Goal: Transaction & Acquisition: Purchase product/service

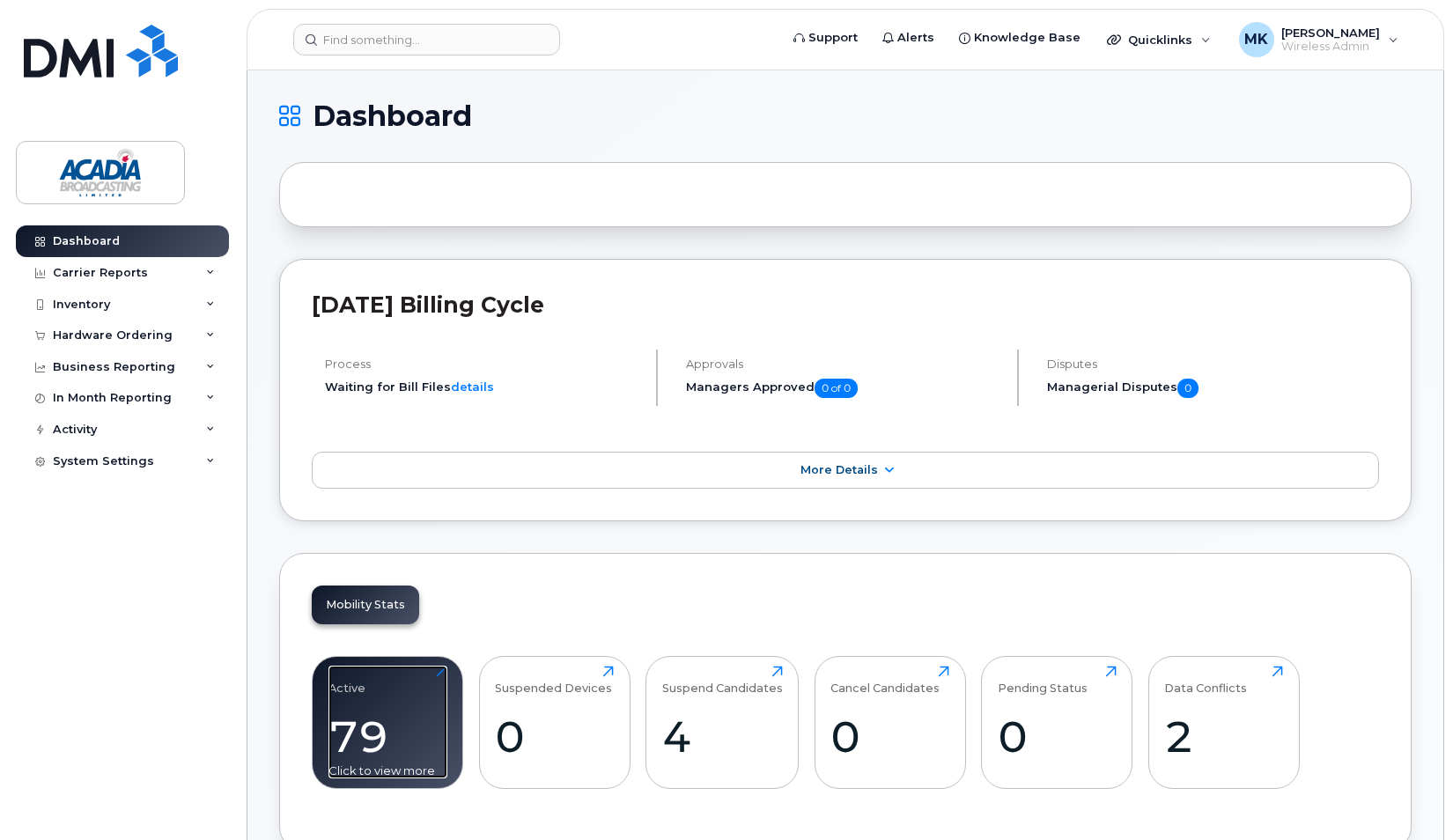
click at [391, 729] on div "79" at bounding box center [388, 736] width 118 height 52
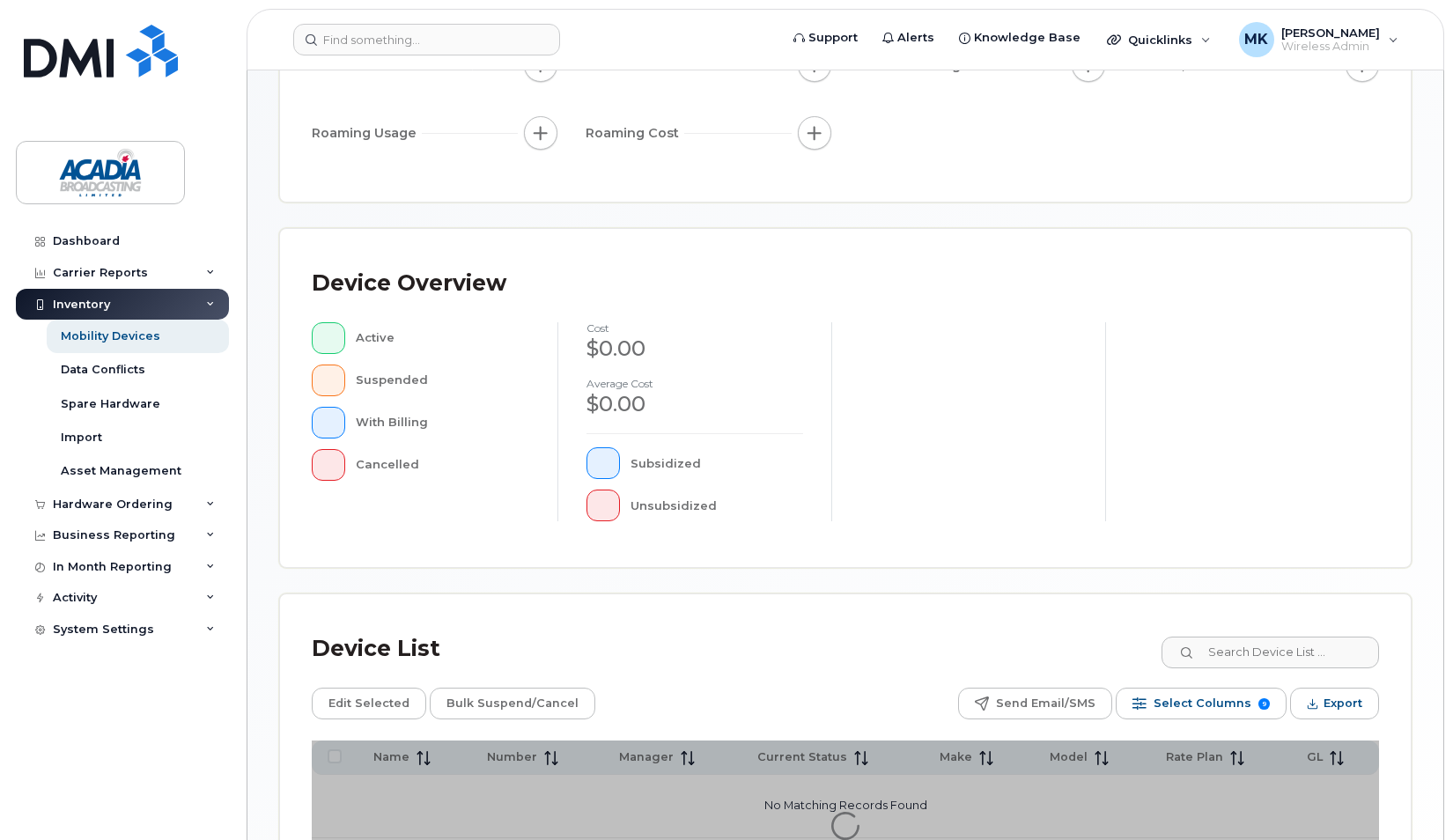
scroll to position [435, 0]
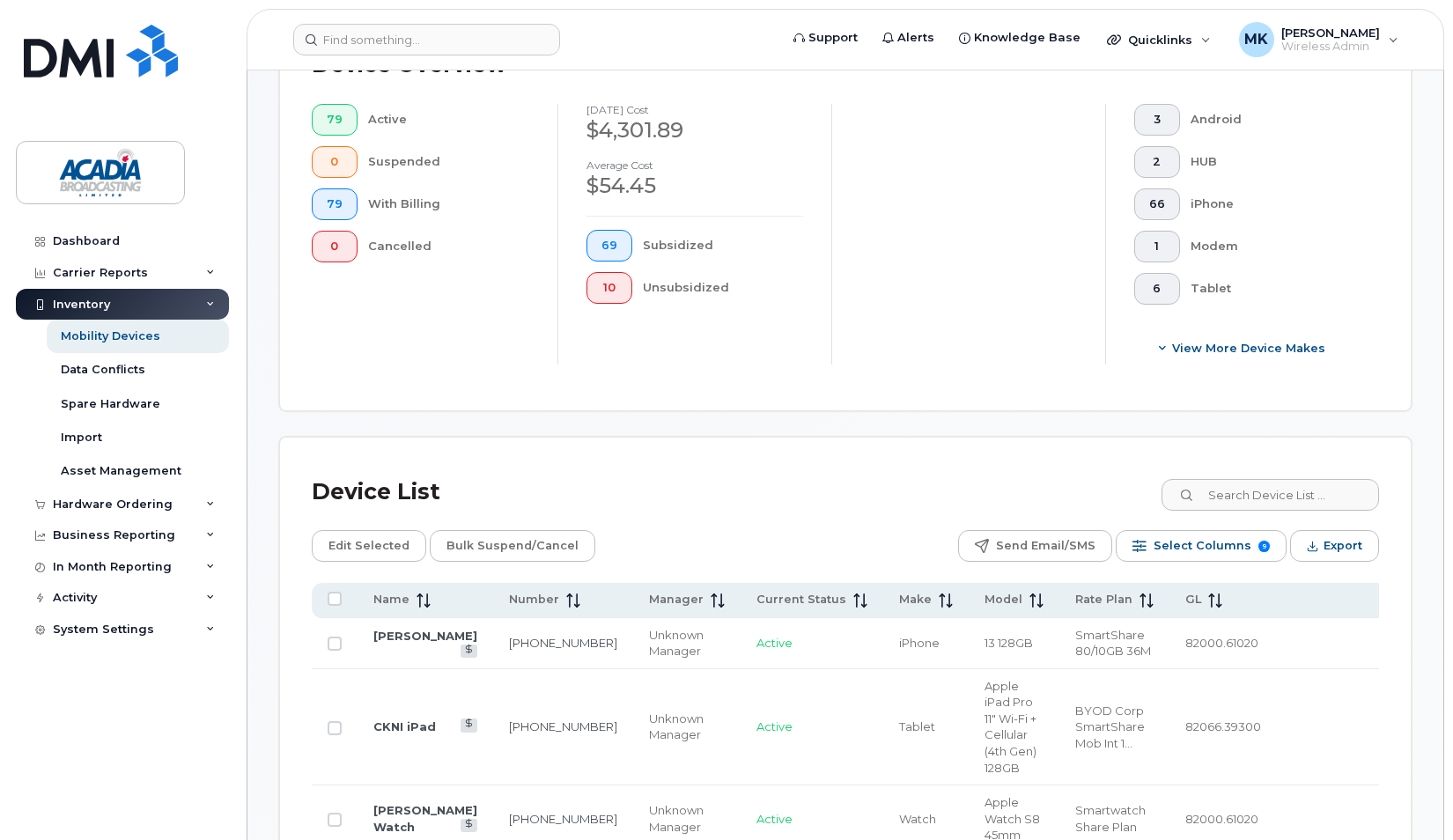
scroll to position [788, 0]
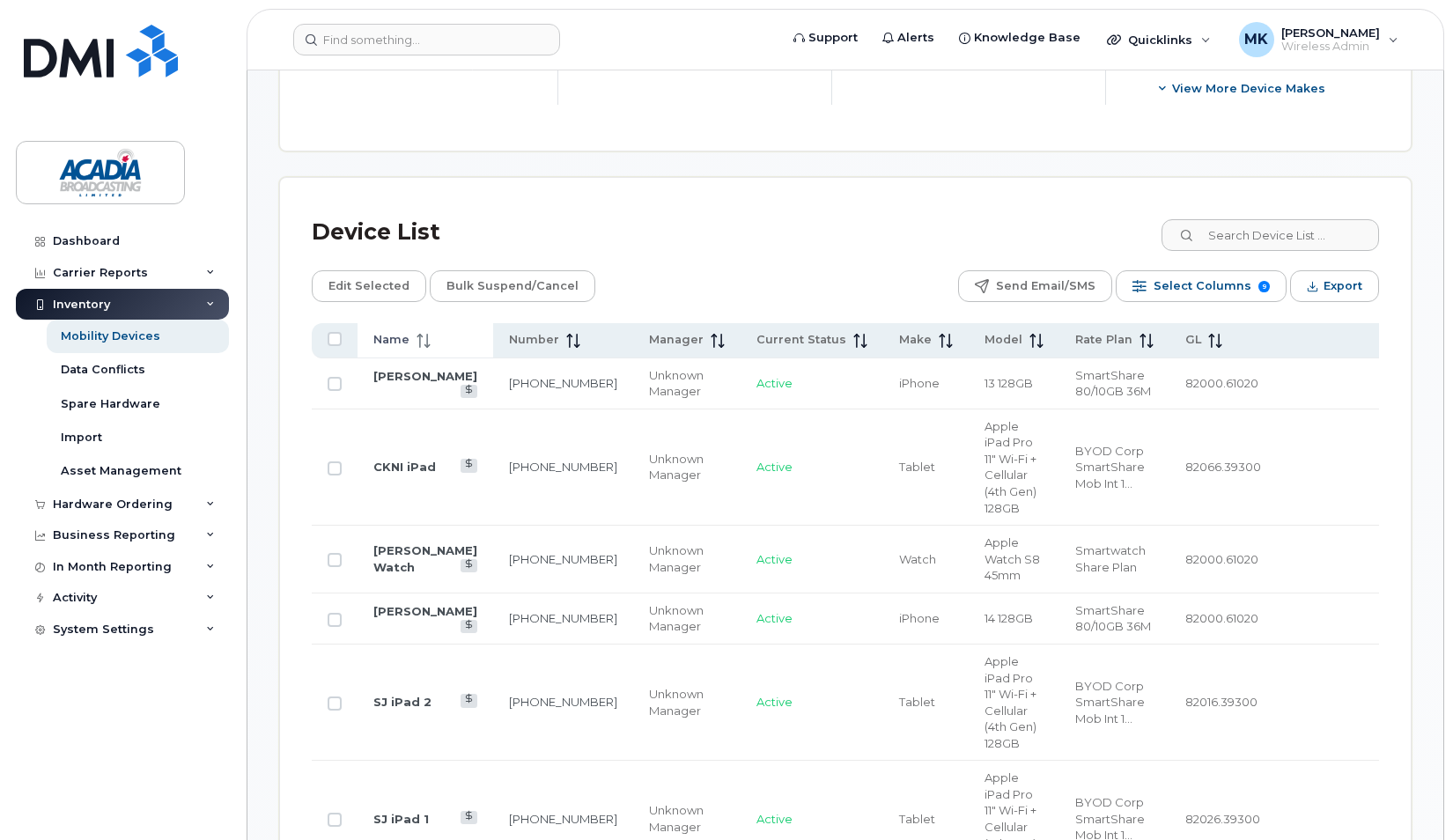
click at [398, 334] on span "Name" at bounding box center [391, 340] width 37 height 16
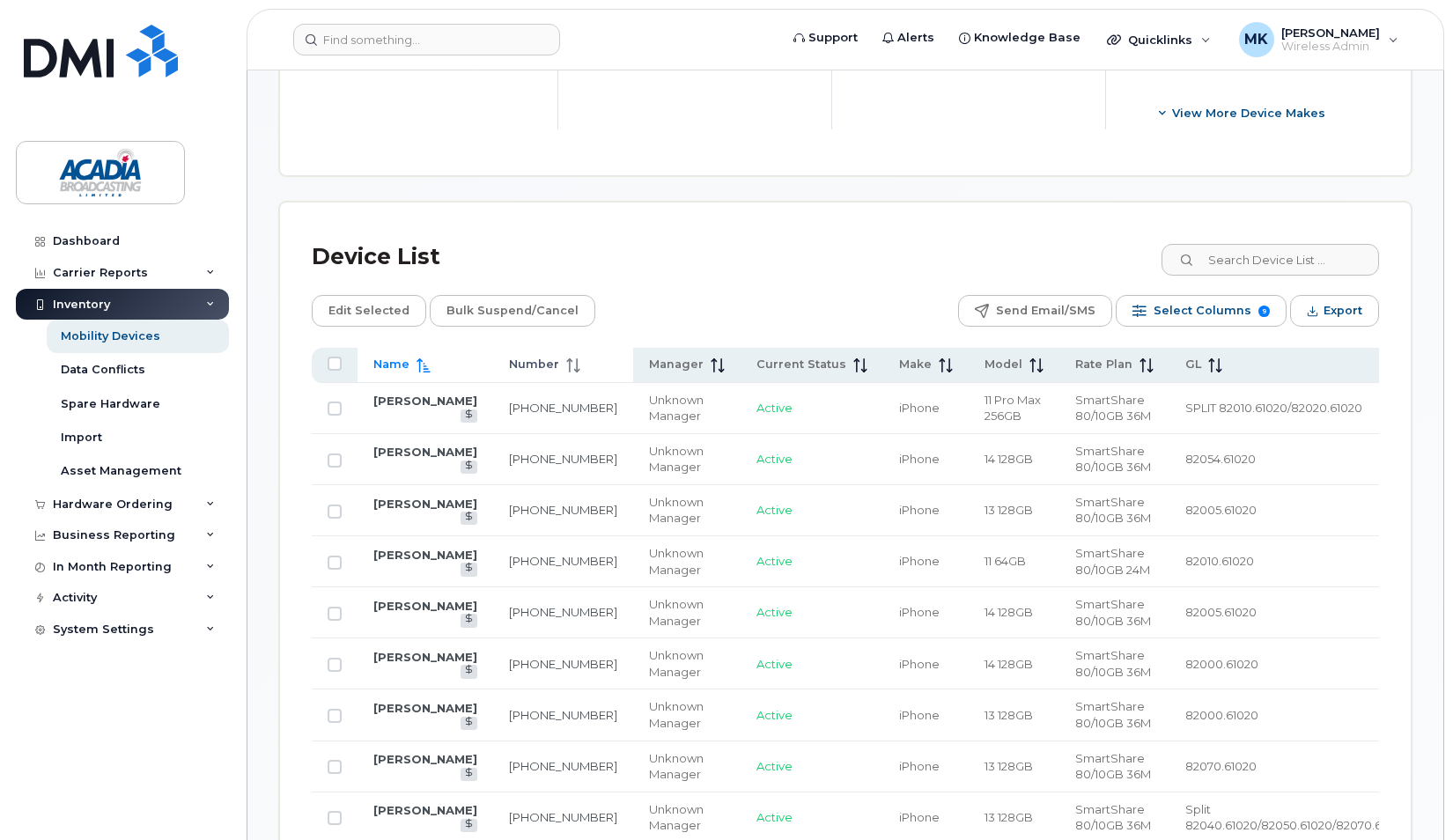
scroll to position [700, 0]
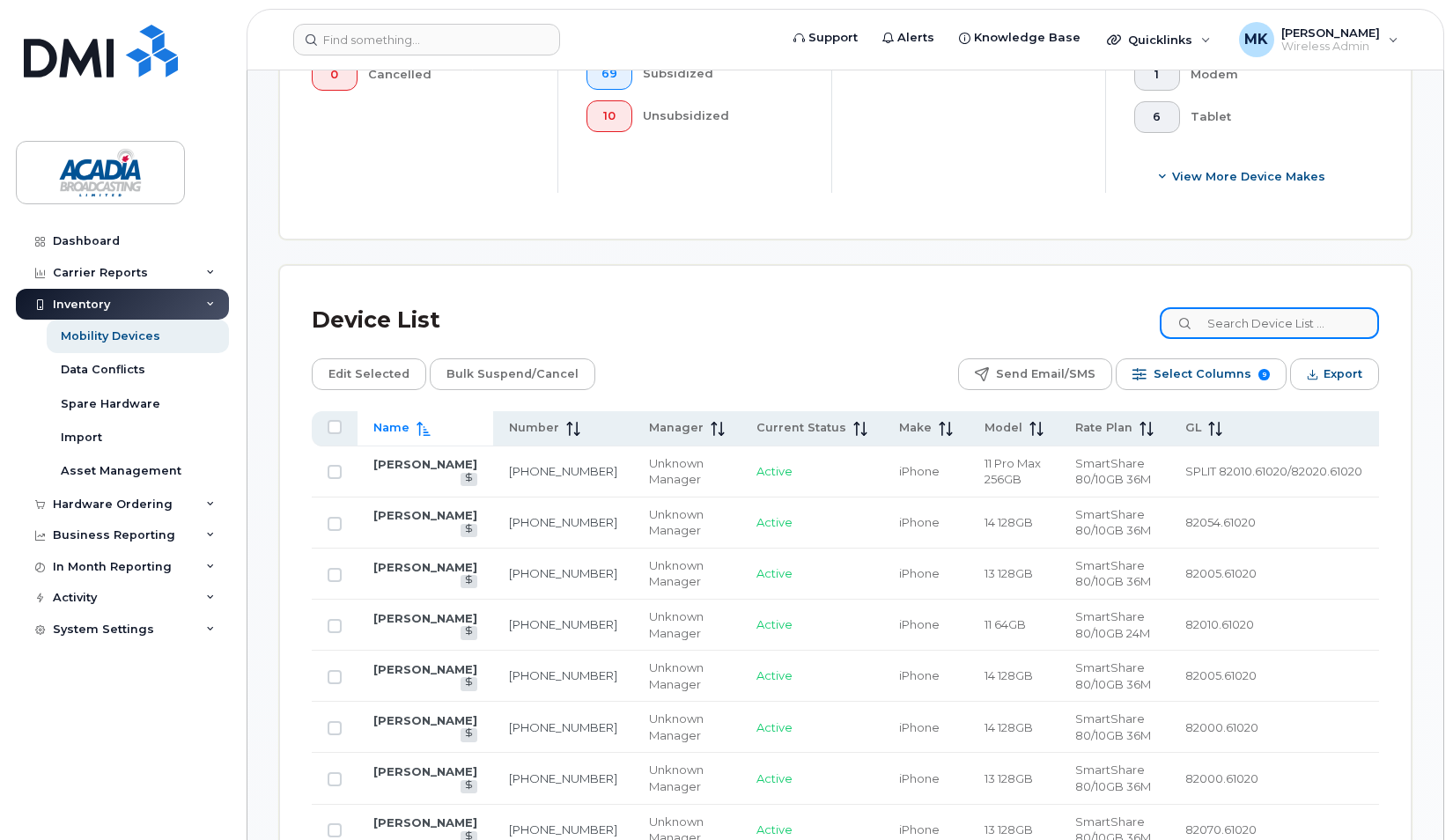
click at [1232, 321] on input at bounding box center [1269, 323] width 219 height 32
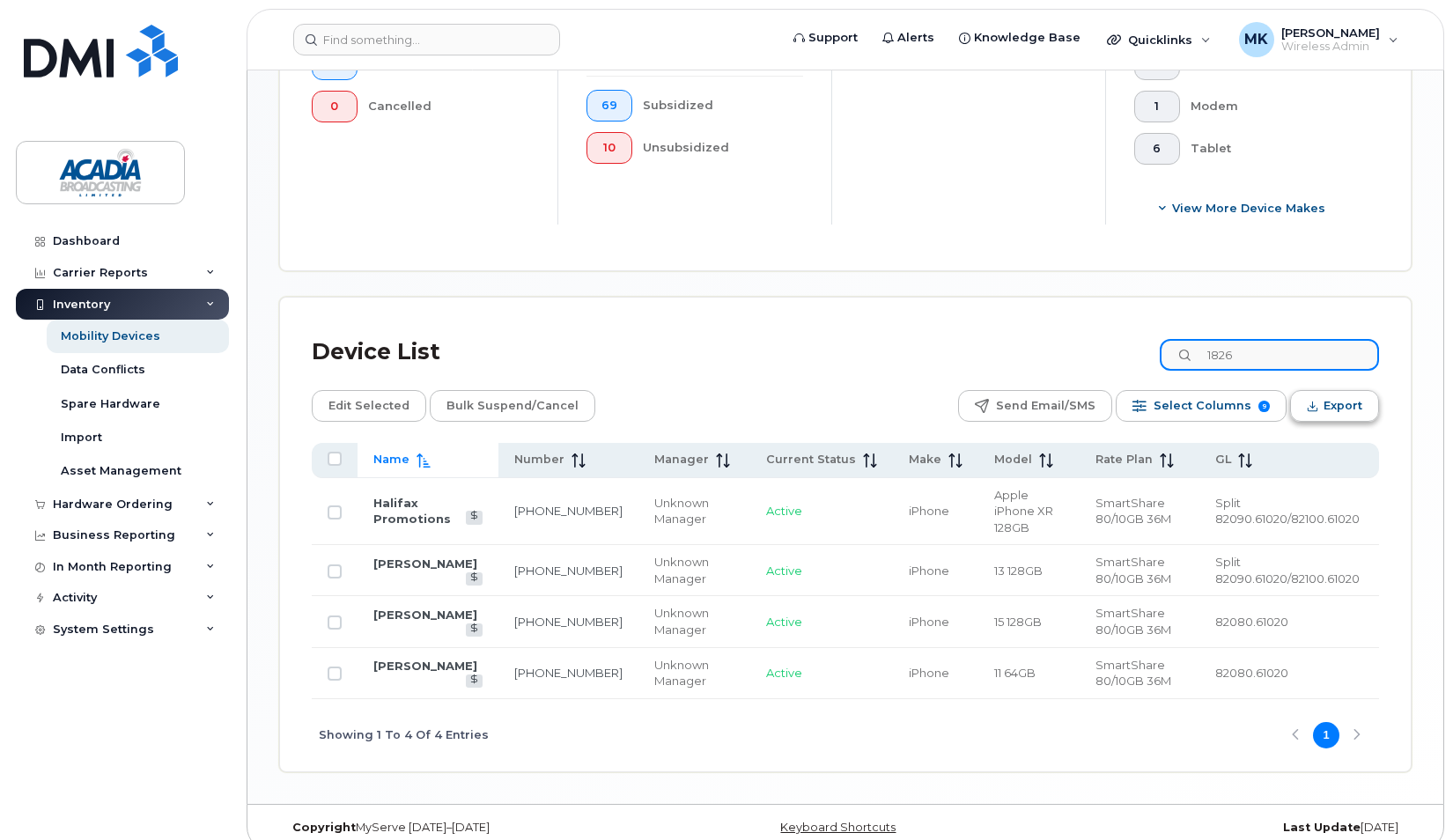
scroll to position [526, 0]
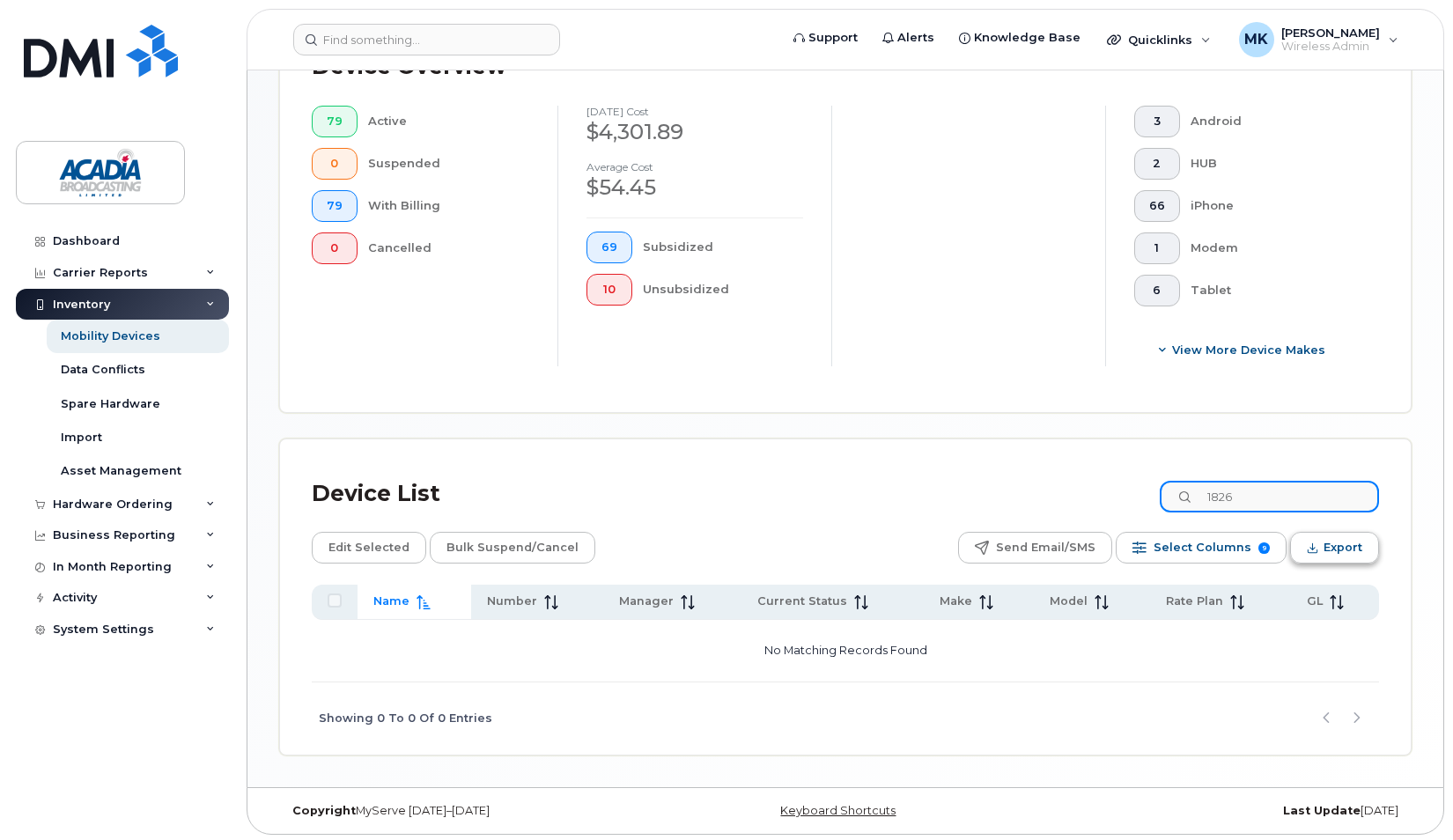
type input "1826"
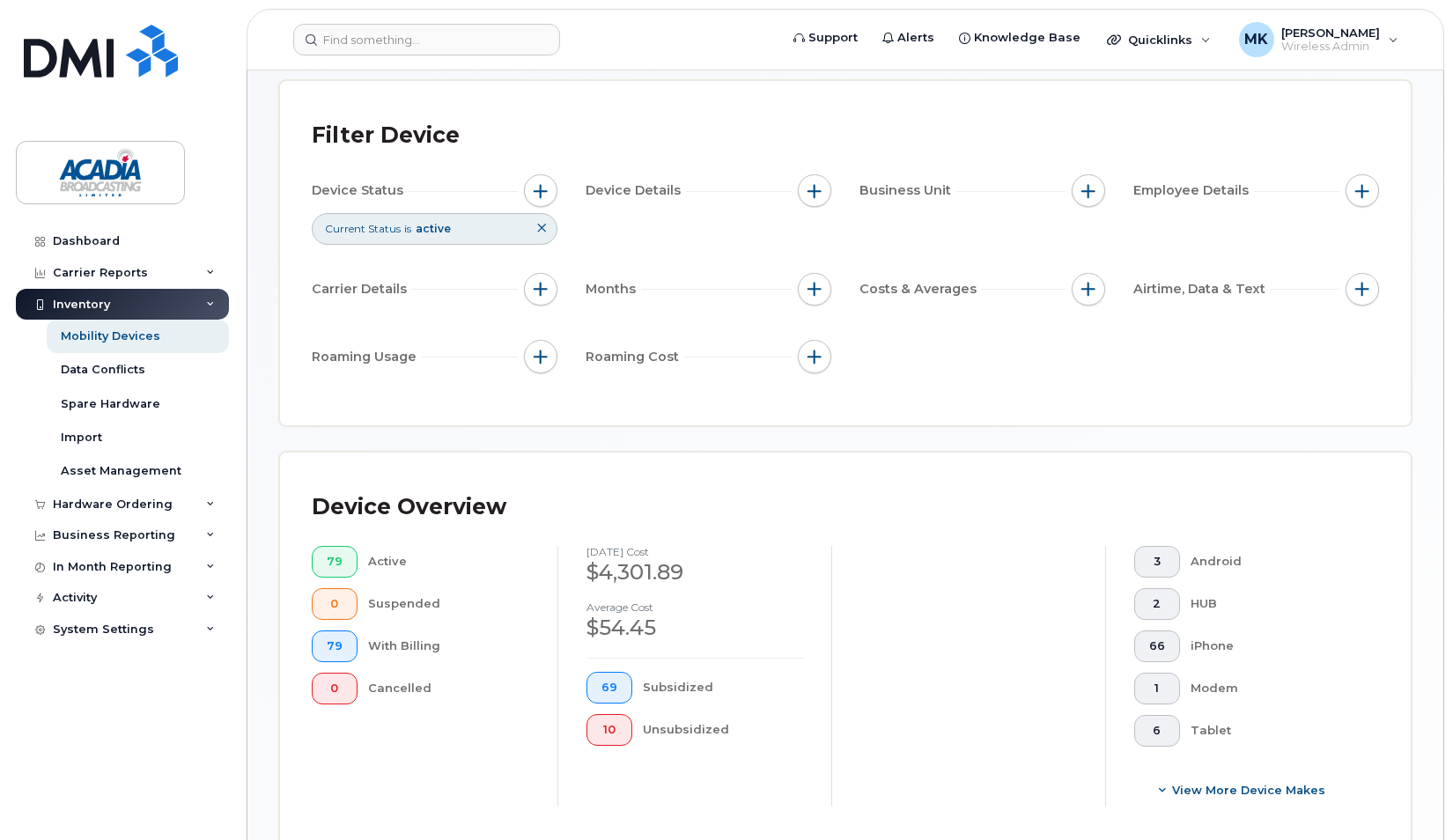
scroll to position [0, 0]
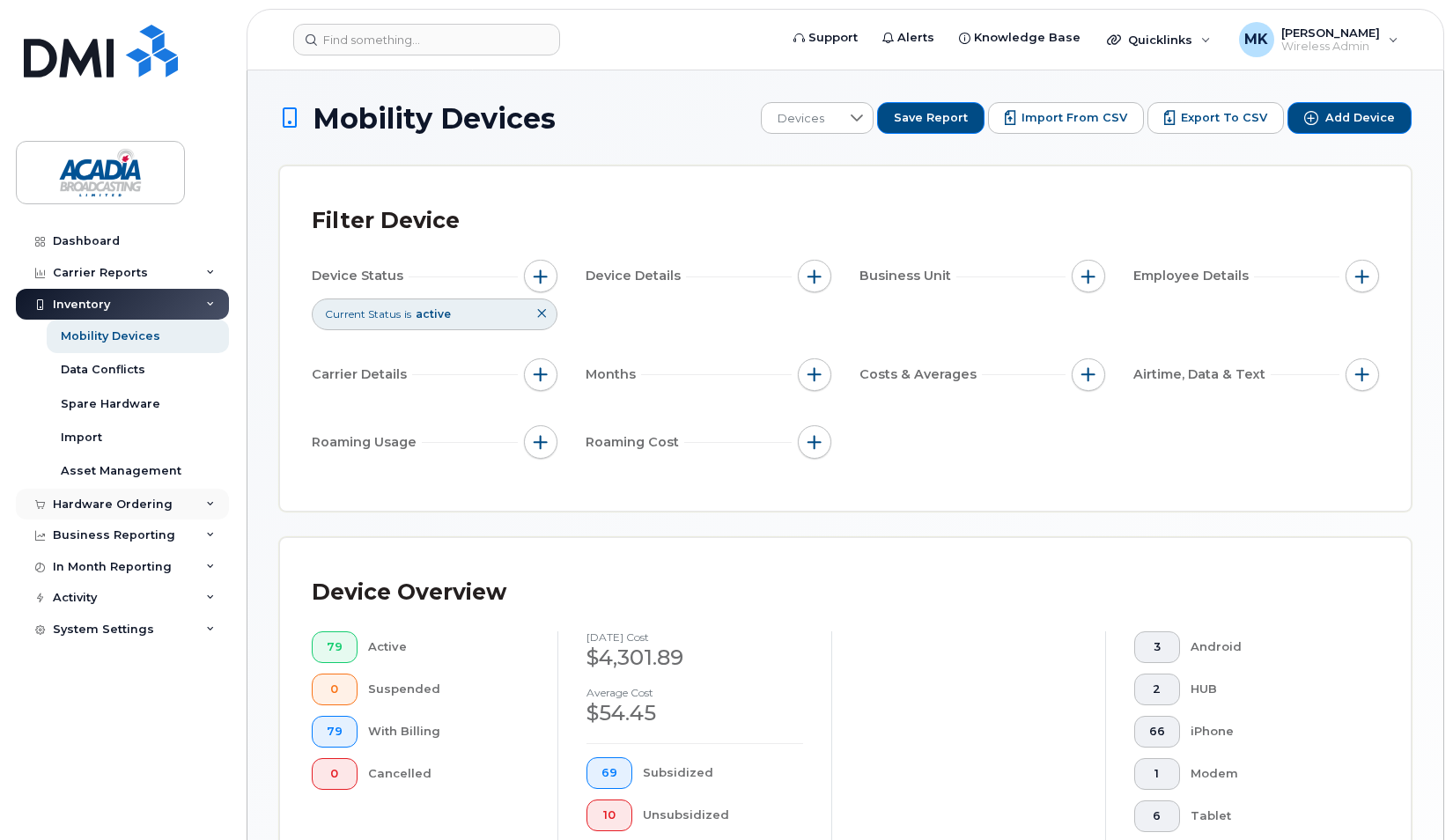
click at [120, 495] on div "Hardware Ordering" at bounding box center [122, 504] width 213 height 32
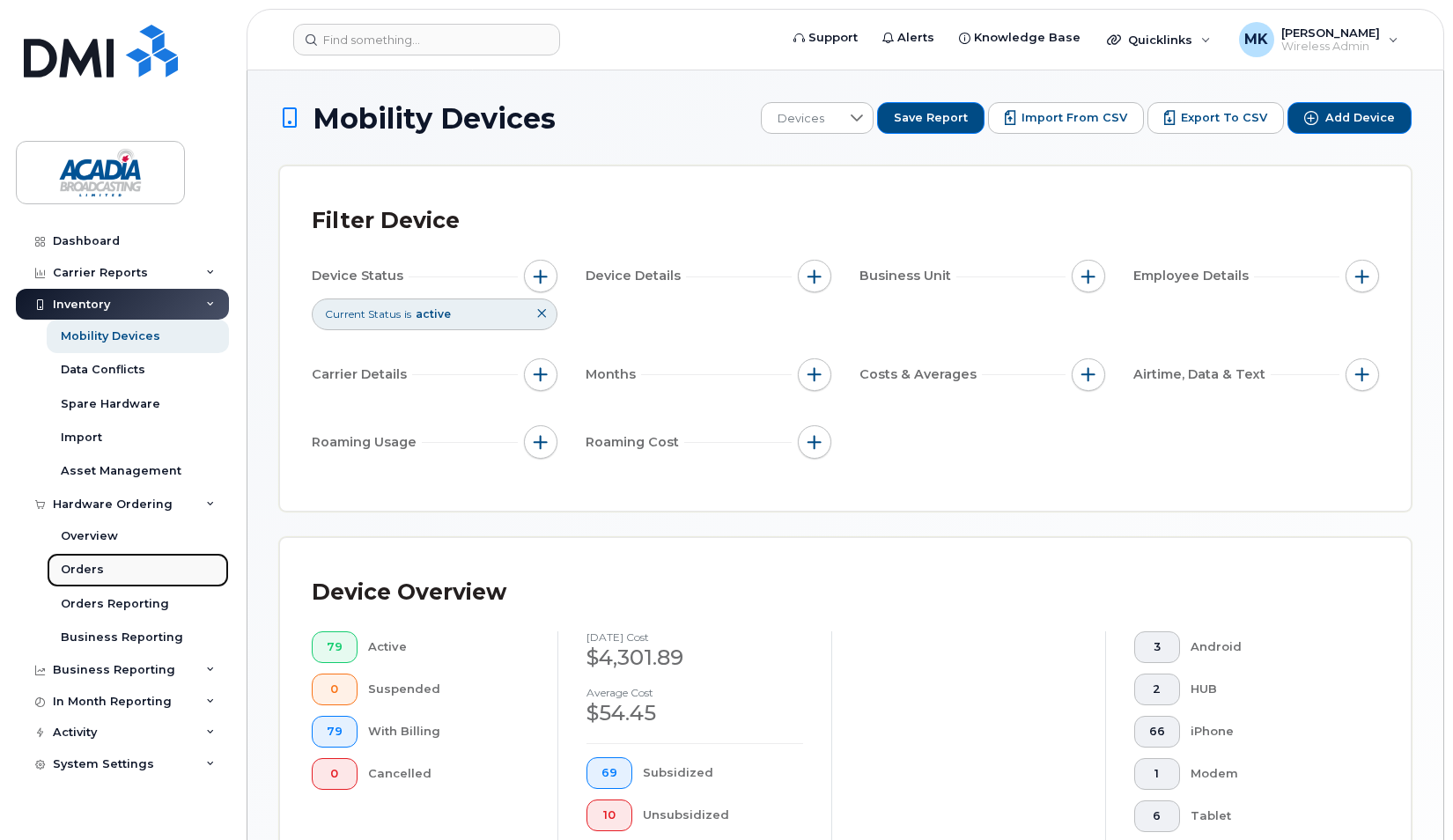
click at [90, 574] on div "Orders" at bounding box center [83, 570] width 43 height 16
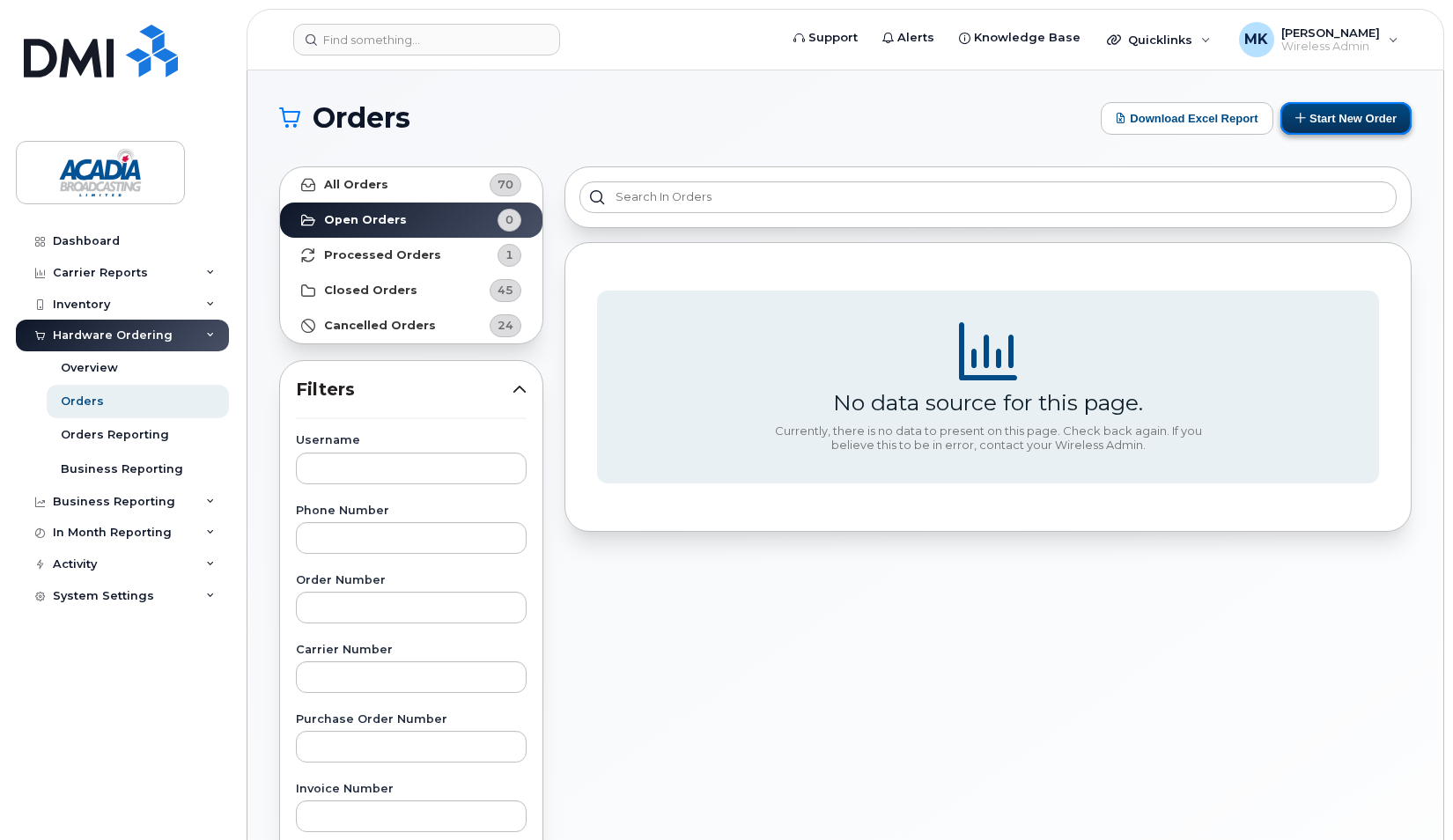
click at [1329, 115] on button "Start New Order" at bounding box center [1346, 118] width 131 height 33
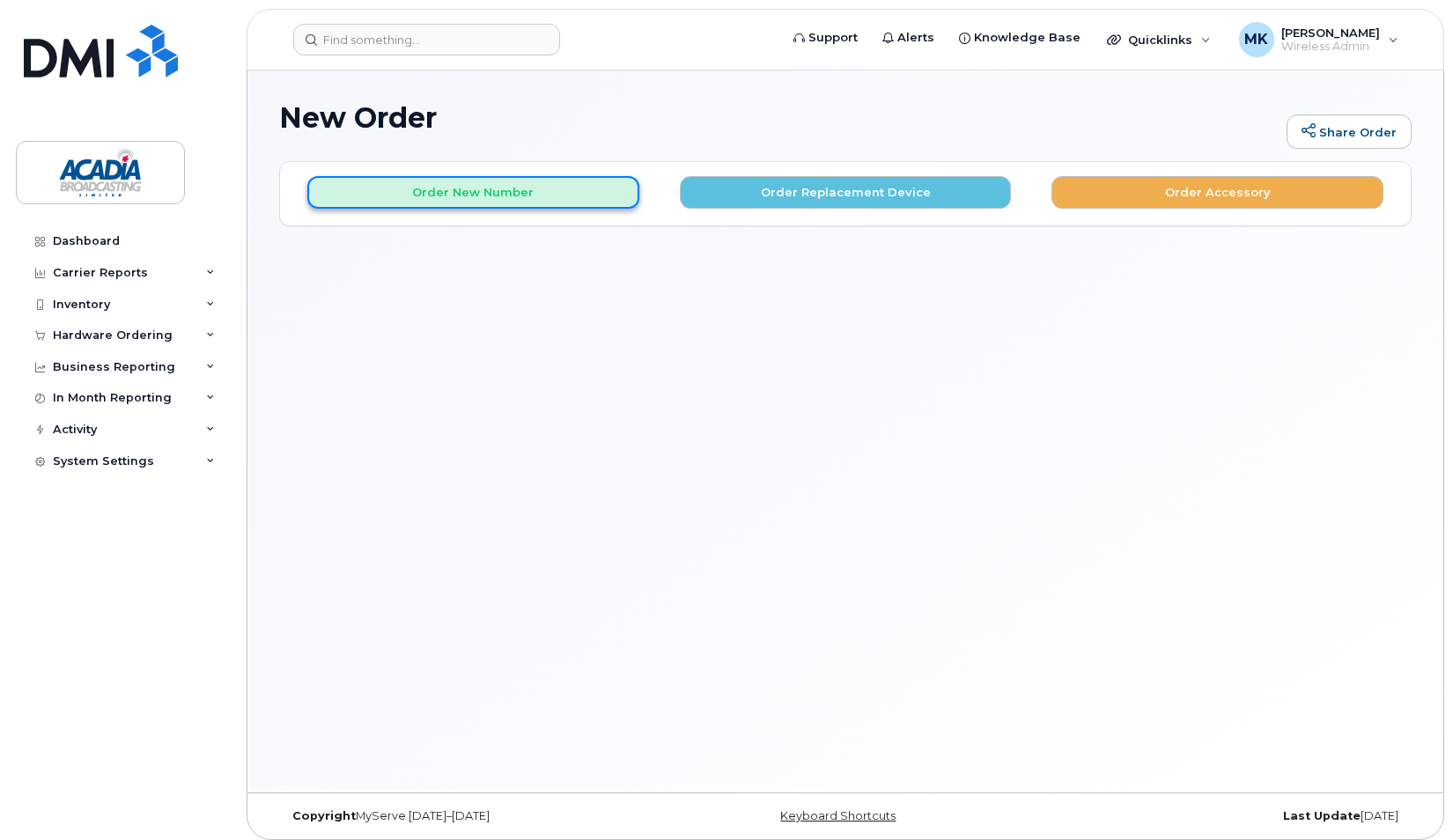
click at [484, 192] on button "Order New Number" at bounding box center [473, 191] width 332 height 33
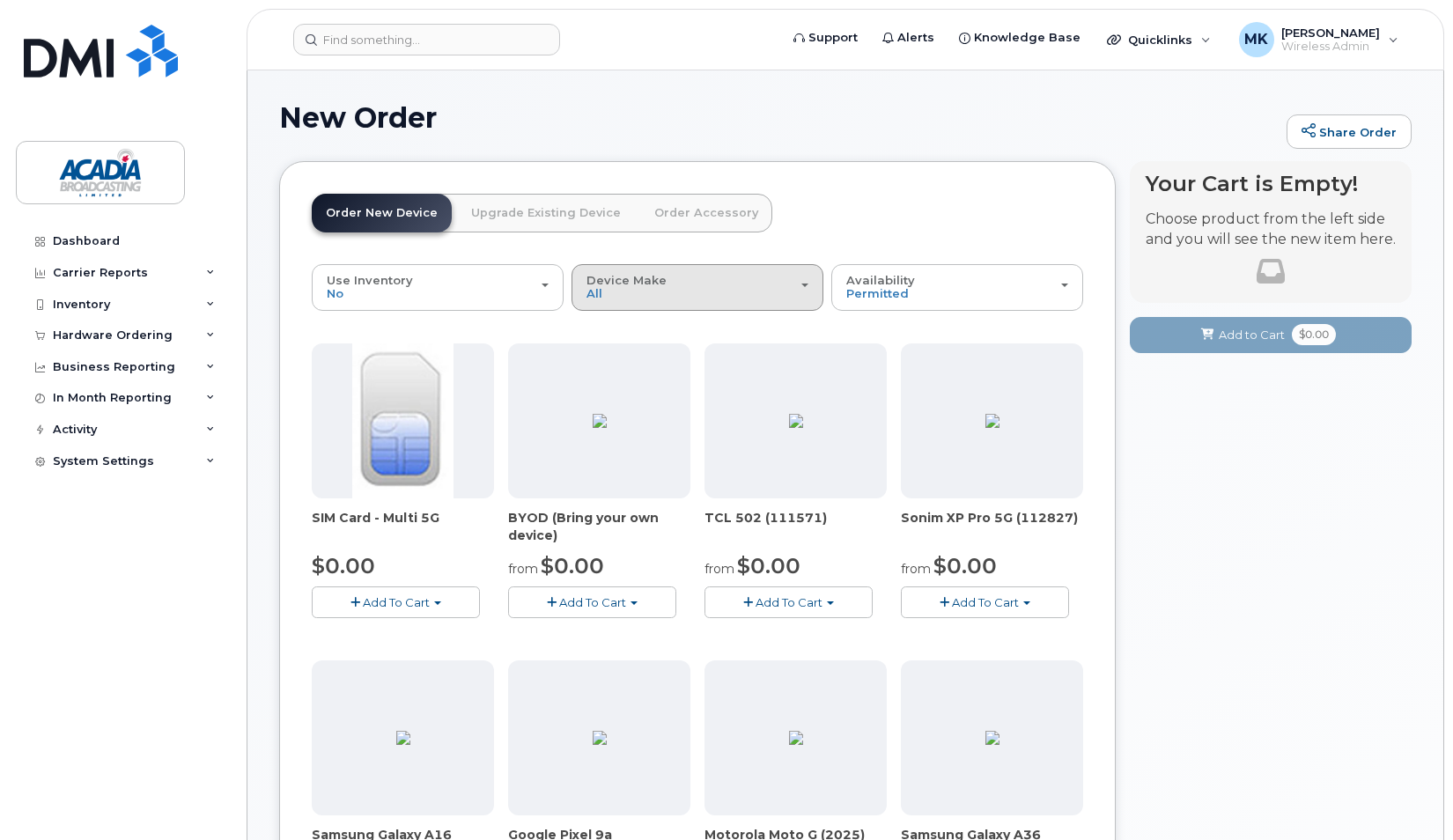
click at [726, 293] on div "Device Make All Android iPhone Tablet" at bounding box center [697, 288] width 222 height 28
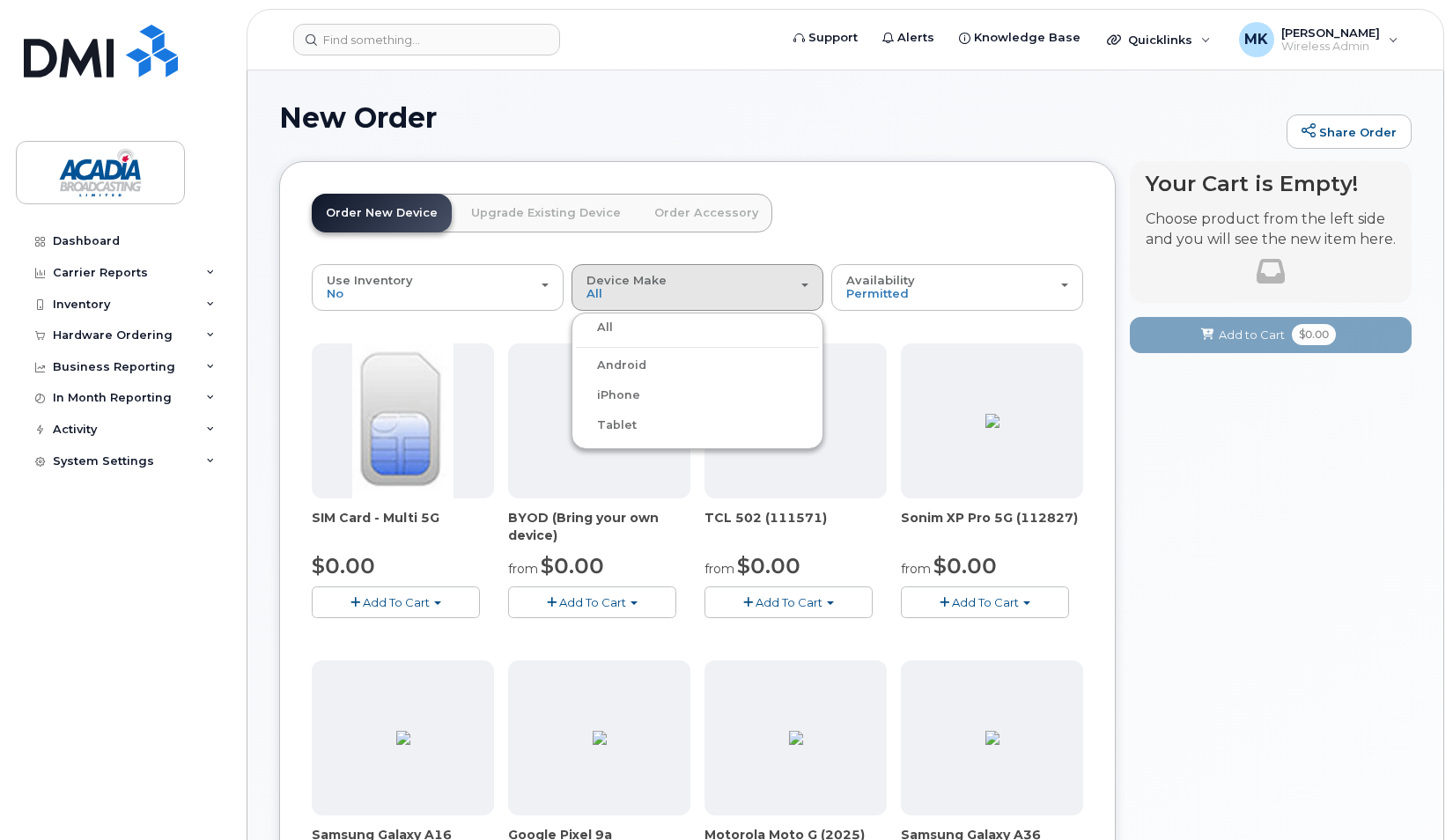
click at [625, 400] on label "iPhone" at bounding box center [608, 395] width 64 height 21
click at [0, 0] on input "iPhone" at bounding box center [0, 0] width 0 height 0
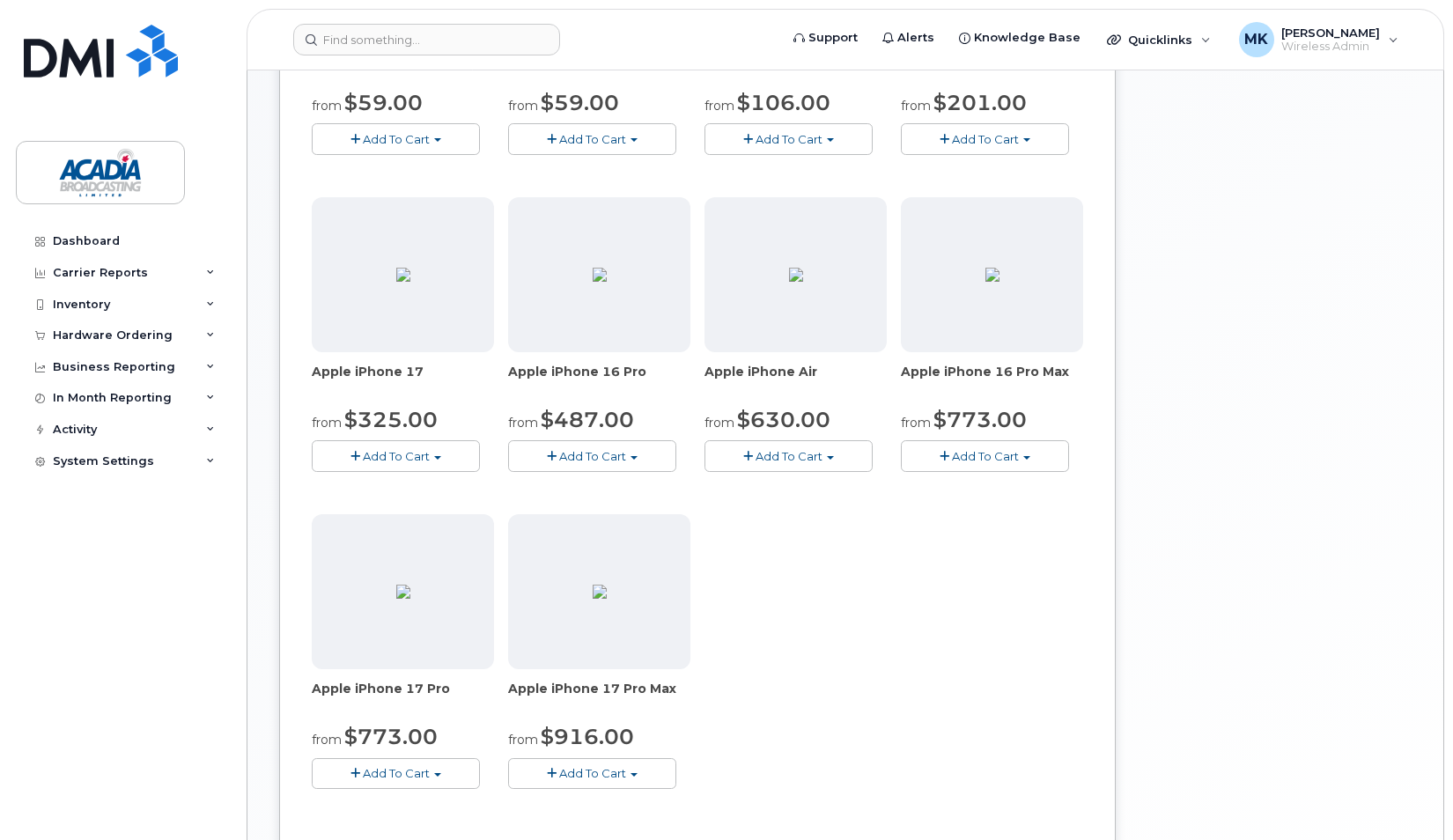
scroll to position [528, 0]
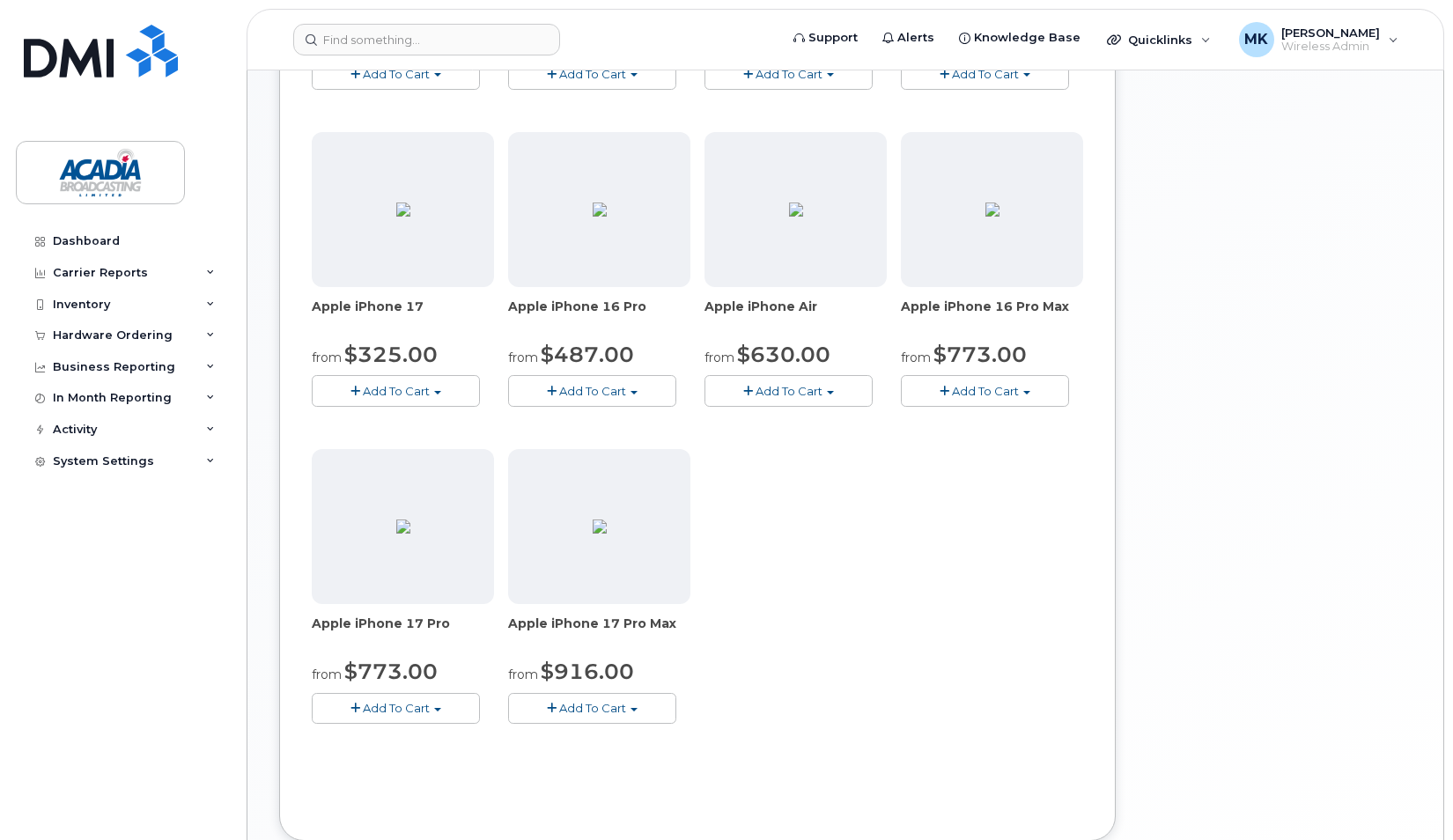
click at [627, 704] on button "Add To Cart" at bounding box center [592, 708] width 168 height 31
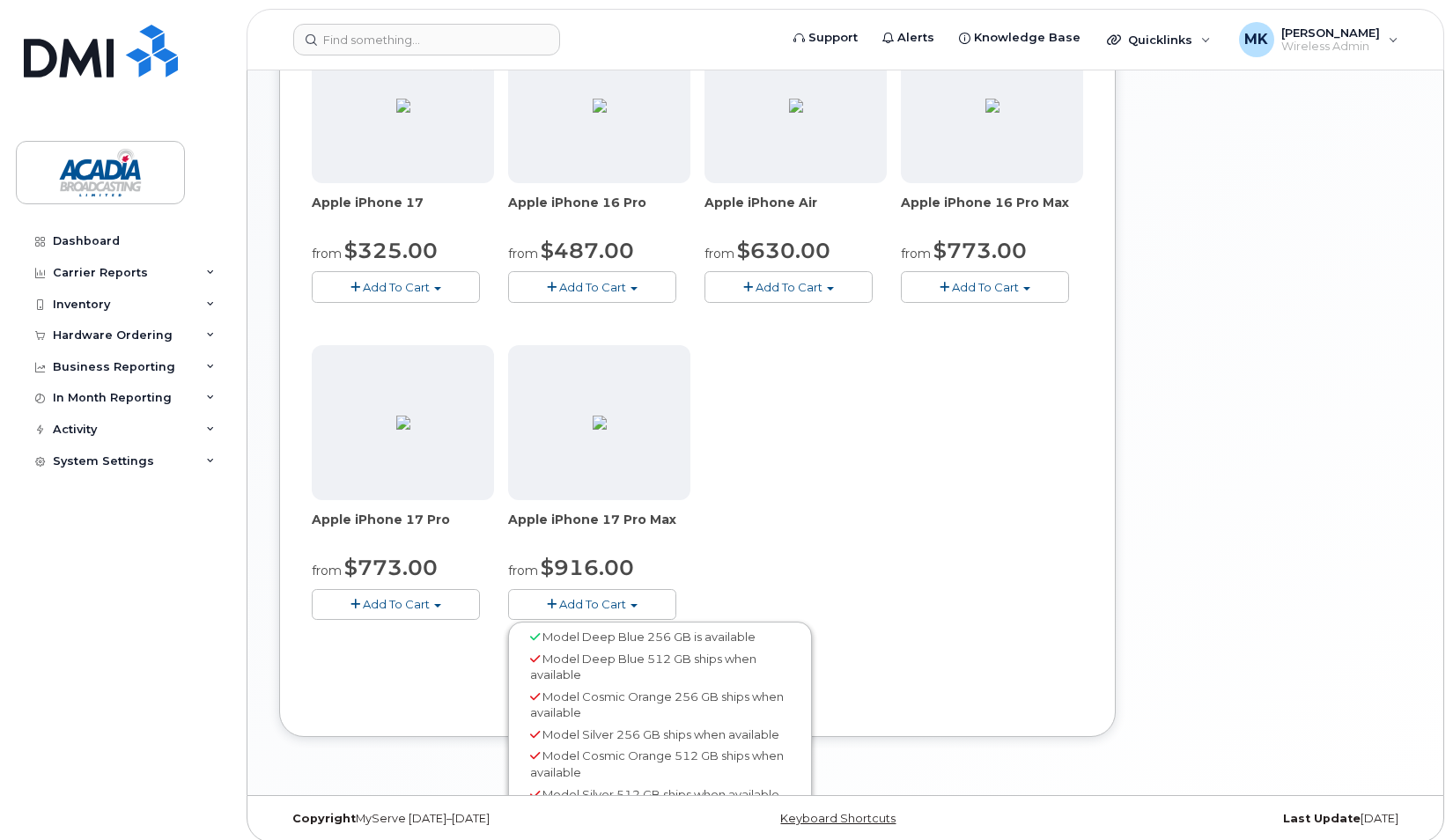
scroll to position [640, 0]
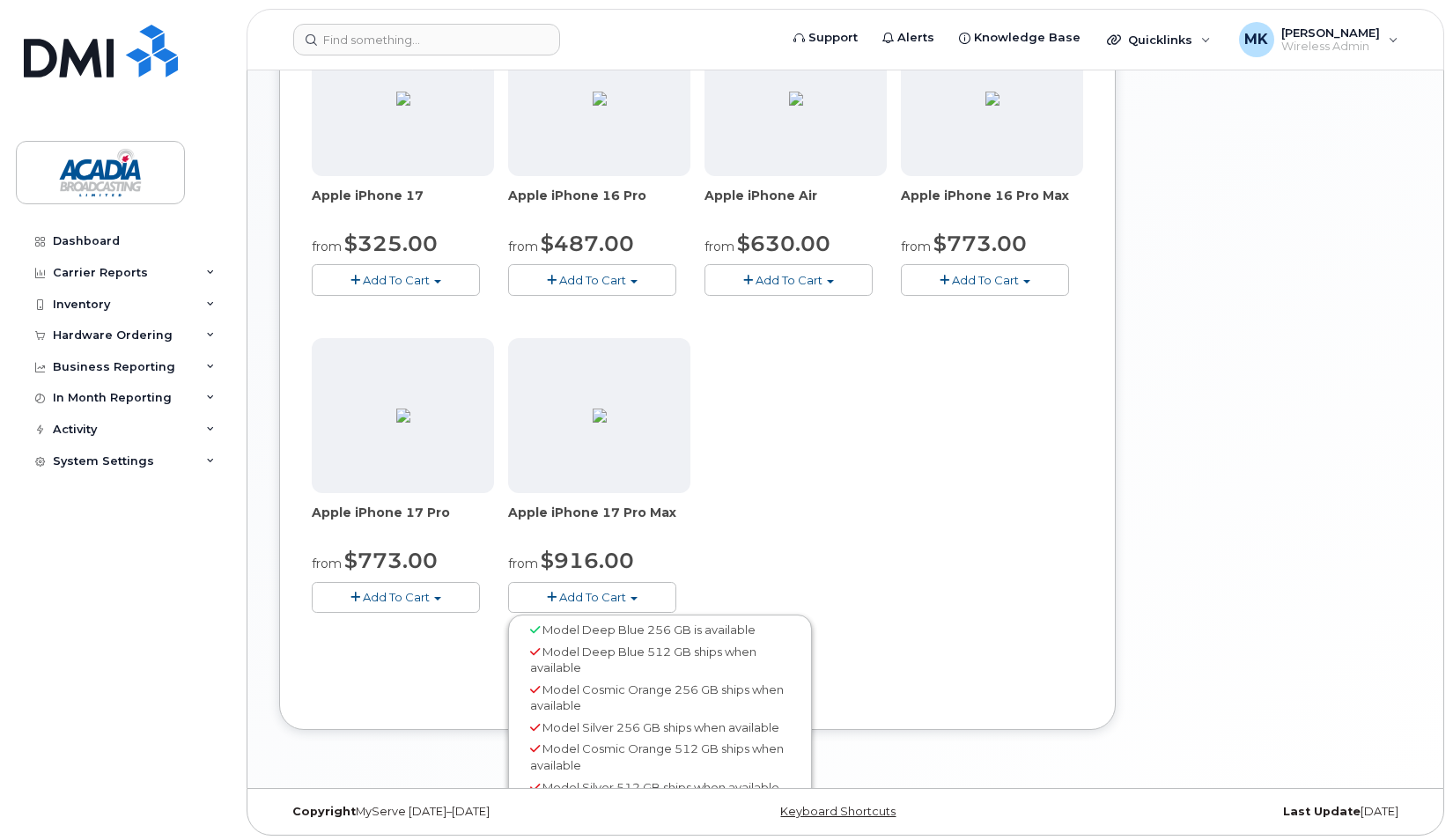
click at [569, 633] on span "Model Deep Blue 256 GB is available" at bounding box center [650, 630] width 213 height 14
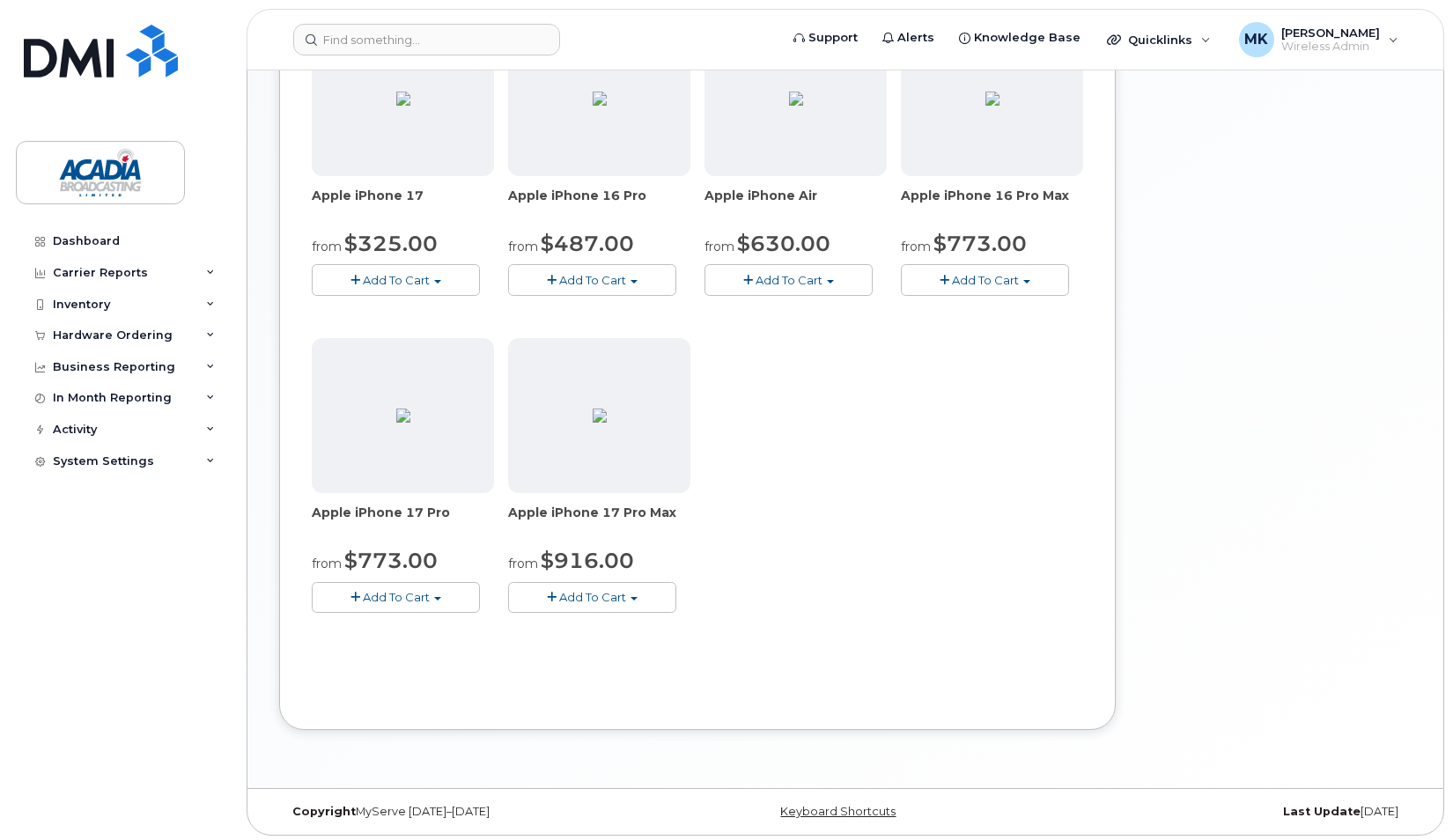
click at [422, 609] on button "Add To Cart" at bounding box center [396, 597] width 168 height 31
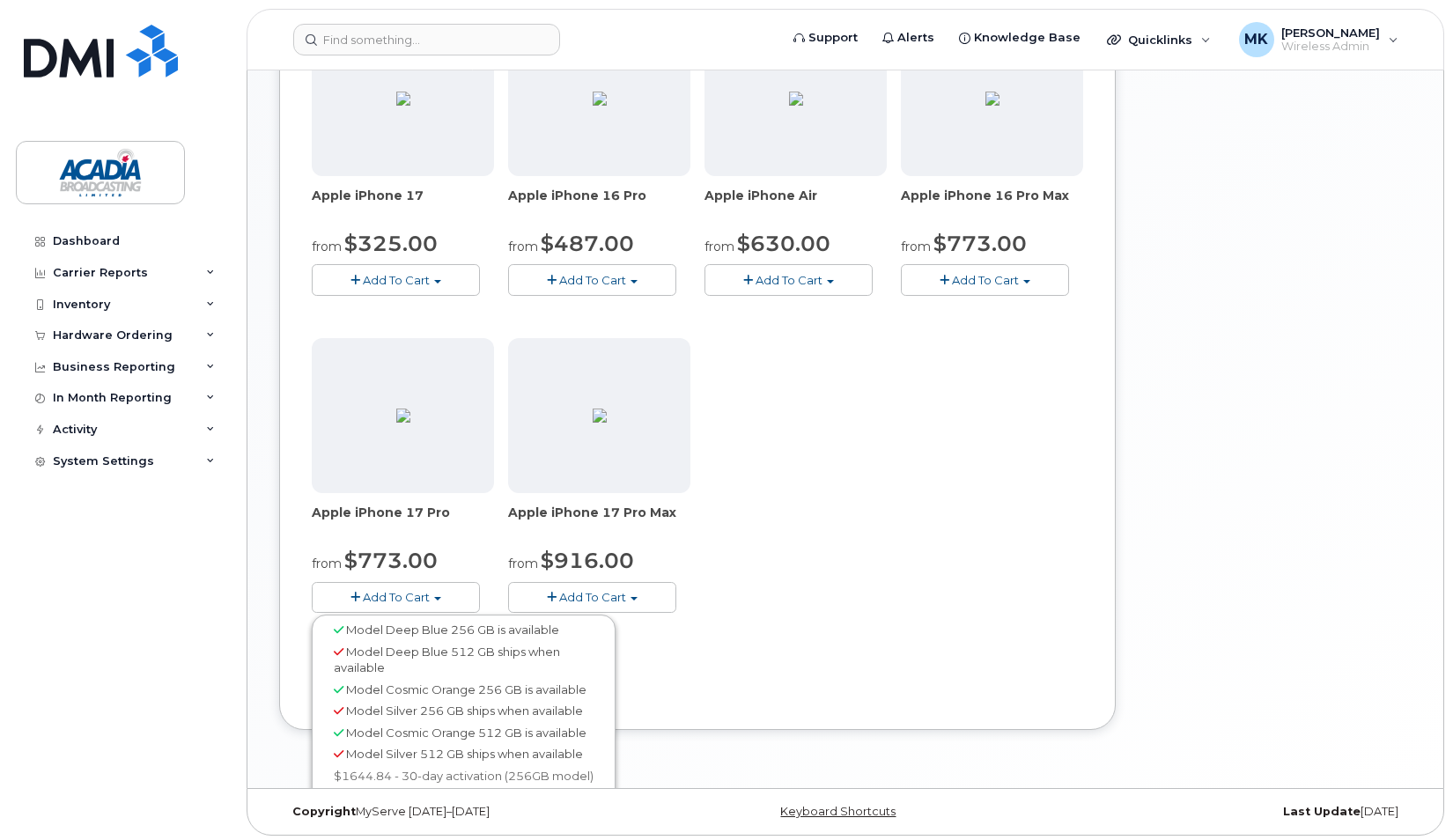
click at [864, 541] on div "Apple iPhone 14 from $59.00 Add To Cart Model Midnight 128 GB is available $873…" at bounding box center [698, 173] width 772 height 938
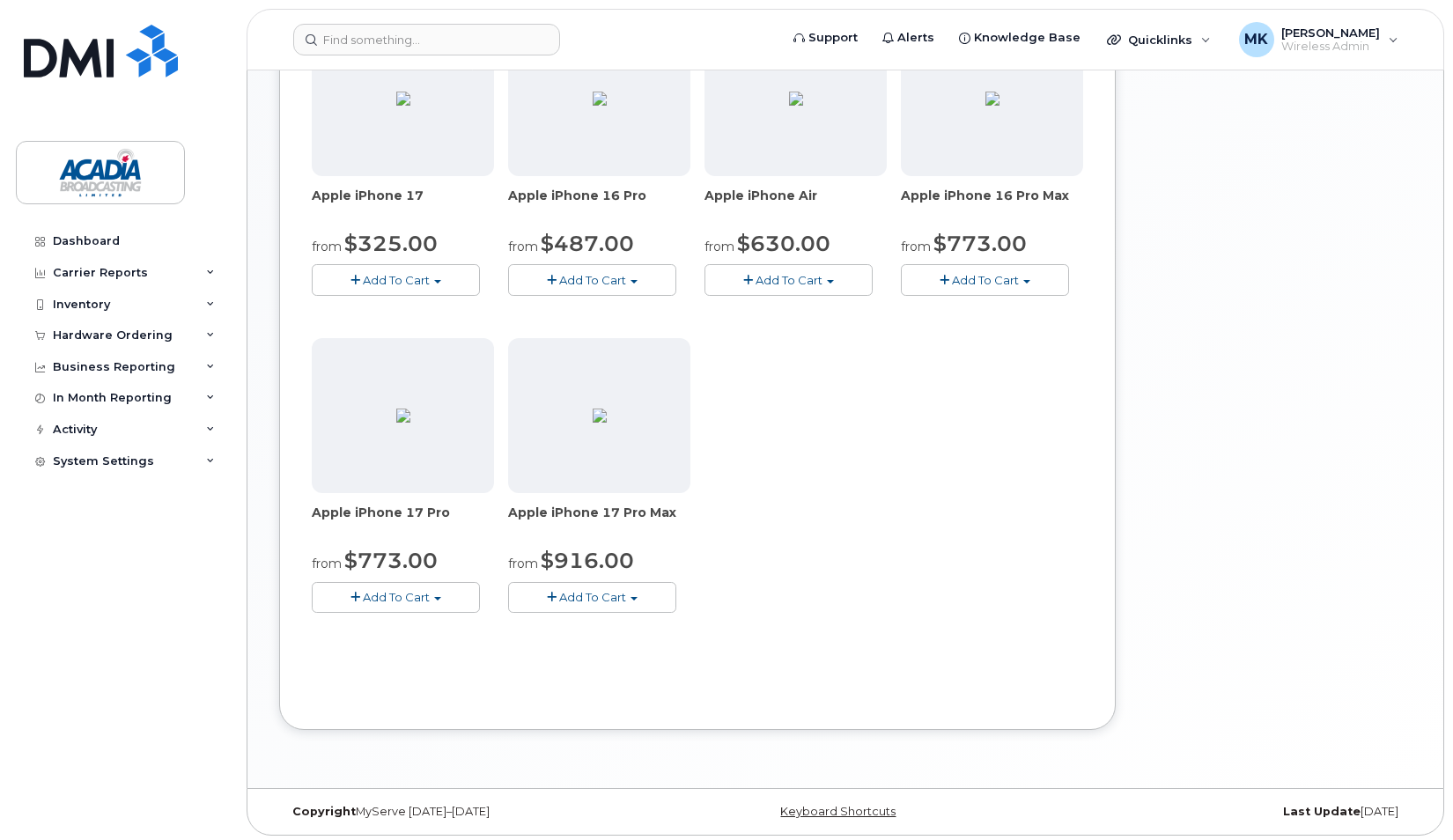
click at [1025, 283] on button "Add To Cart" at bounding box center [985, 279] width 168 height 31
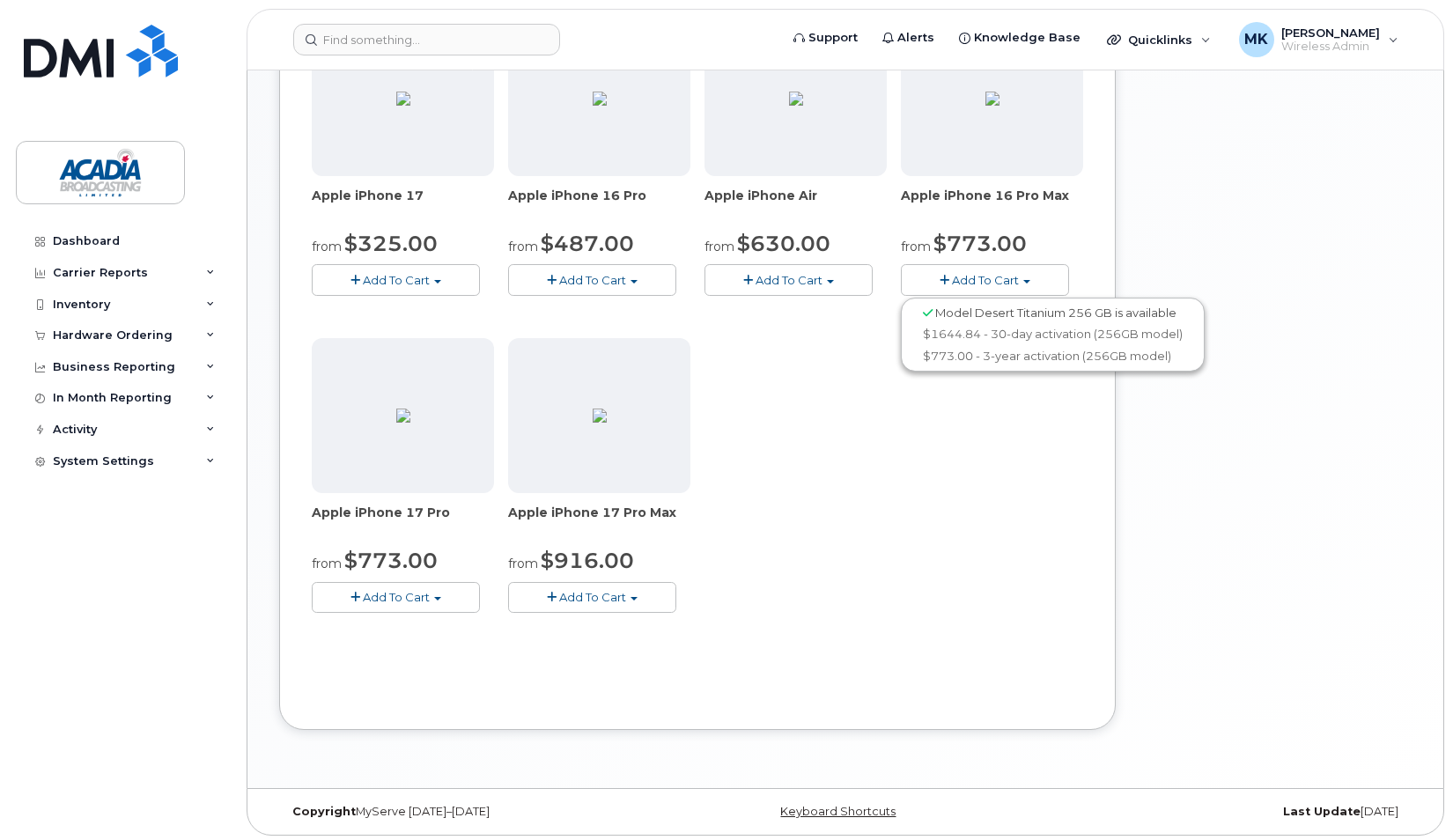
drag, startPoint x: 603, startPoint y: 583, endPoint x: 599, endPoint y: 595, distance: 12.6
click at [602, 585] on button "Add To Cart" at bounding box center [592, 597] width 168 height 31
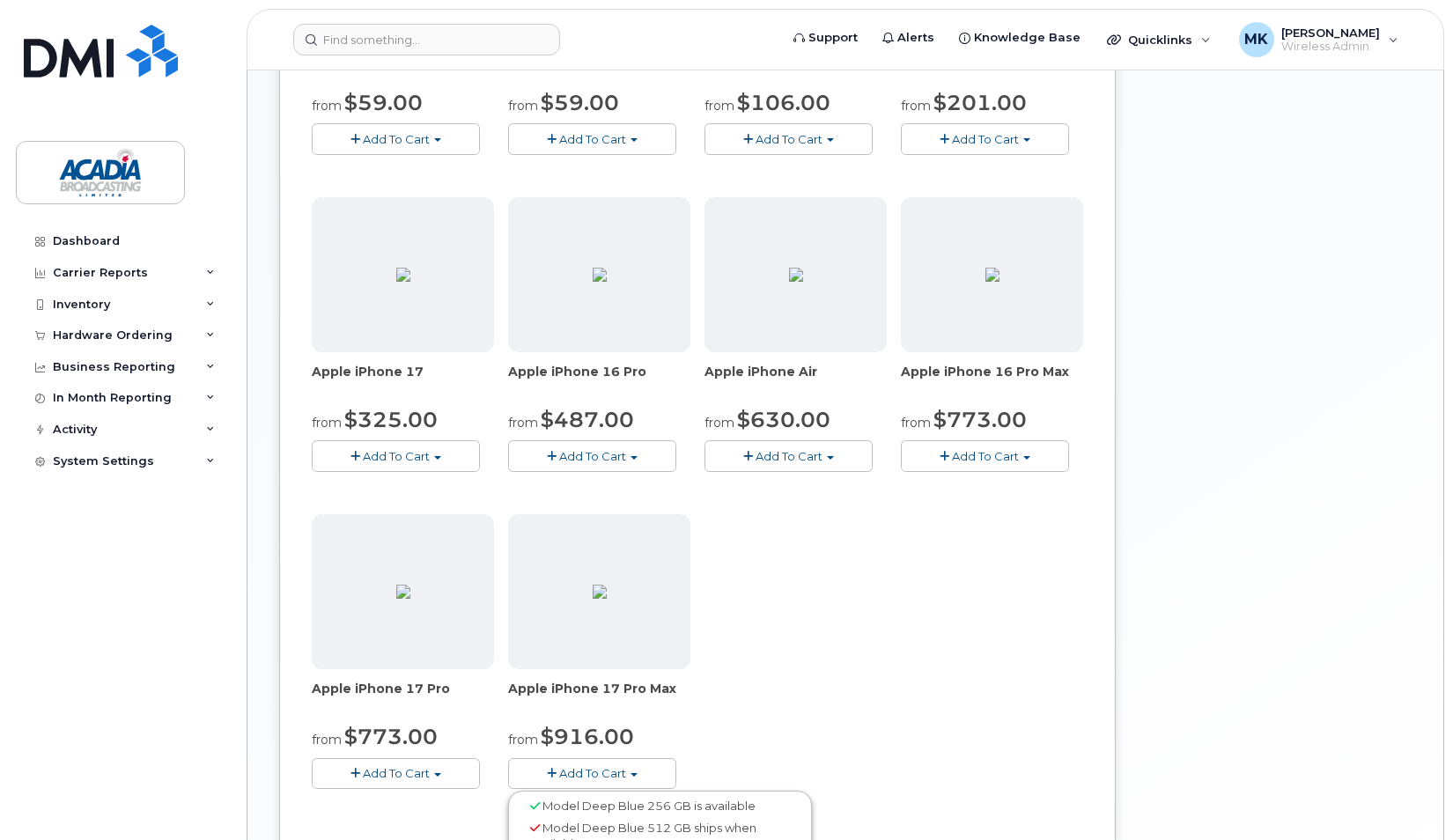
click at [831, 584] on div "Apple iPhone 14 from $59.00 Add To Cart Model Midnight 128 GB is available $873…" at bounding box center [698, 349] width 772 height 938
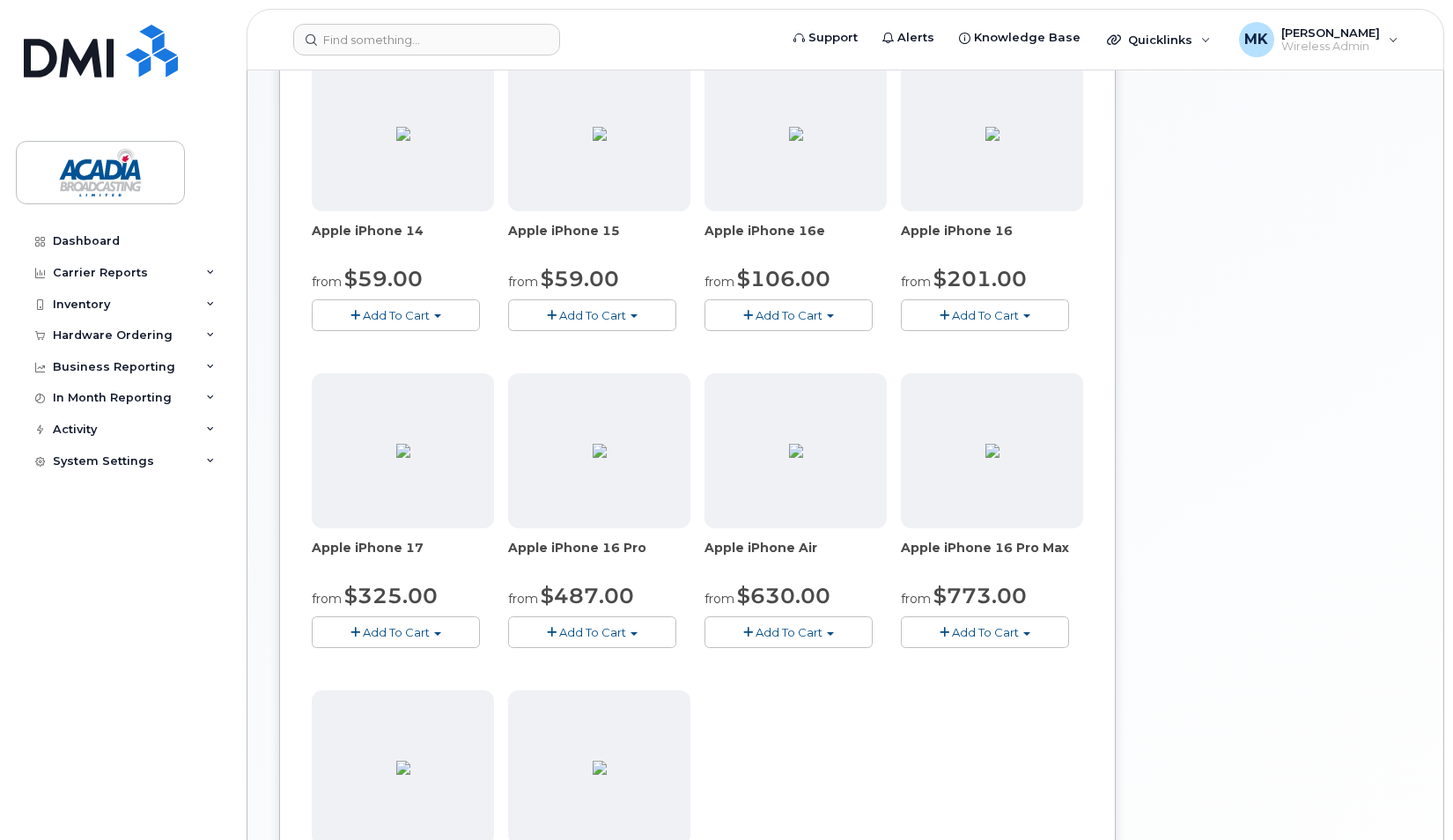
scroll to position [199, 0]
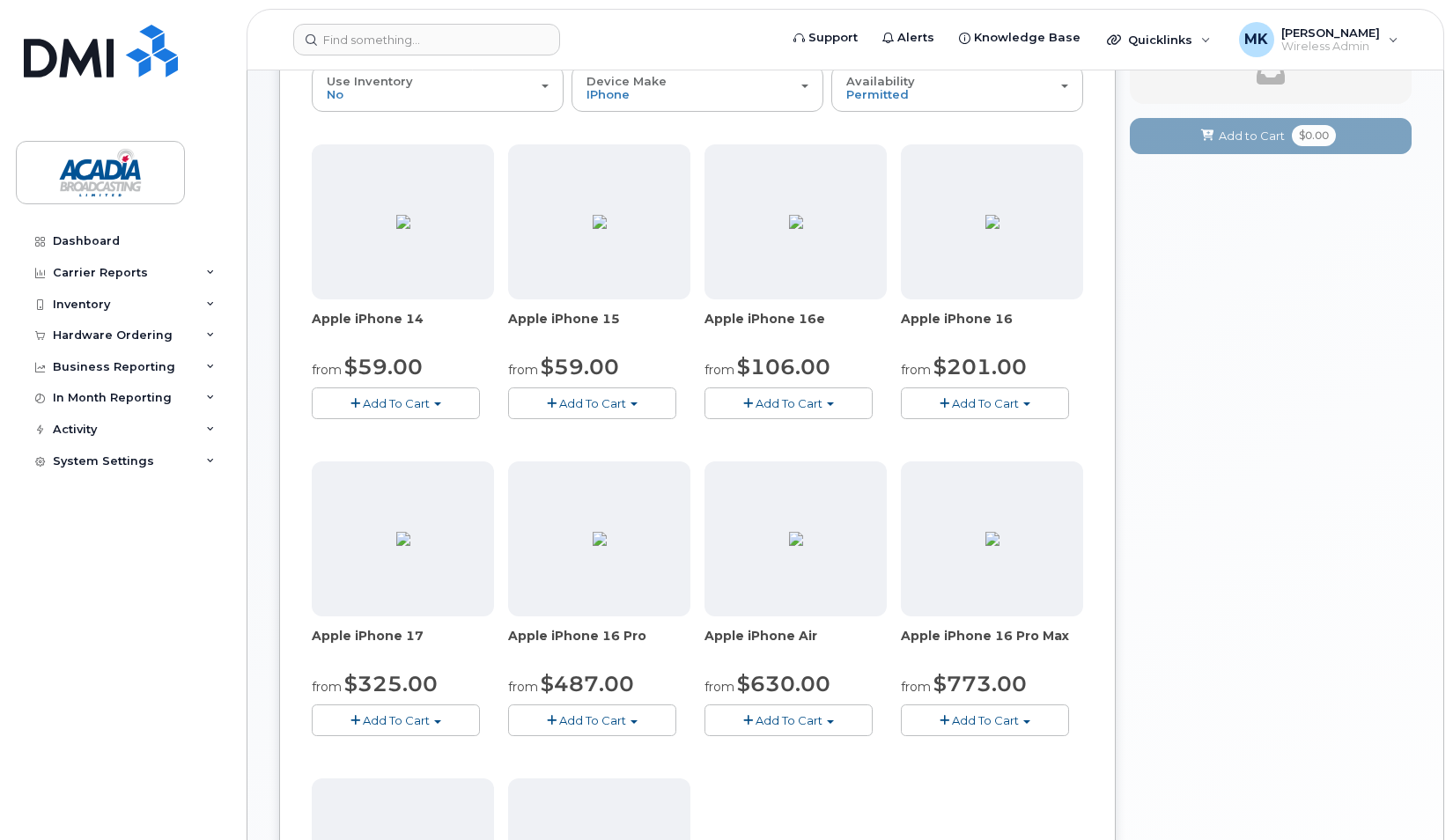
click at [650, 400] on button "Add To Cart" at bounding box center [592, 403] width 168 height 31
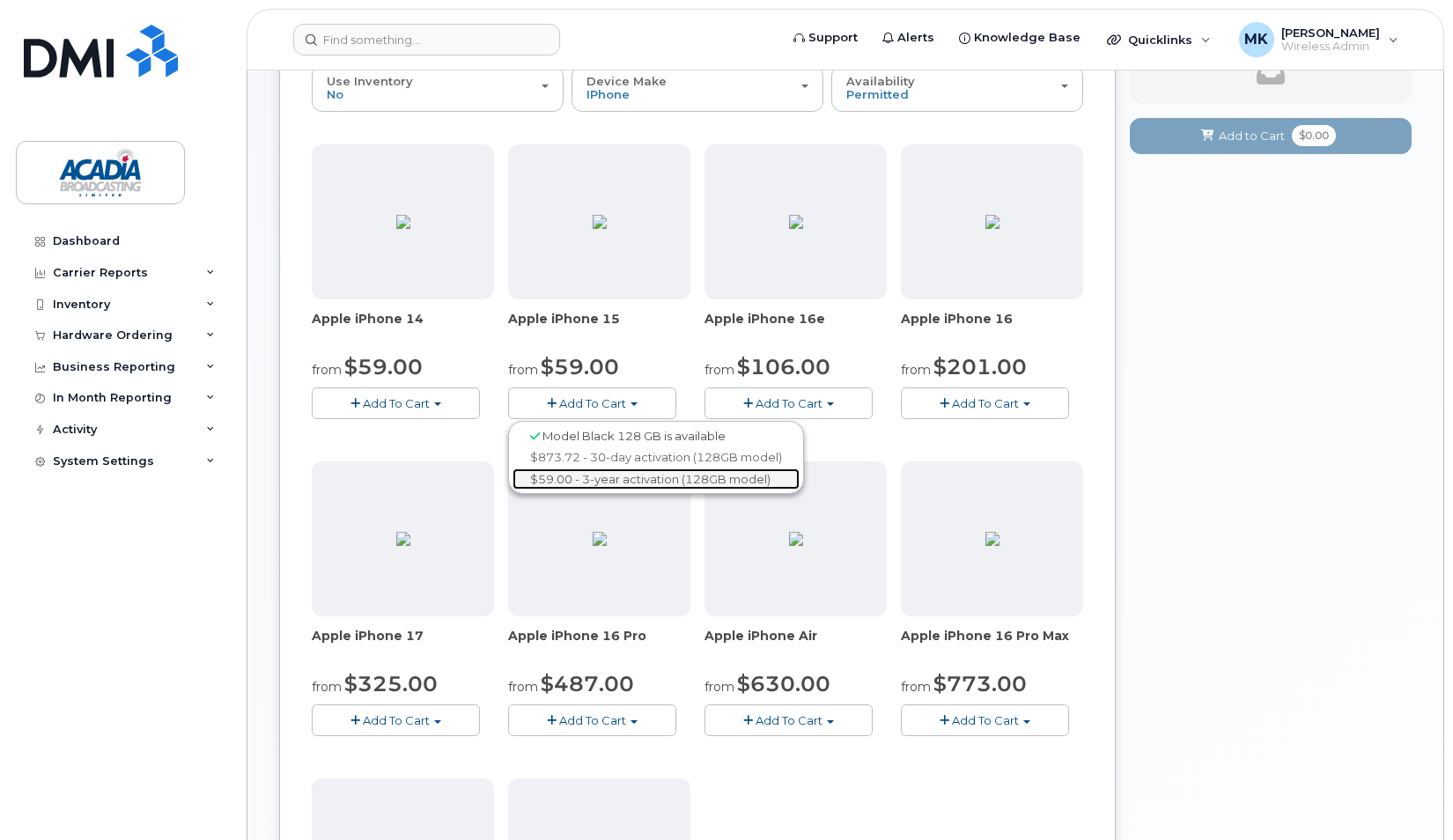
click at [662, 481] on link "$59.00 - 3-year activation (128GB model)" at bounding box center [655, 480] width 287 height 22
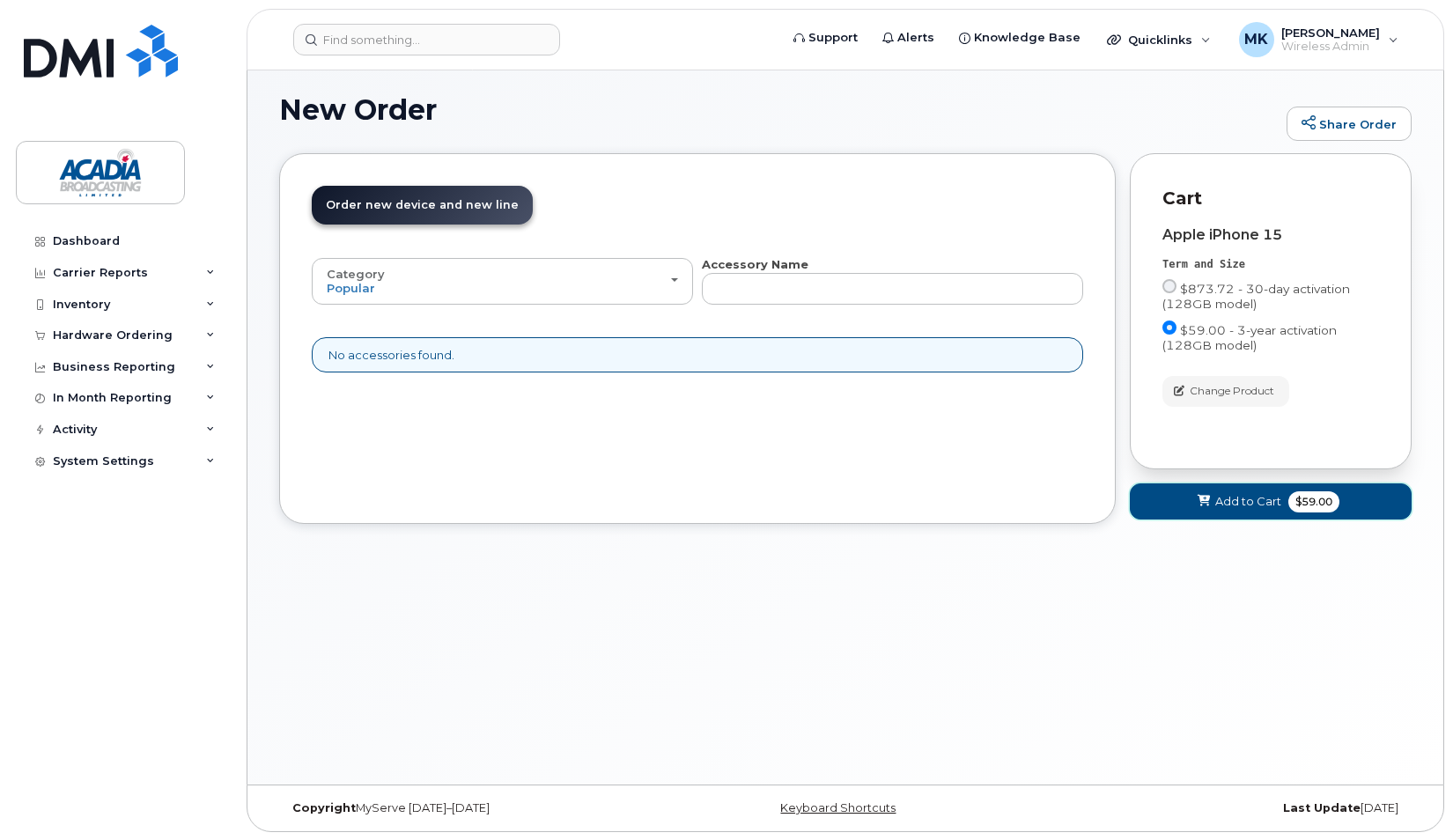
click at [1258, 505] on span "Add to Cart" at bounding box center [1249, 501] width 66 height 17
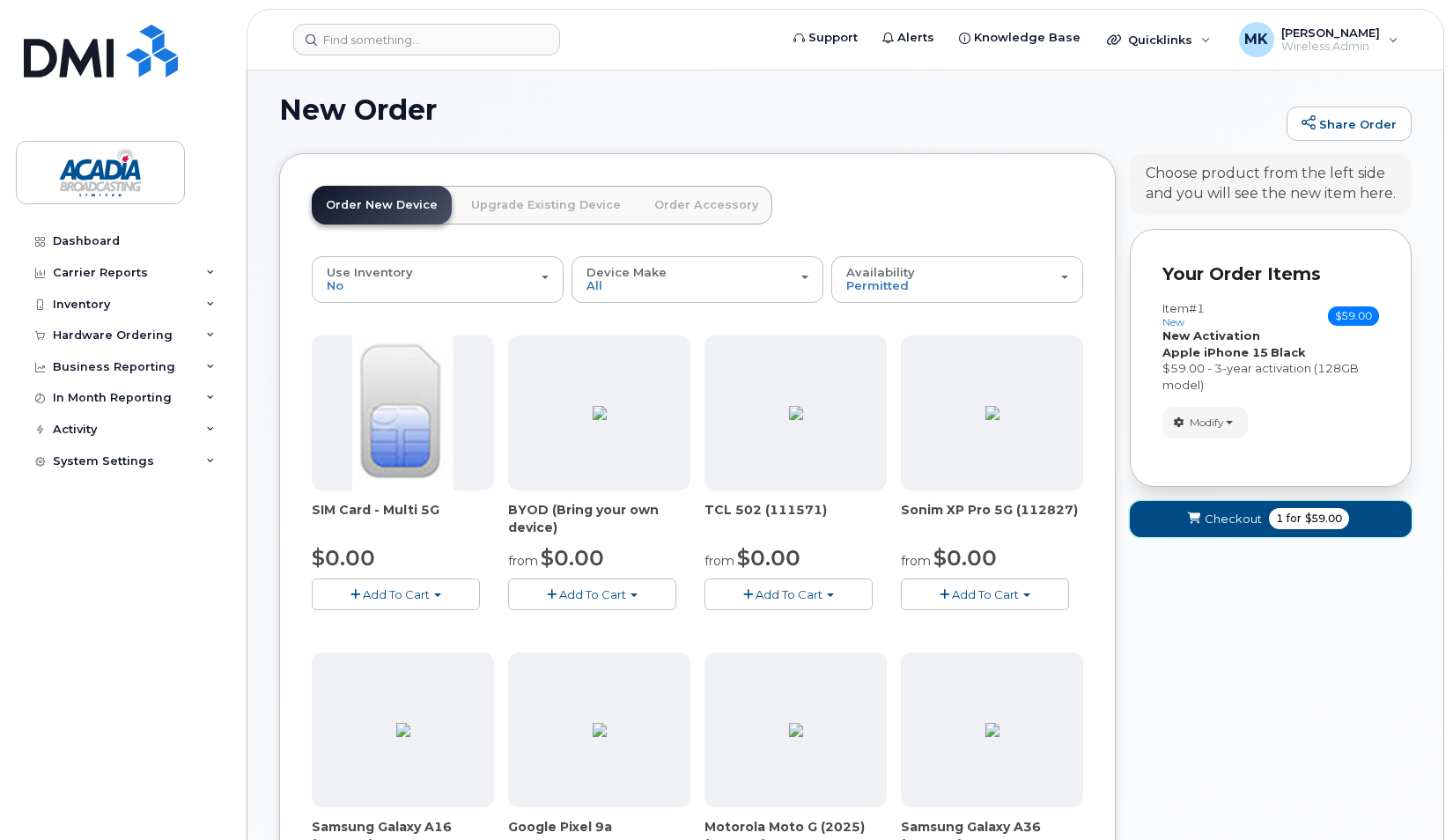
click at [1271, 514] on span "1 for $59.00" at bounding box center [1309, 518] width 80 height 21
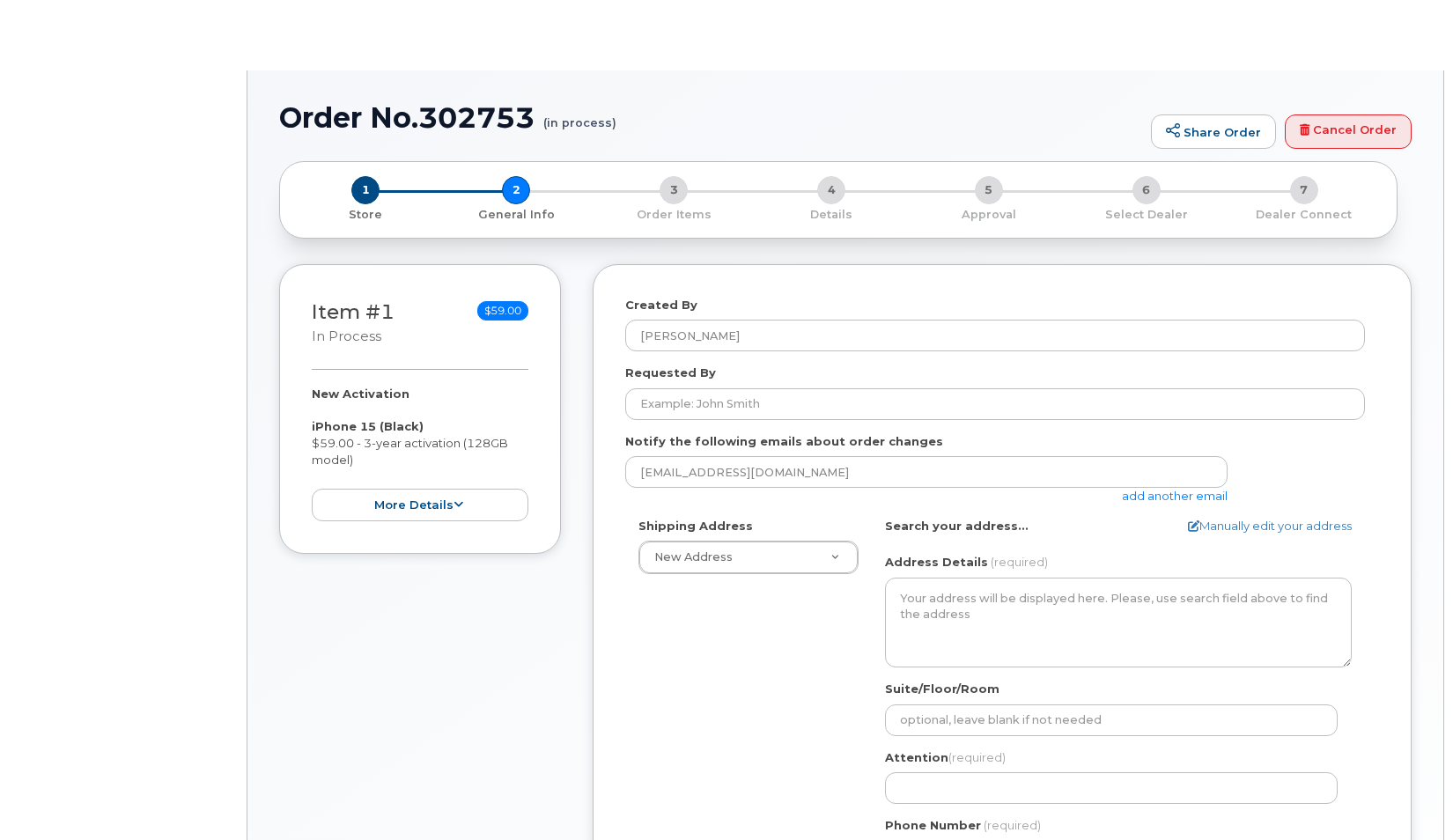
select select
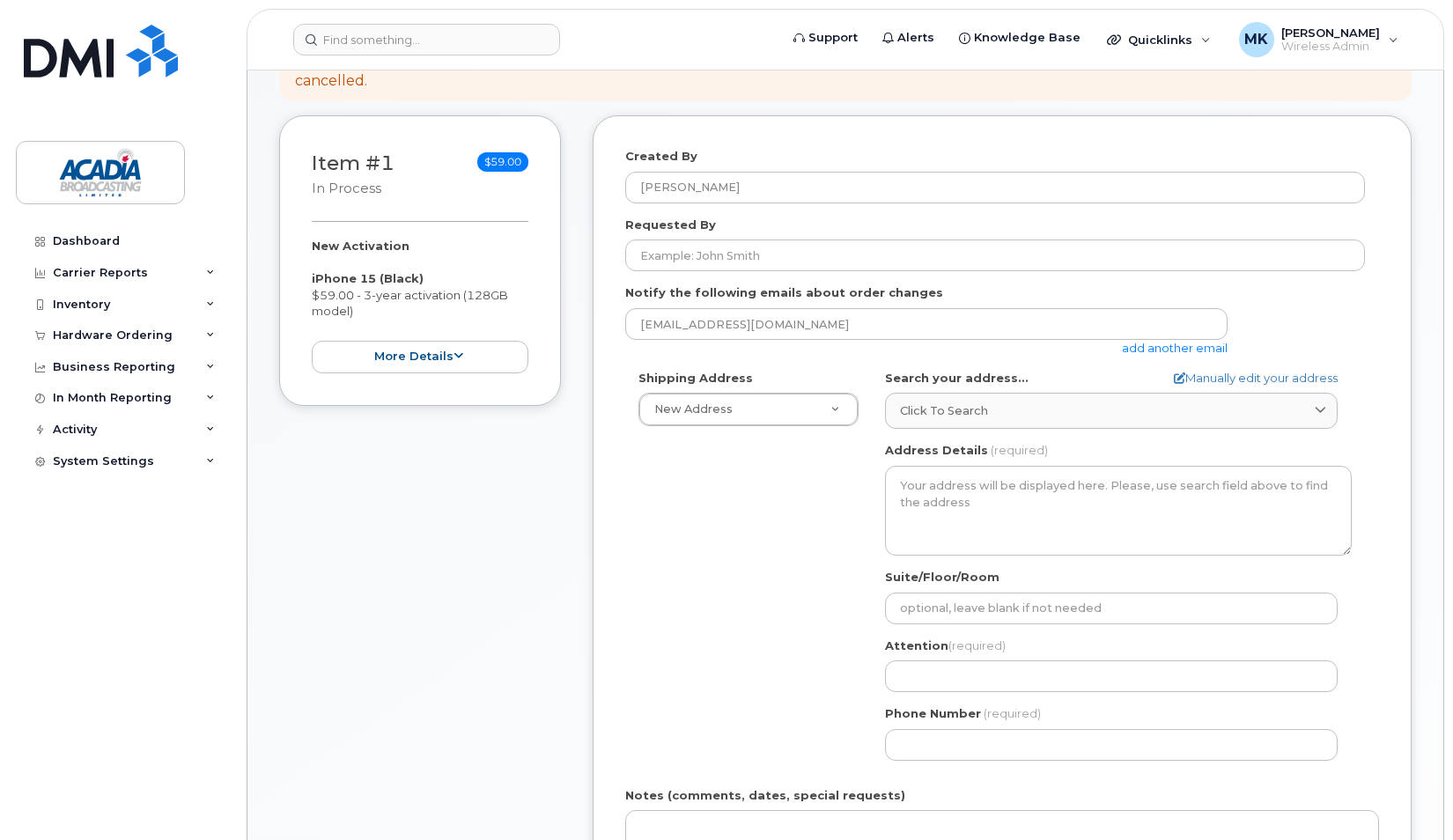
scroll to position [265, 0]
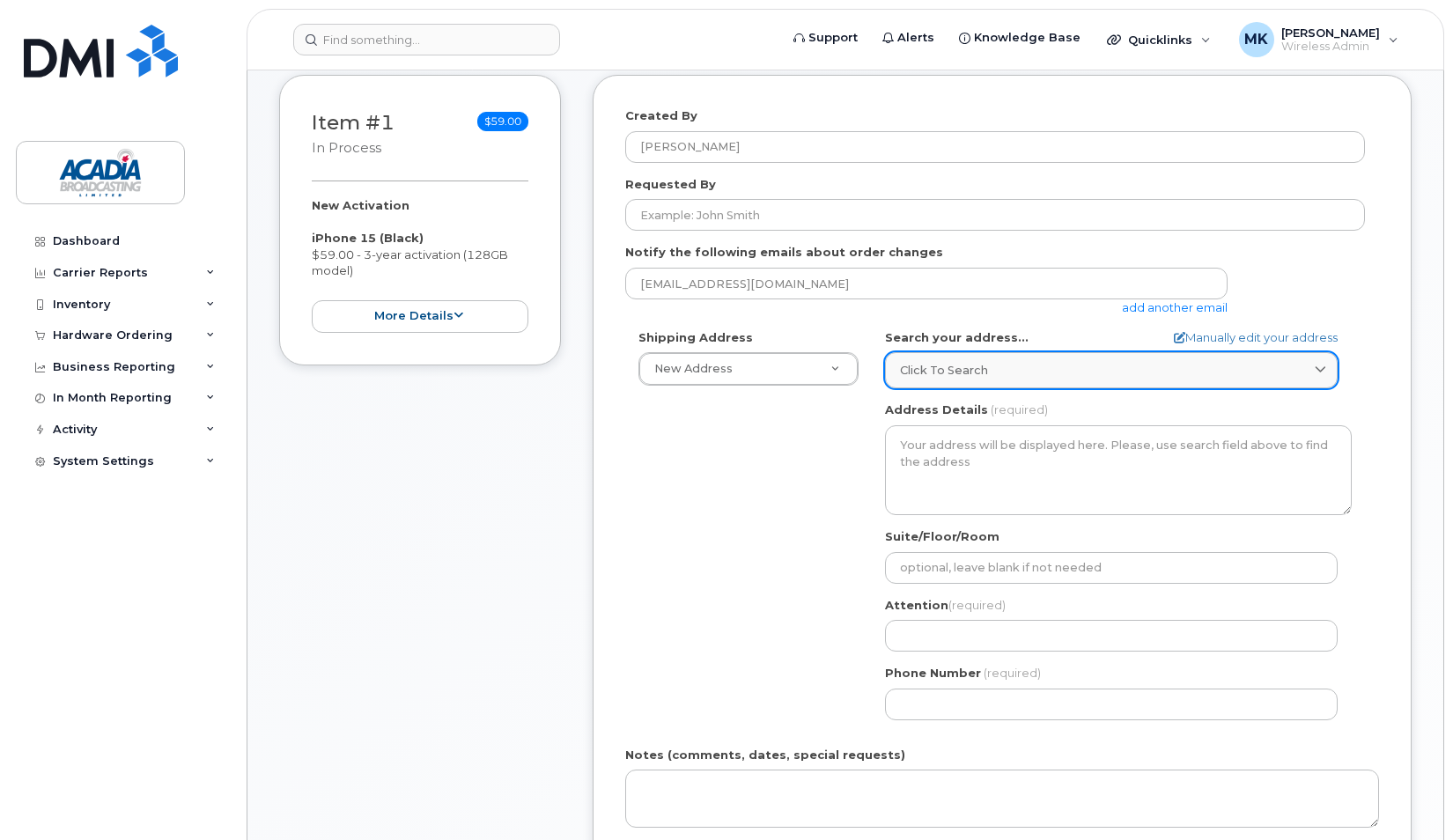
click at [948, 376] on span "Click to search" at bounding box center [944, 370] width 88 height 17
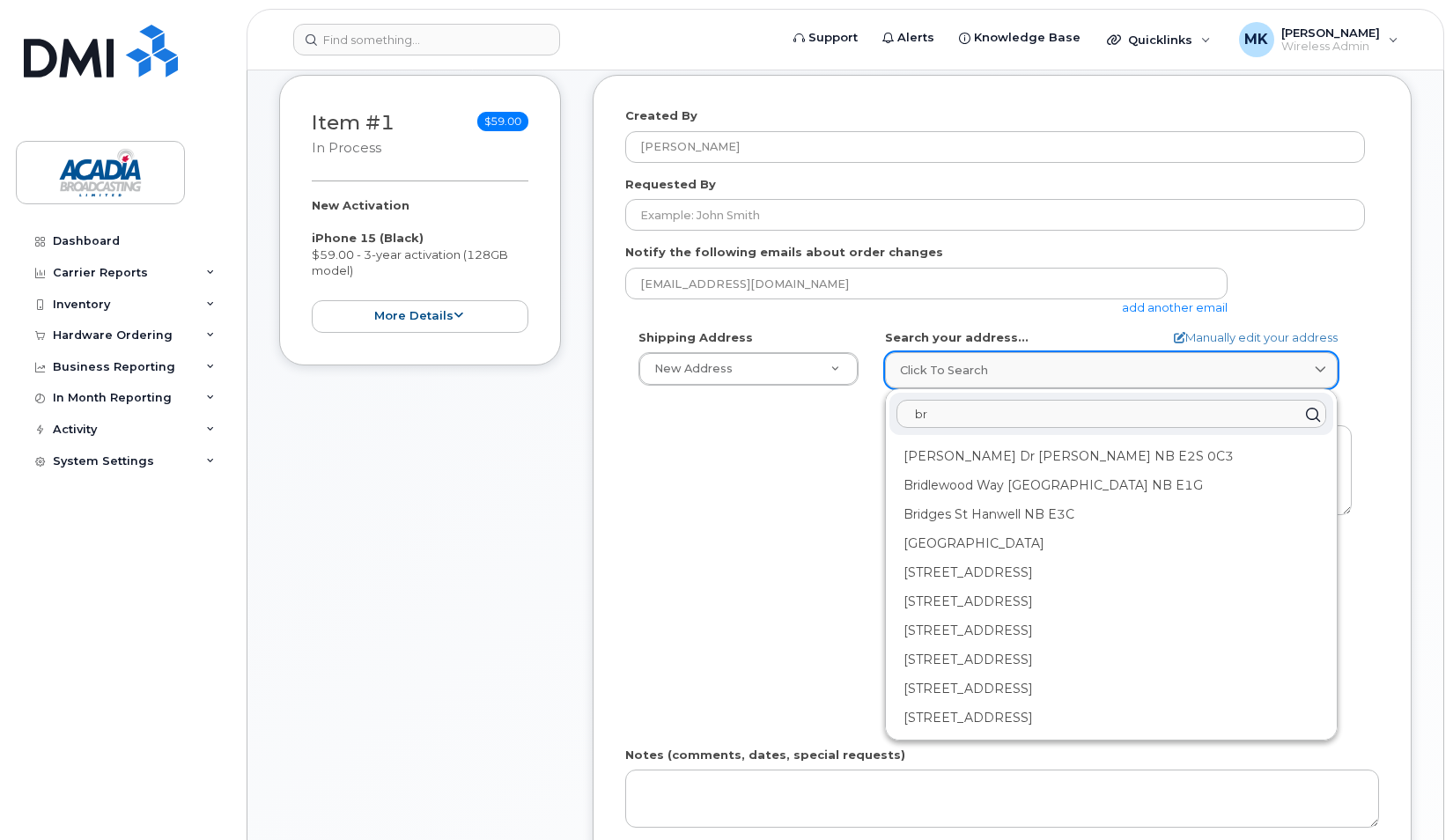
type input "b"
type input "n"
type input "10"
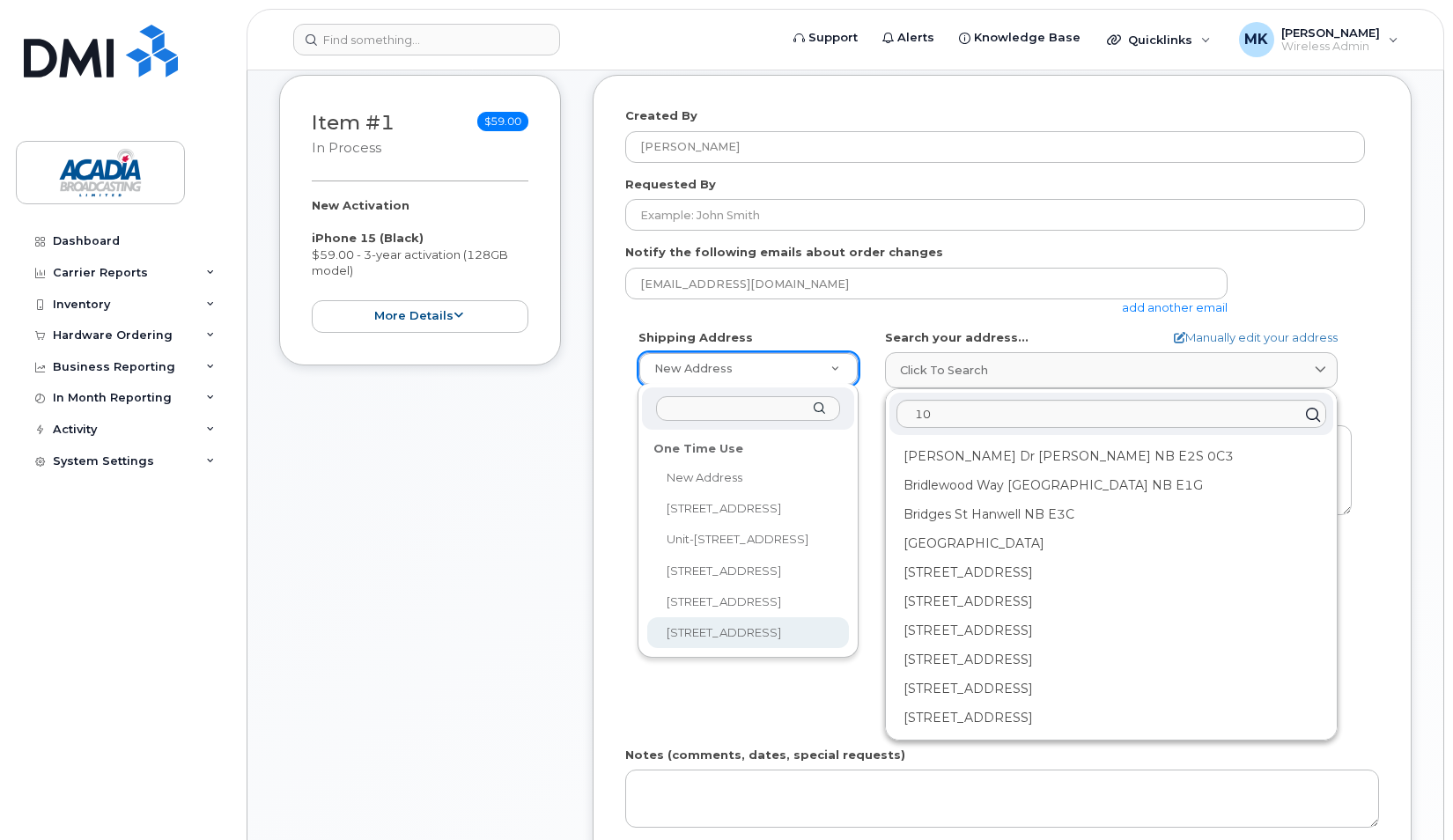
select select "2-135 North St"
type textarea "2-135 North St BRIDGEWATER NS B4V 2V7 CANADA"
type input "200"
type input "Chris Pearson"
type input "5066475966"
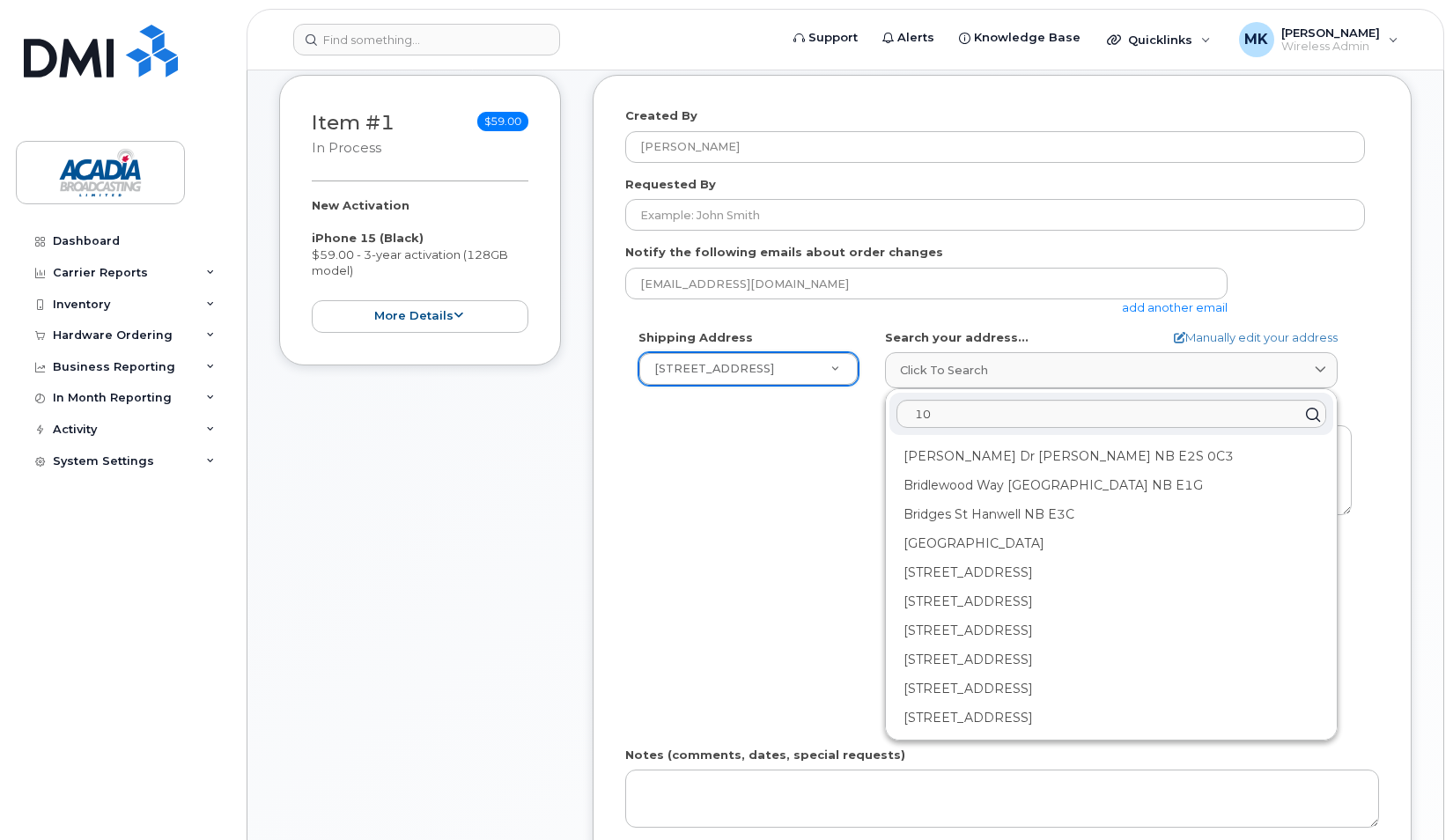
click at [787, 545] on div "Shipping Address 2-135 North St New Address 161 Woodbine Ave Unit-301 First Ave…" at bounding box center [996, 532] width 740 height 405
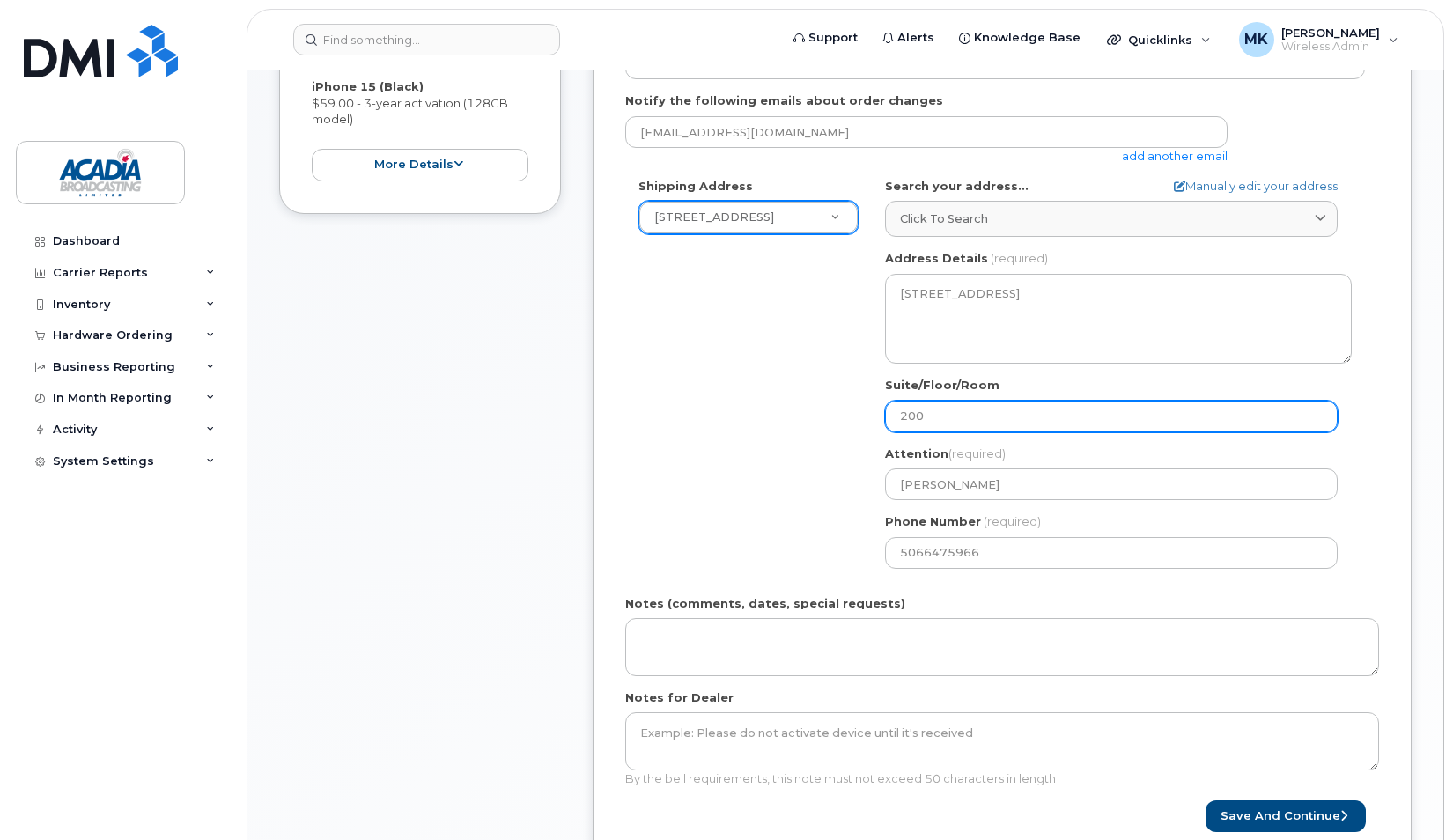
scroll to position [440, 0]
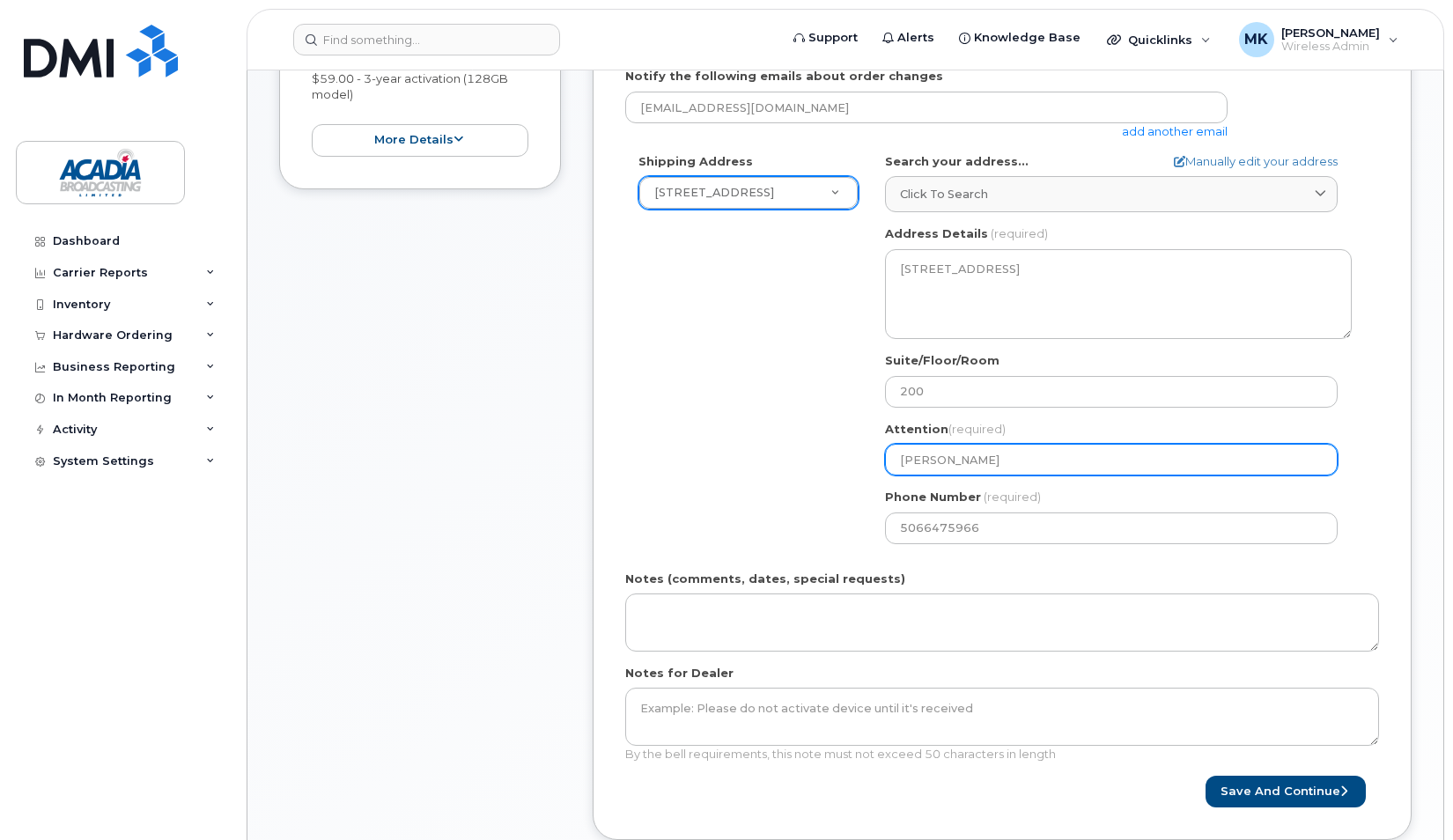
drag, startPoint x: 1013, startPoint y: 462, endPoint x: 852, endPoint y: 454, distance: 161.2
click at [852, 454] on div "Shipping Address 2-135 North St New Address 161 Woodbine Ave Unit-301 First Ave…" at bounding box center [996, 355] width 740 height 405
select select
type input "E"
select select
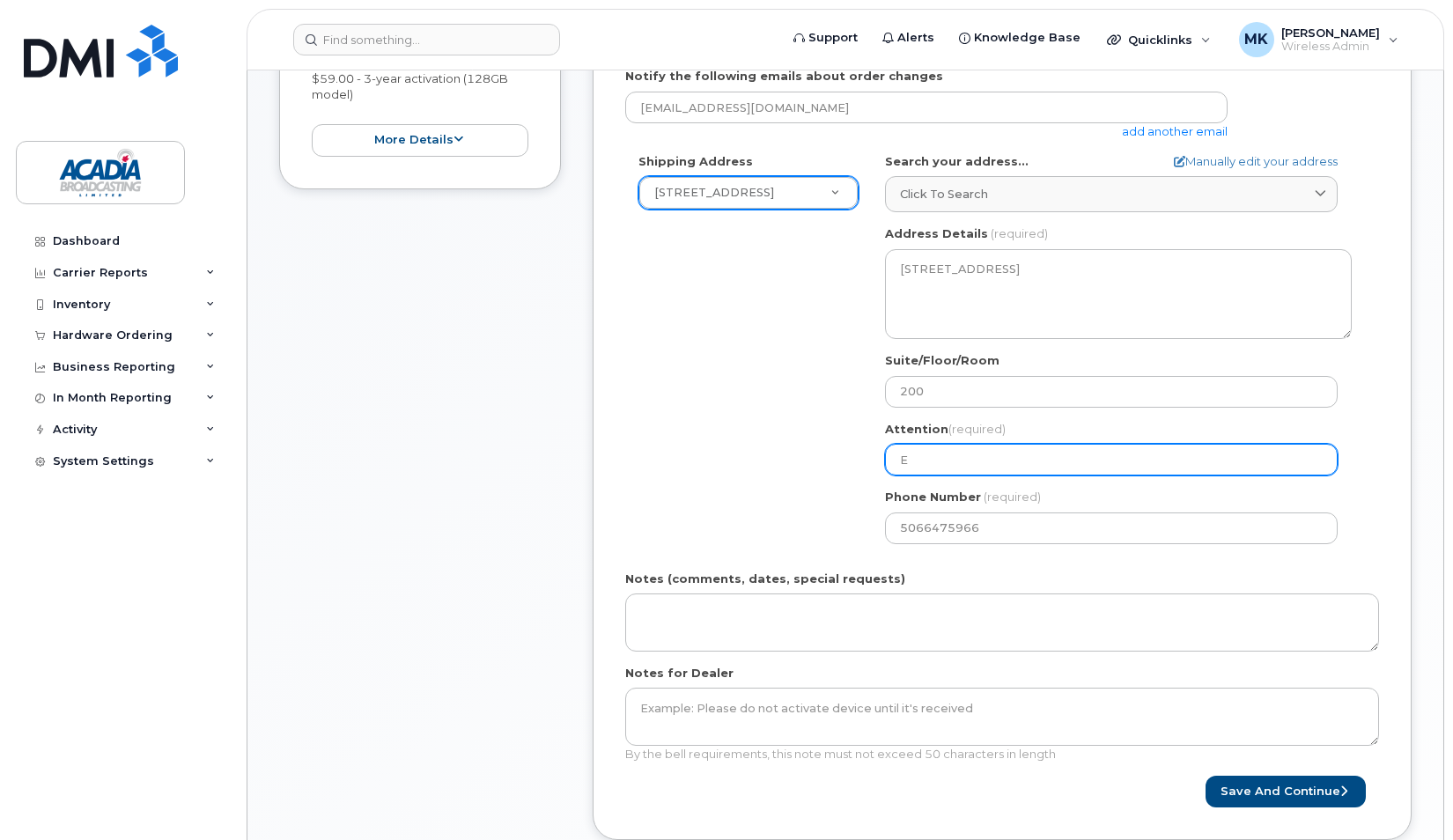
type input "Er"
select select
type input "Eri"
select select
type input "Eric"
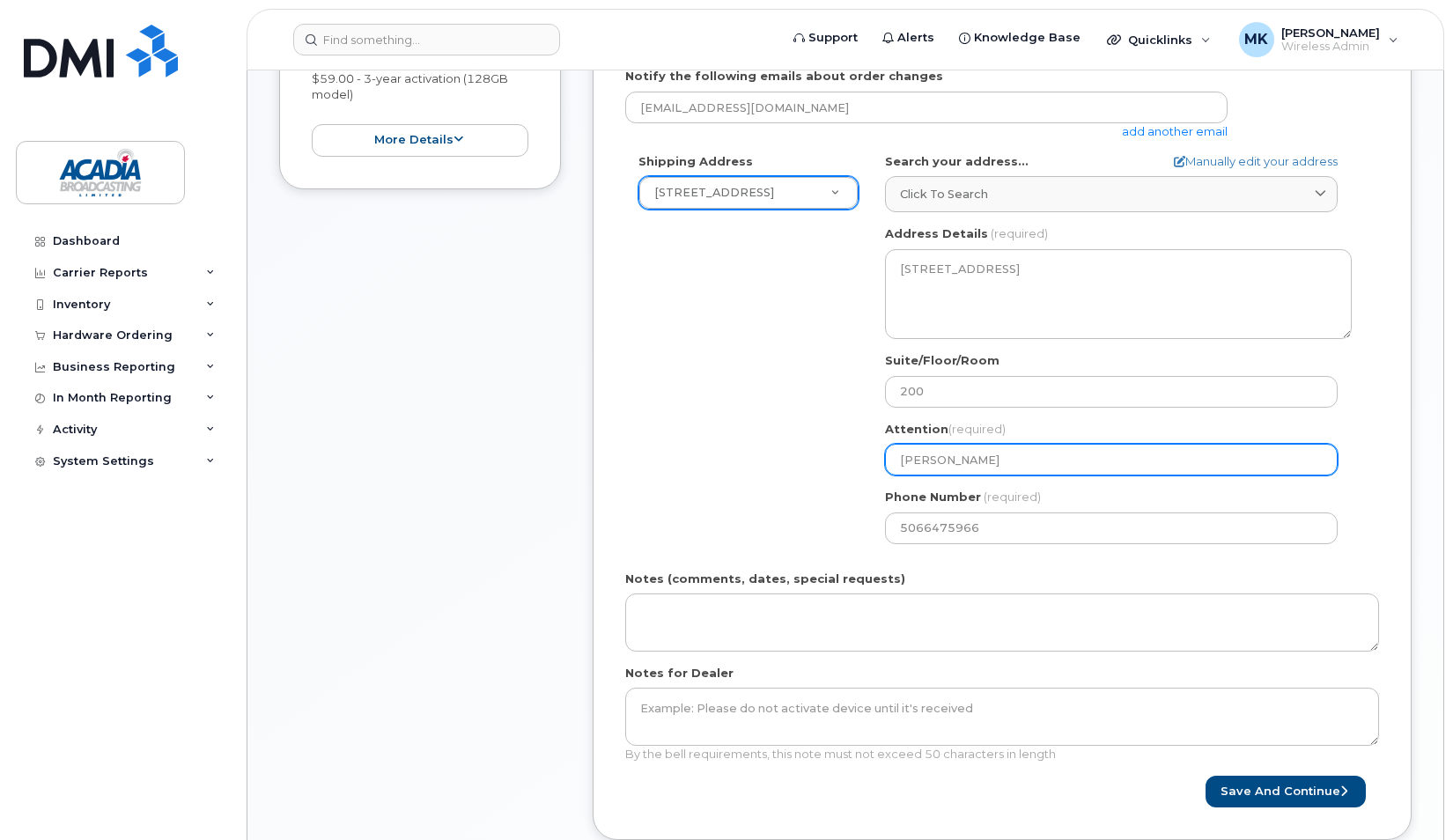
select select
type input "Eric W"
select select
type input "Eric Wh"
select select
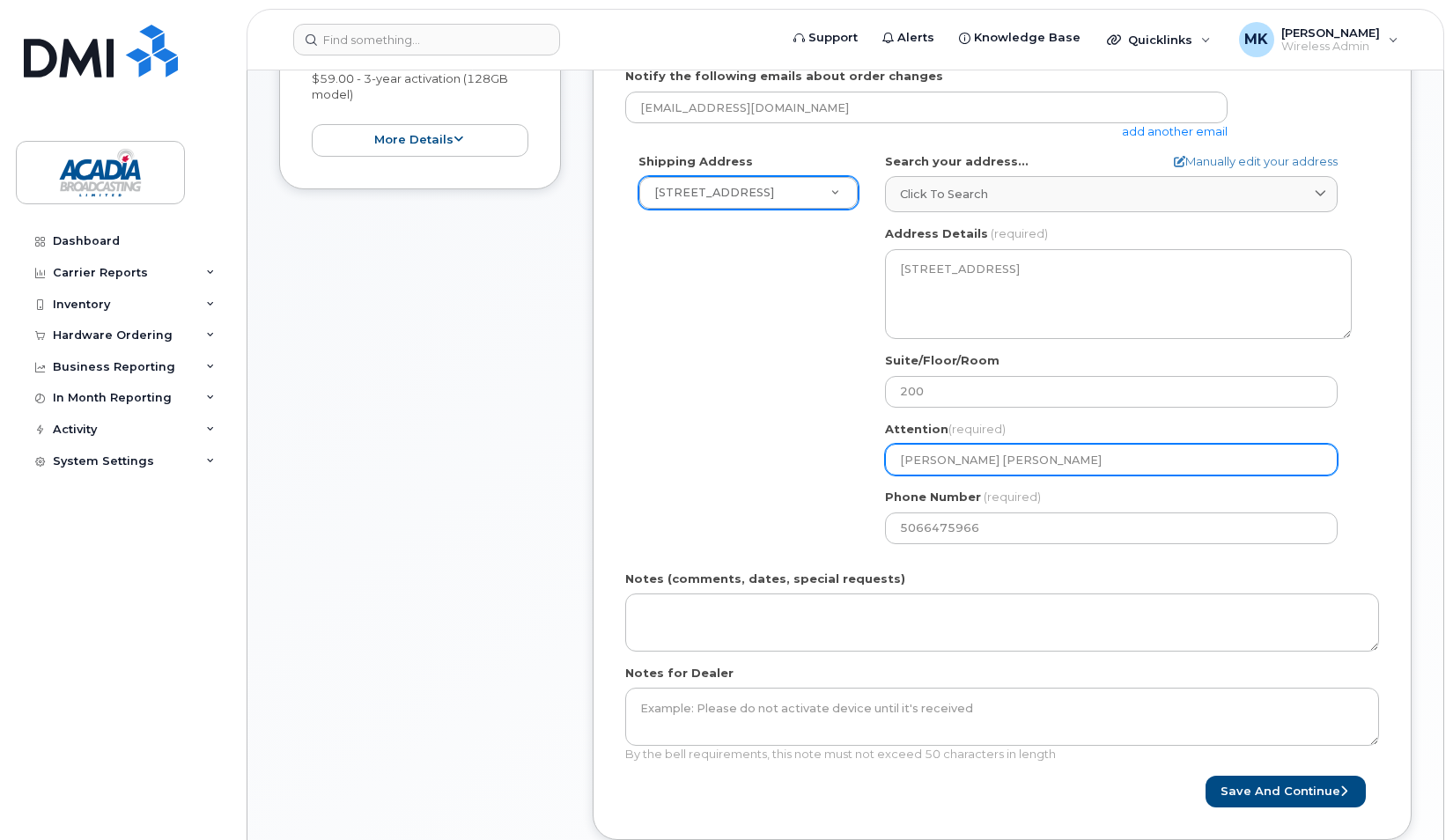
type input "Eric Why"
select select
type input "Eric Whyn"
select select
type input "Eric Whyno"
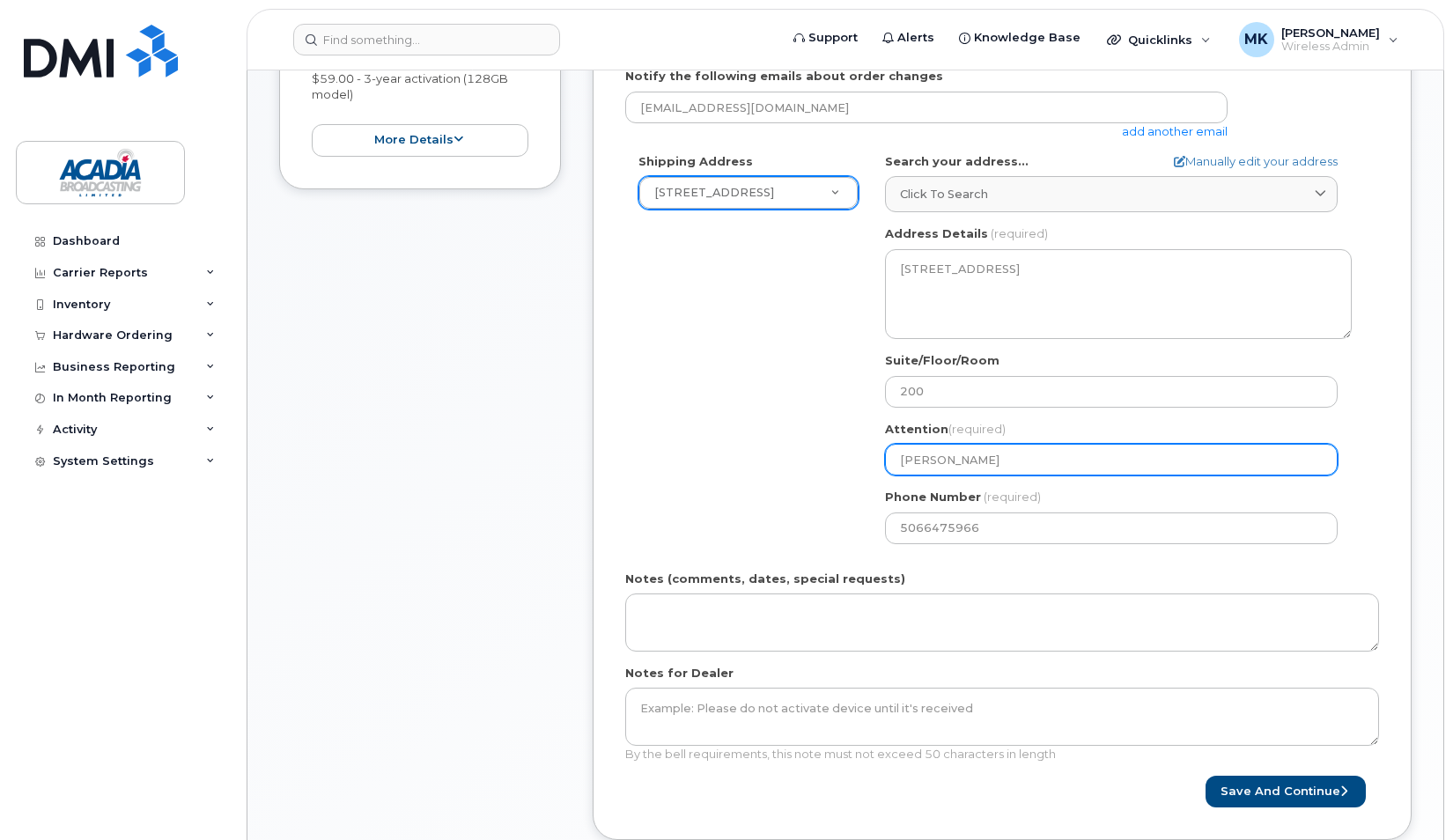
select select
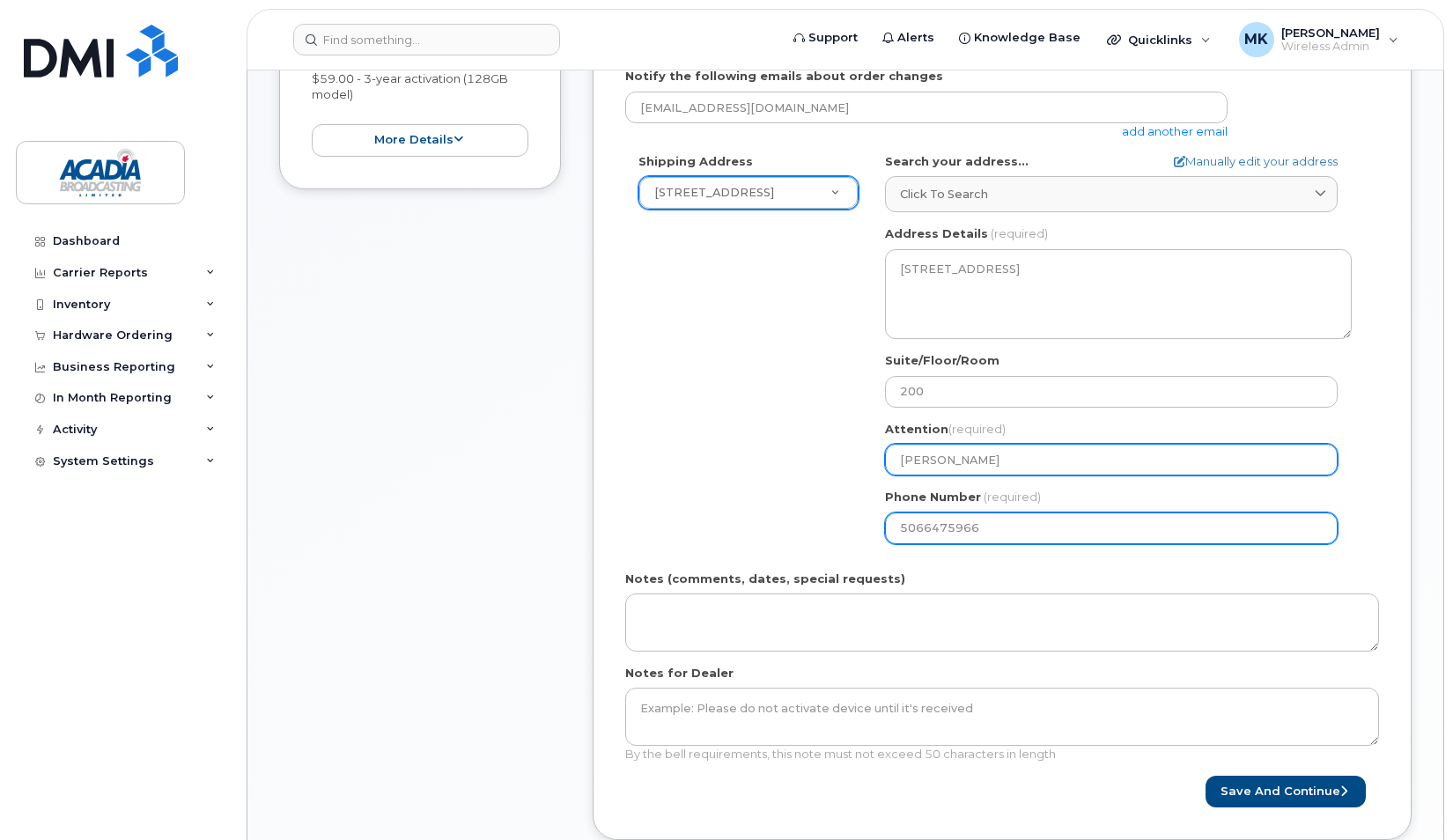
type input "[PERSON_NAME]"
click at [1001, 527] on input "5066475966" at bounding box center [1111, 528] width 453 height 32
drag, startPoint x: 986, startPoint y: 526, endPoint x: 749, endPoint y: 518, distance: 237.1
click at [749, 518] on div "Shipping Address 2-135 North St New Address 161 Woodbine Ave Unit-301 First Ave…" at bounding box center [996, 355] width 740 height 405
paste input "number"
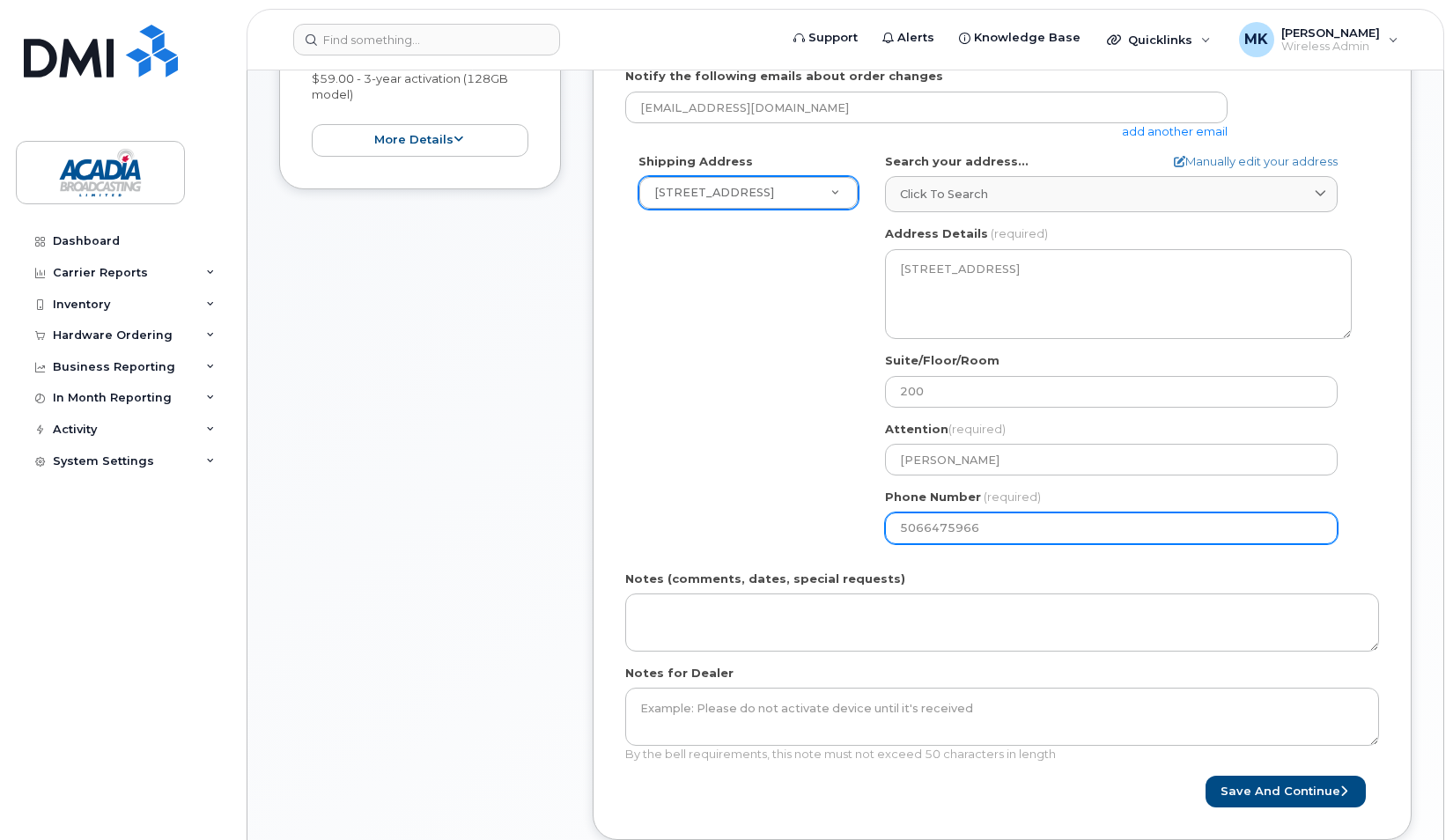
select select
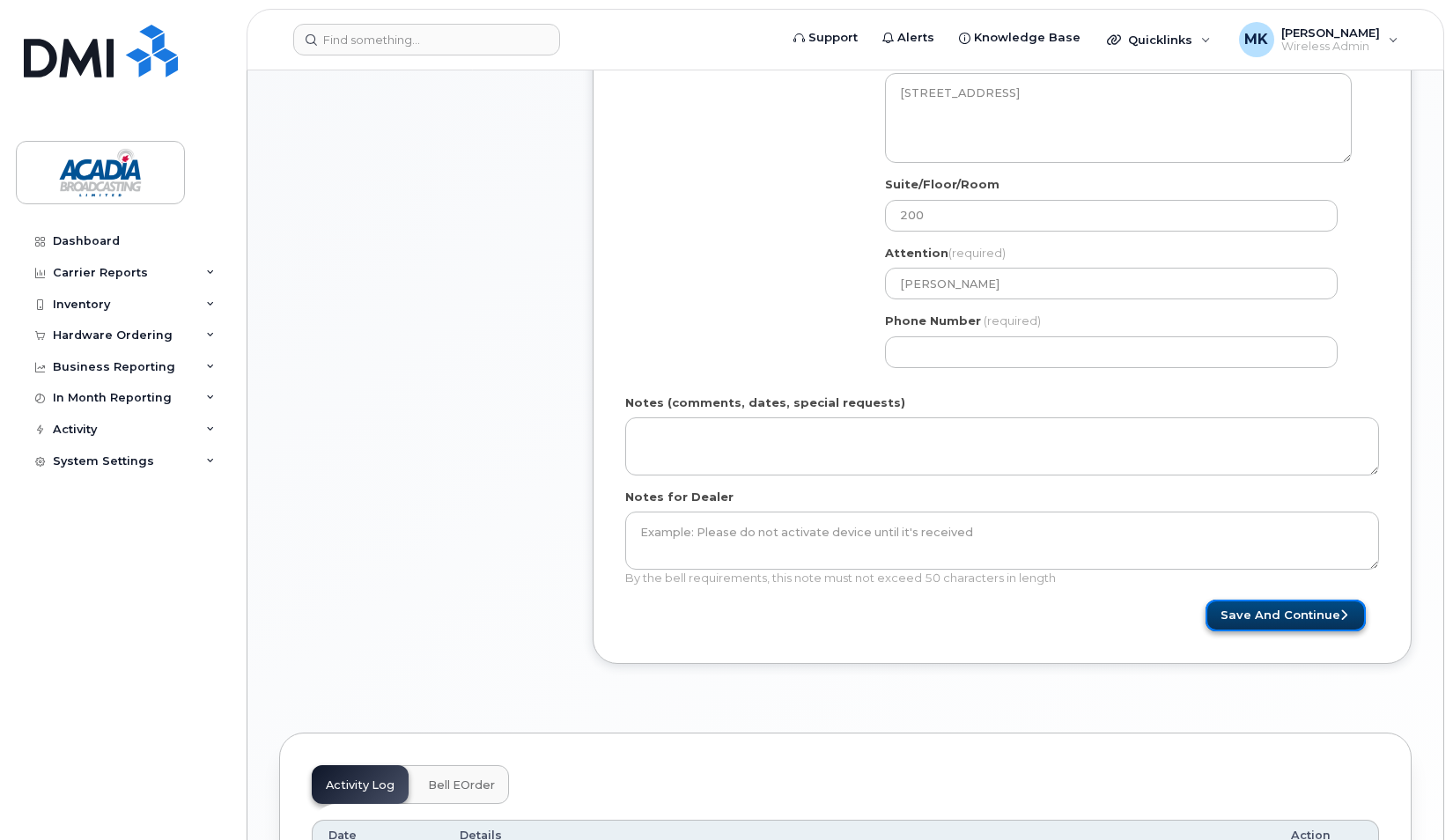
click at [1278, 615] on button "Save and Continue" at bounding box center [1286, 616] width 160 height 33
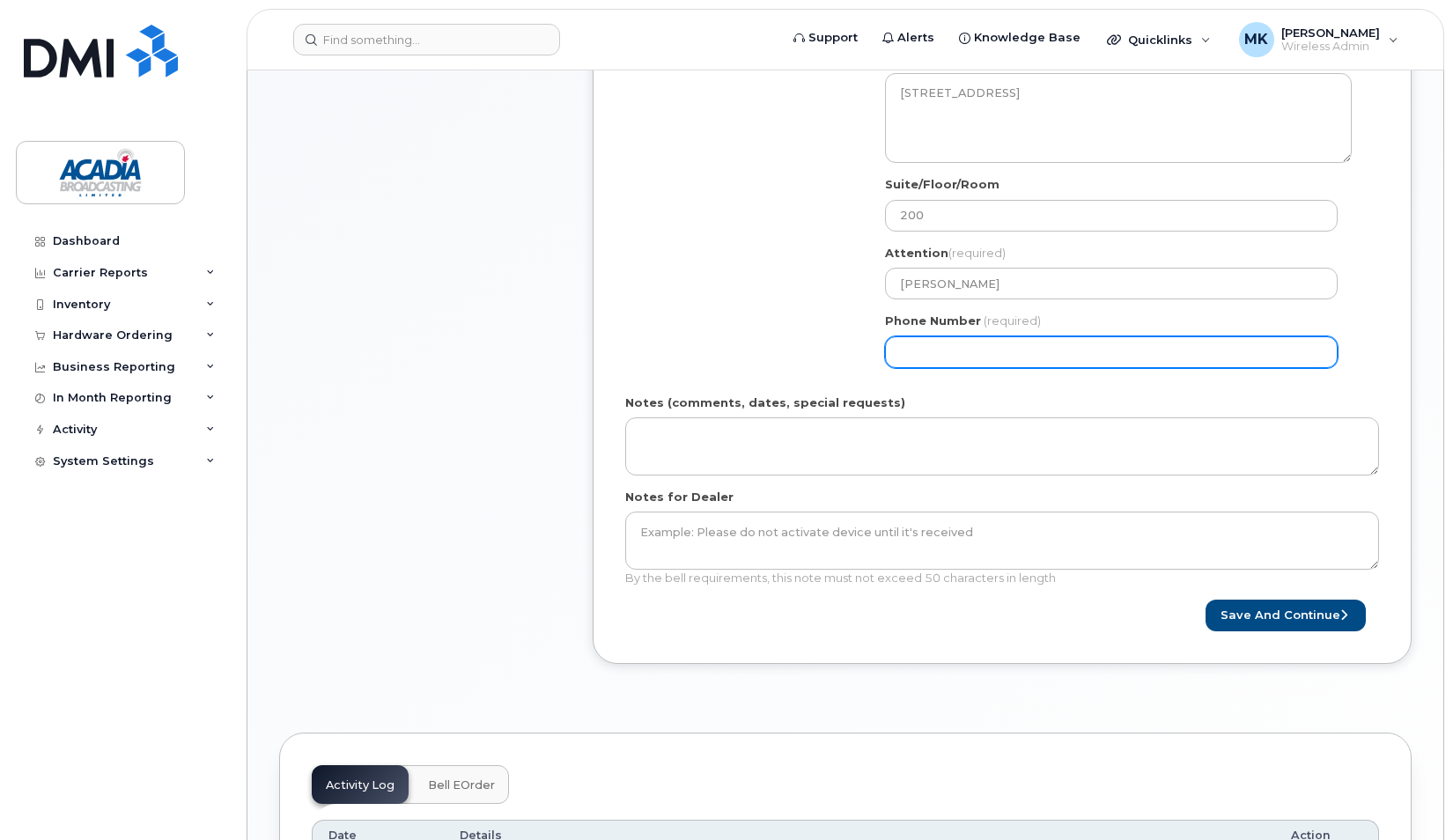
scroll to position [528, 0]
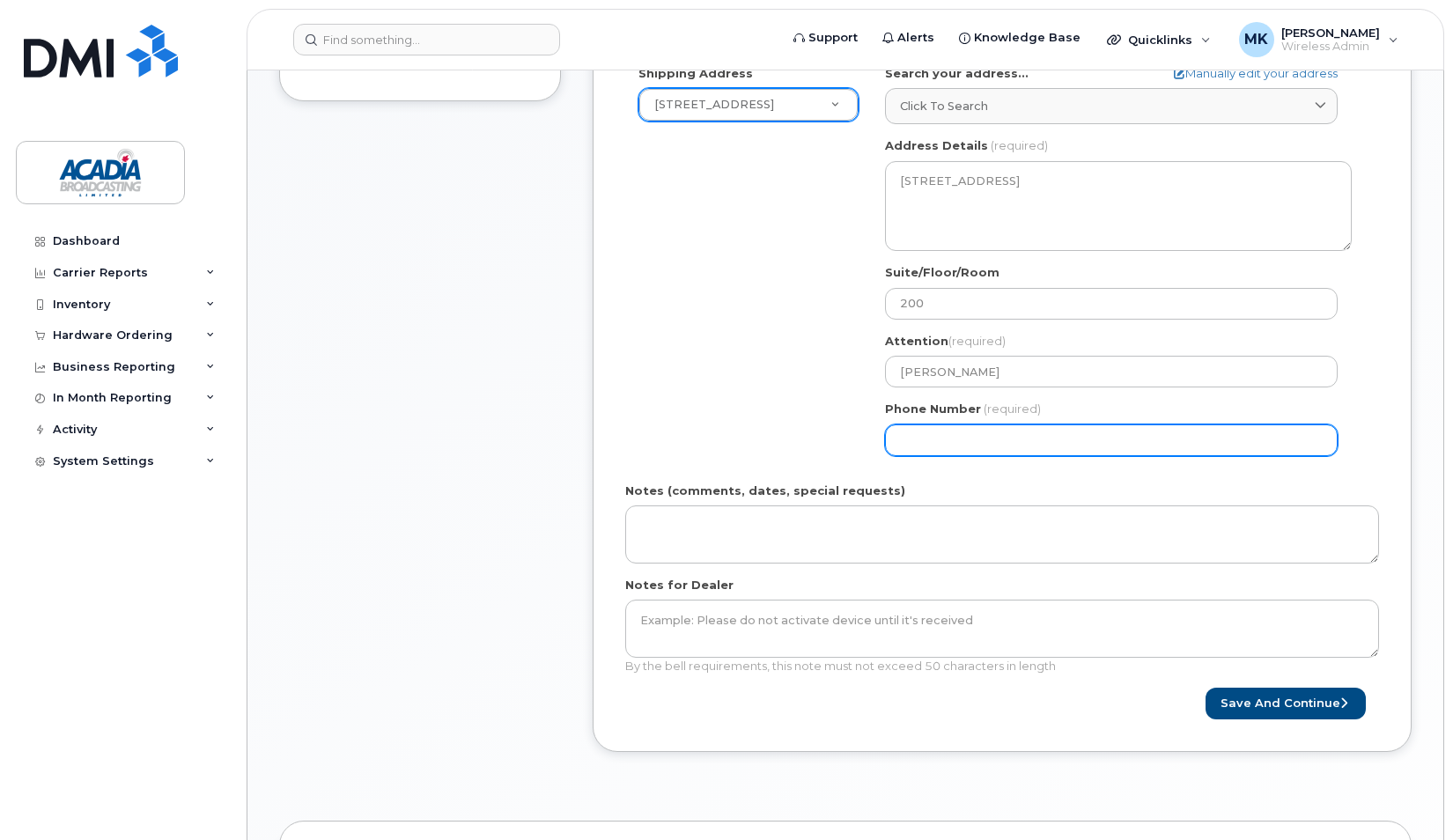
click at [995, 428] on input "Phone Number" at bounding box center [1111, 440] width 453 height 32
click at [1034, 439] on input "Phone Number" at bounding box center [1111, 440] width 453 height 32
click at [965, 439] on input "Phone Number" at bounding box center [1111, 440] width 453 height 32
drag, startPoint x: 920, startPoint y: 432, endPoint x: 934, endPoint y: 446, distance: 19.8
click at [921, 433] on input "Phone Number" at bounding box center [1111, 440] width 453 height 32
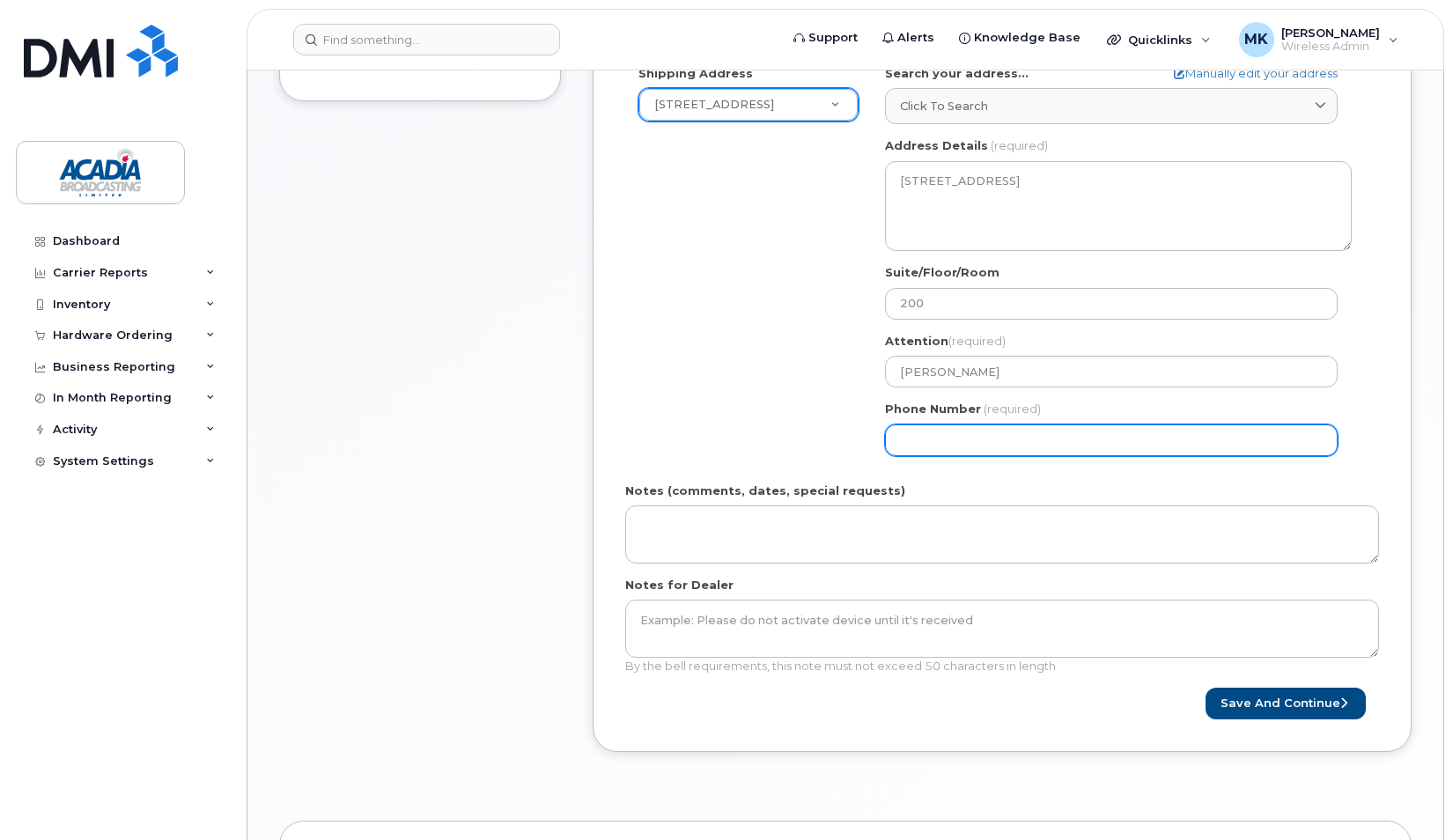
drag, startPoint x: 1020, startPoint y: 438, endPoint x: 700, endPoint y: 430, distance: 320.1
click at [700, 430] on div "Shipping Address 2-135 North St New Address 161 Woodbine Ave Unit-301 First Ave…" at bounding box center [996, 267] width 740 height 405
type input "902527723"
select select
type input "9025277232"
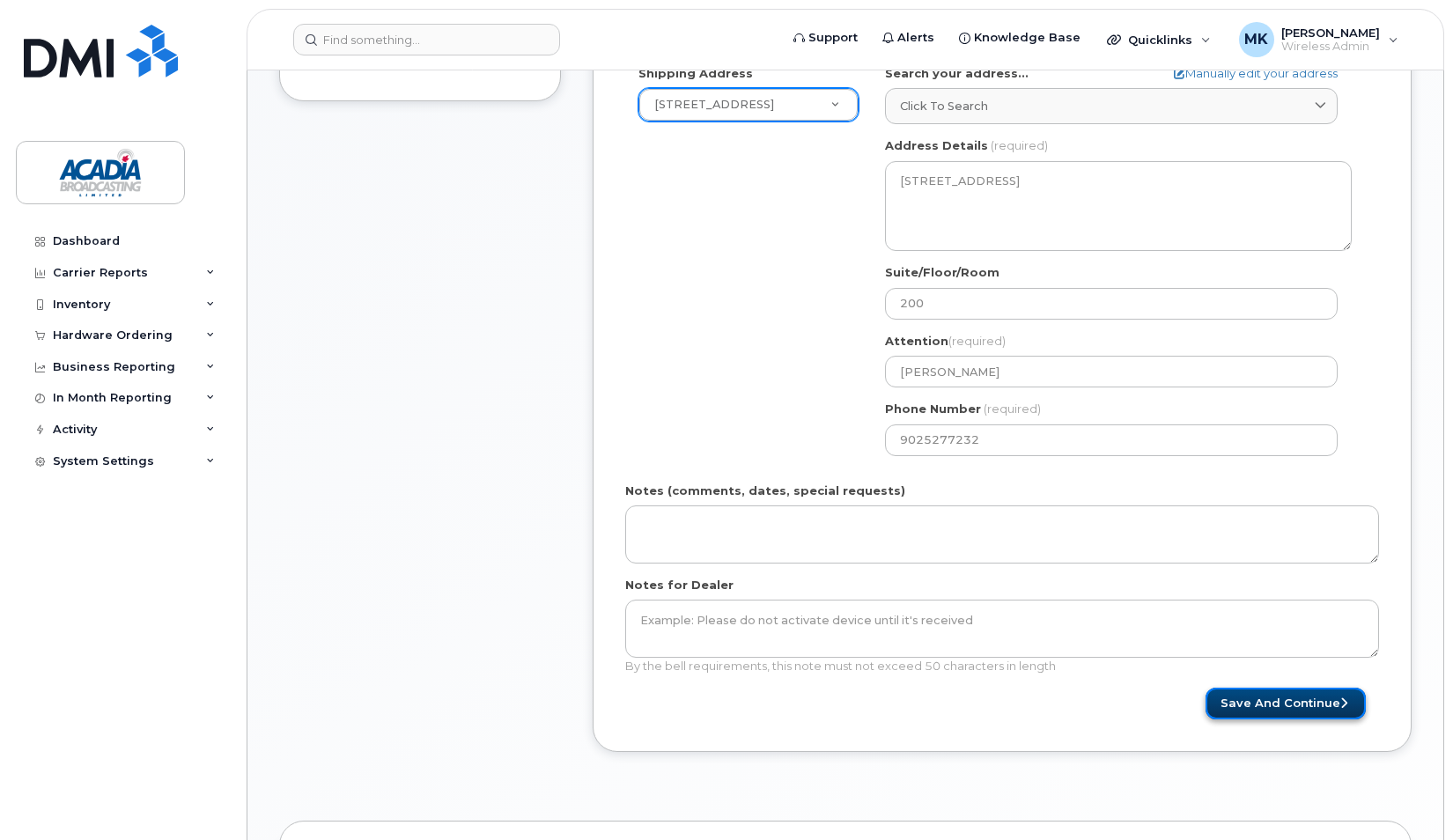
click at [1336, 712] on button "Save and Continue" at bounding box center [1286, 704] width 160 height 33
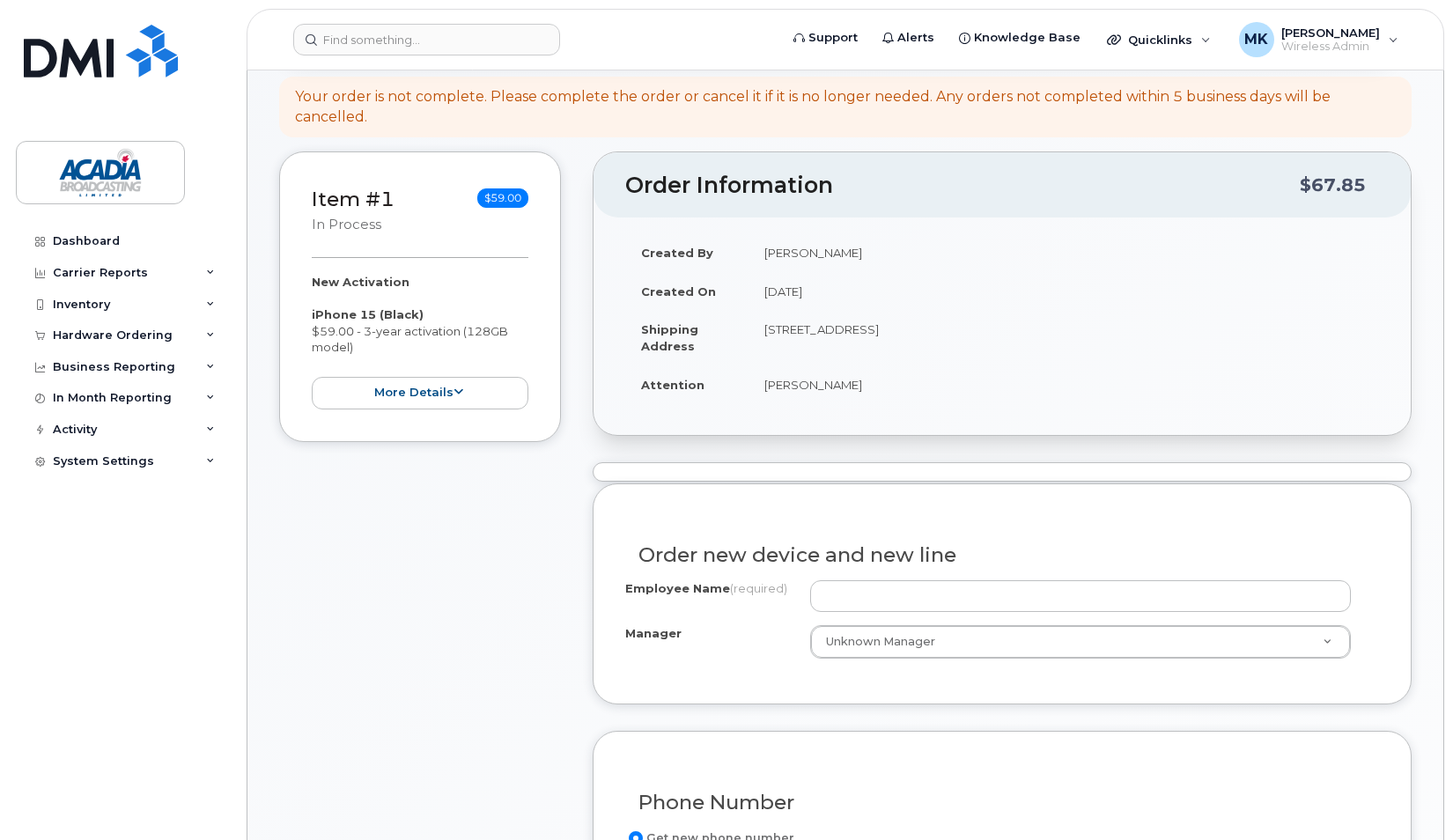
scroll to position [265, 0]
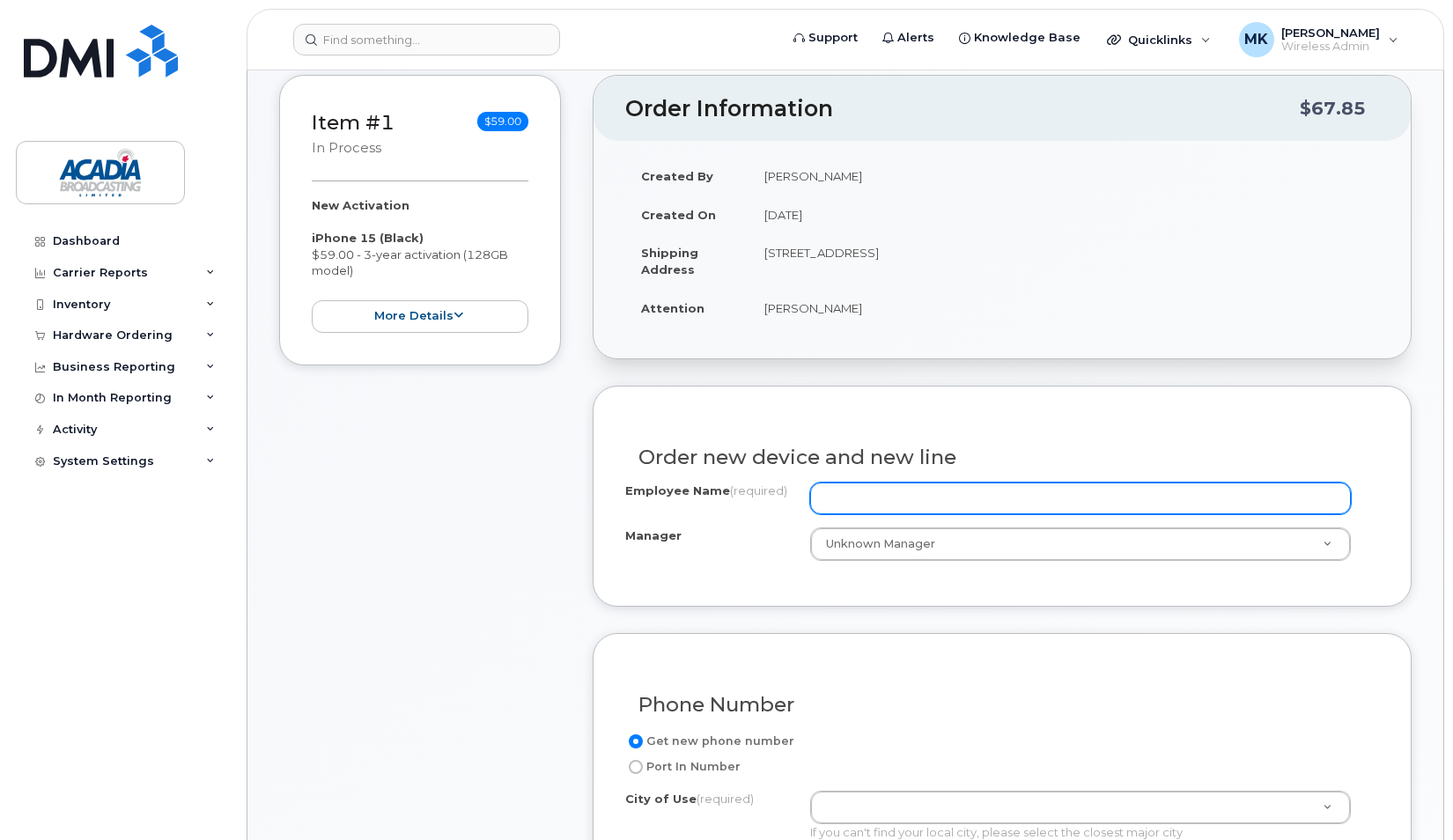
click at [870, 492] on input "Employee Name (required)" at bounding box center [1081, 498] width 541 height 32
type input "[PERSON_NAME]"
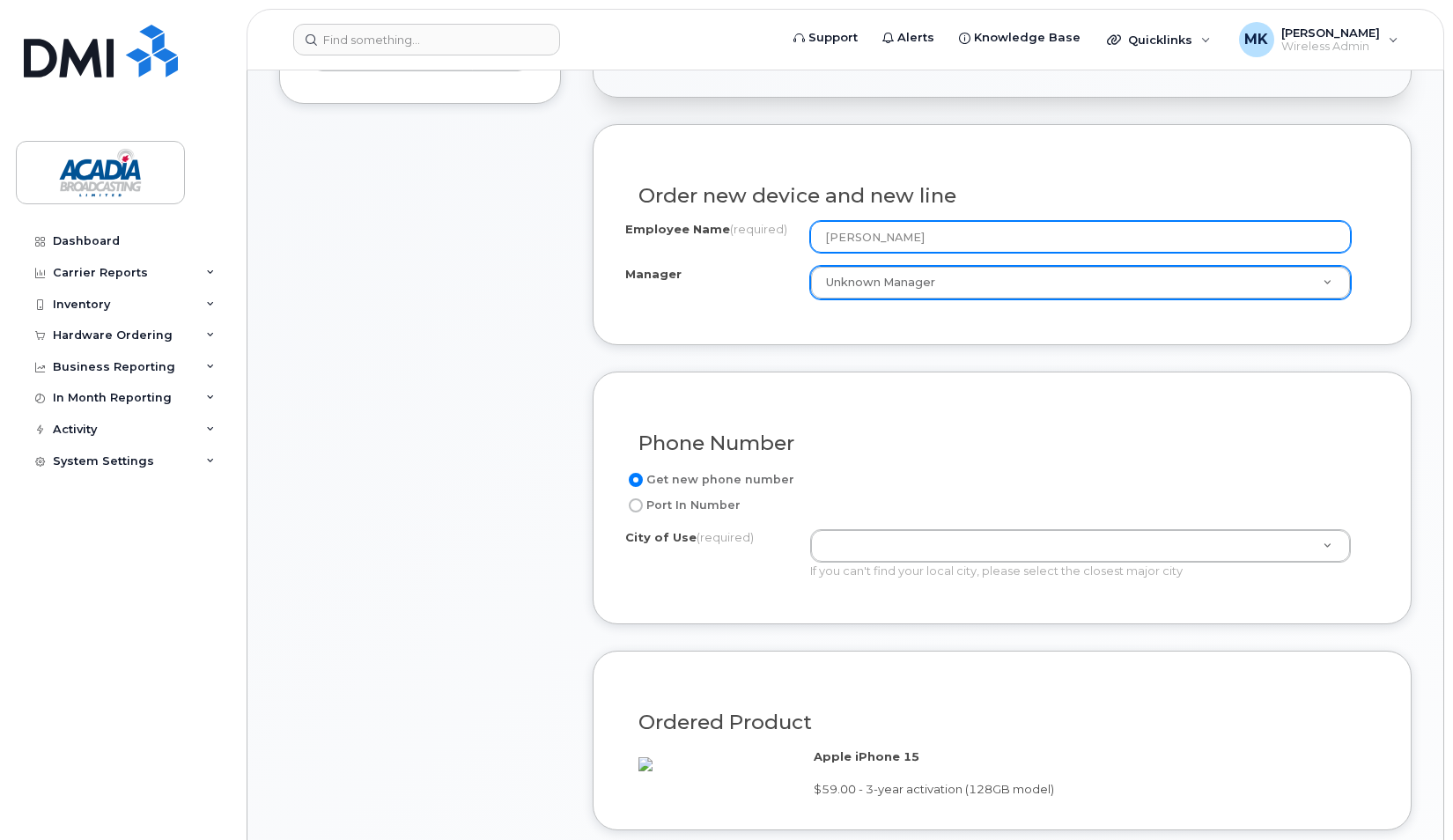
scroll to position [528, 0]
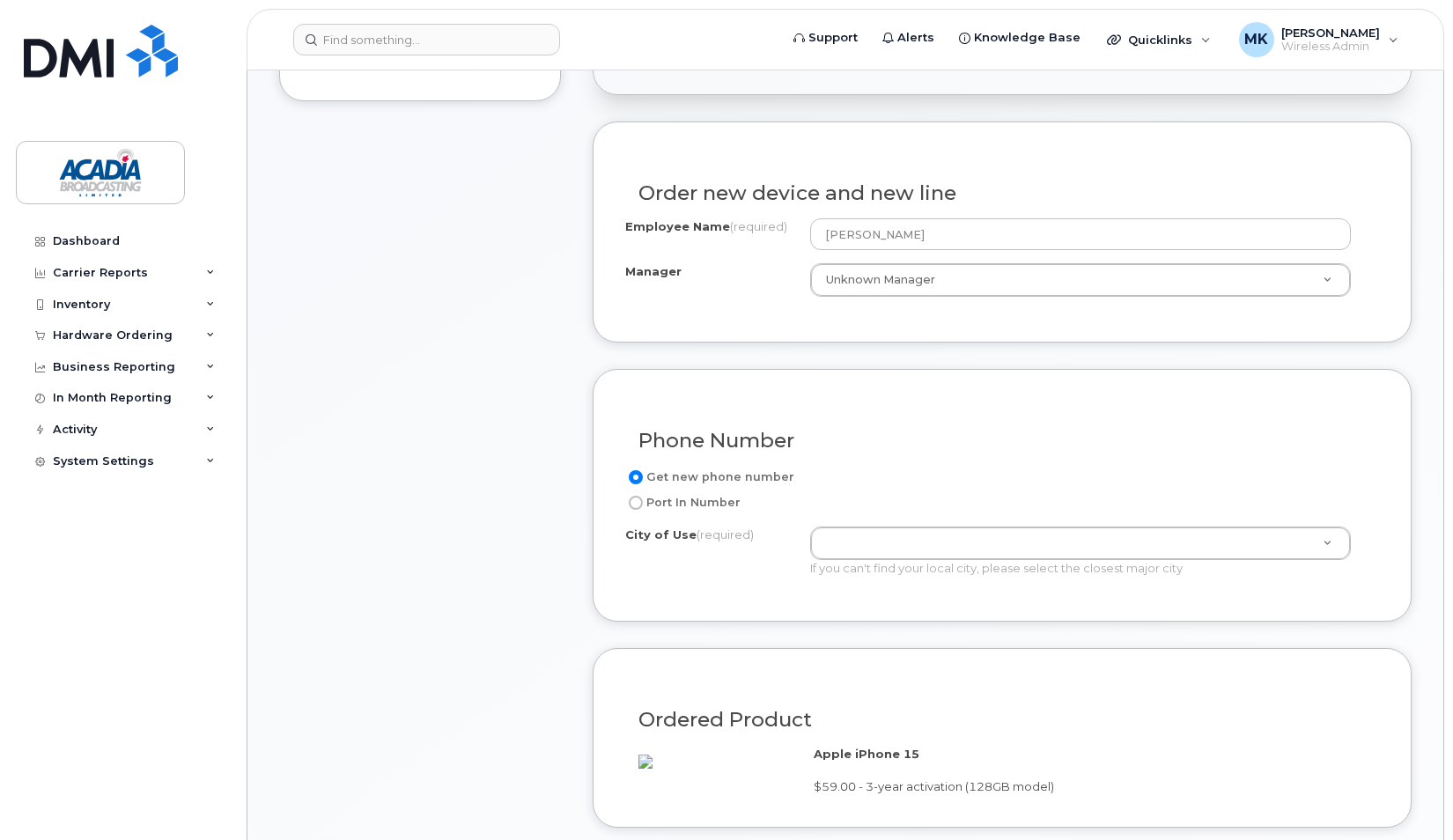
drag, startPoint x: 932, startPoint y: 249, endPoint x: 933, endPoint y: 267, distance: 18.0
click at [932, 251] on div "Employee Name (required) Alex Torres Manager Unknown Manager Manager Manager Un…" at bounding box center [1003, 257] width 754 height 78
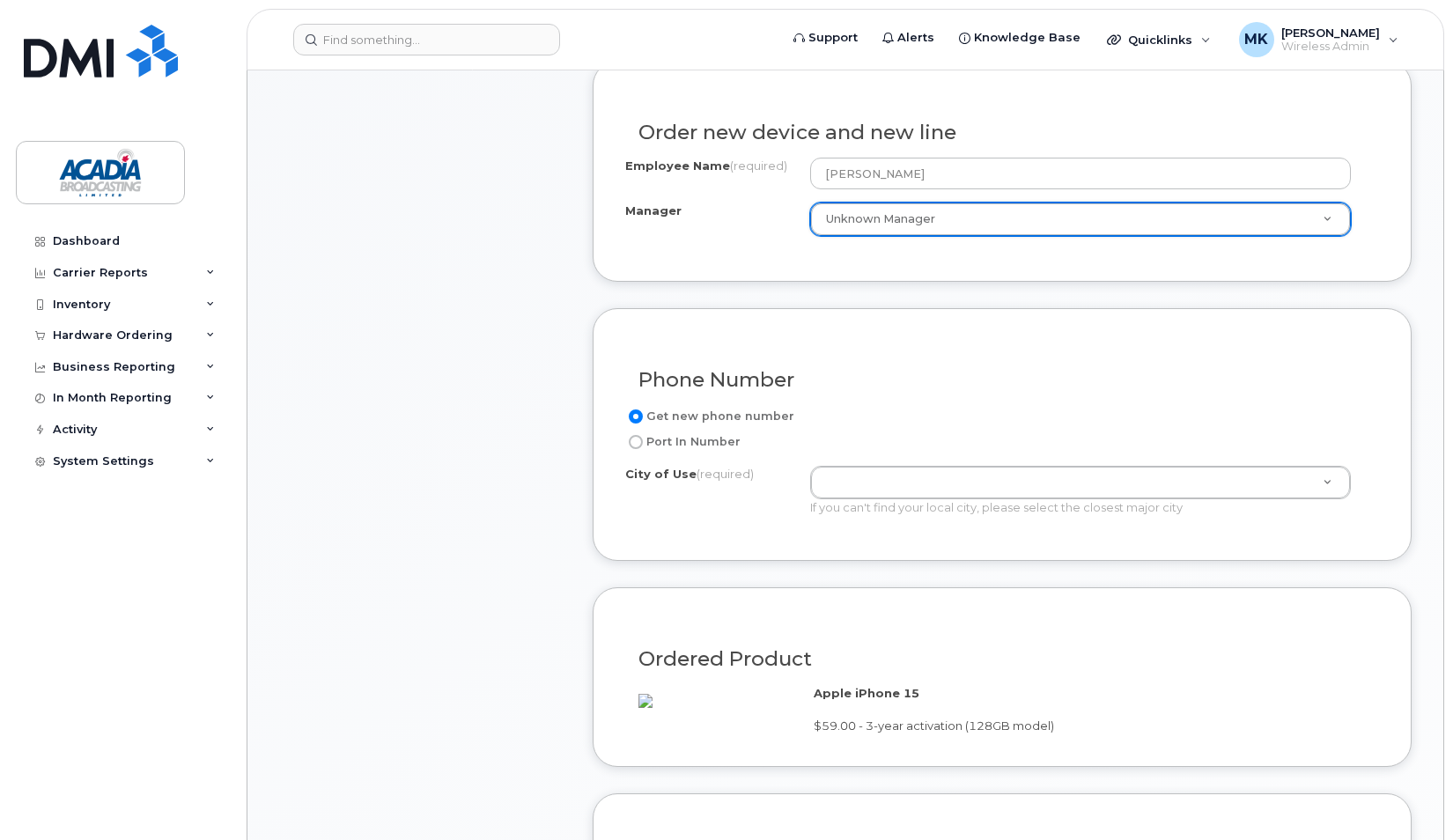
scroll to position [617, 0]
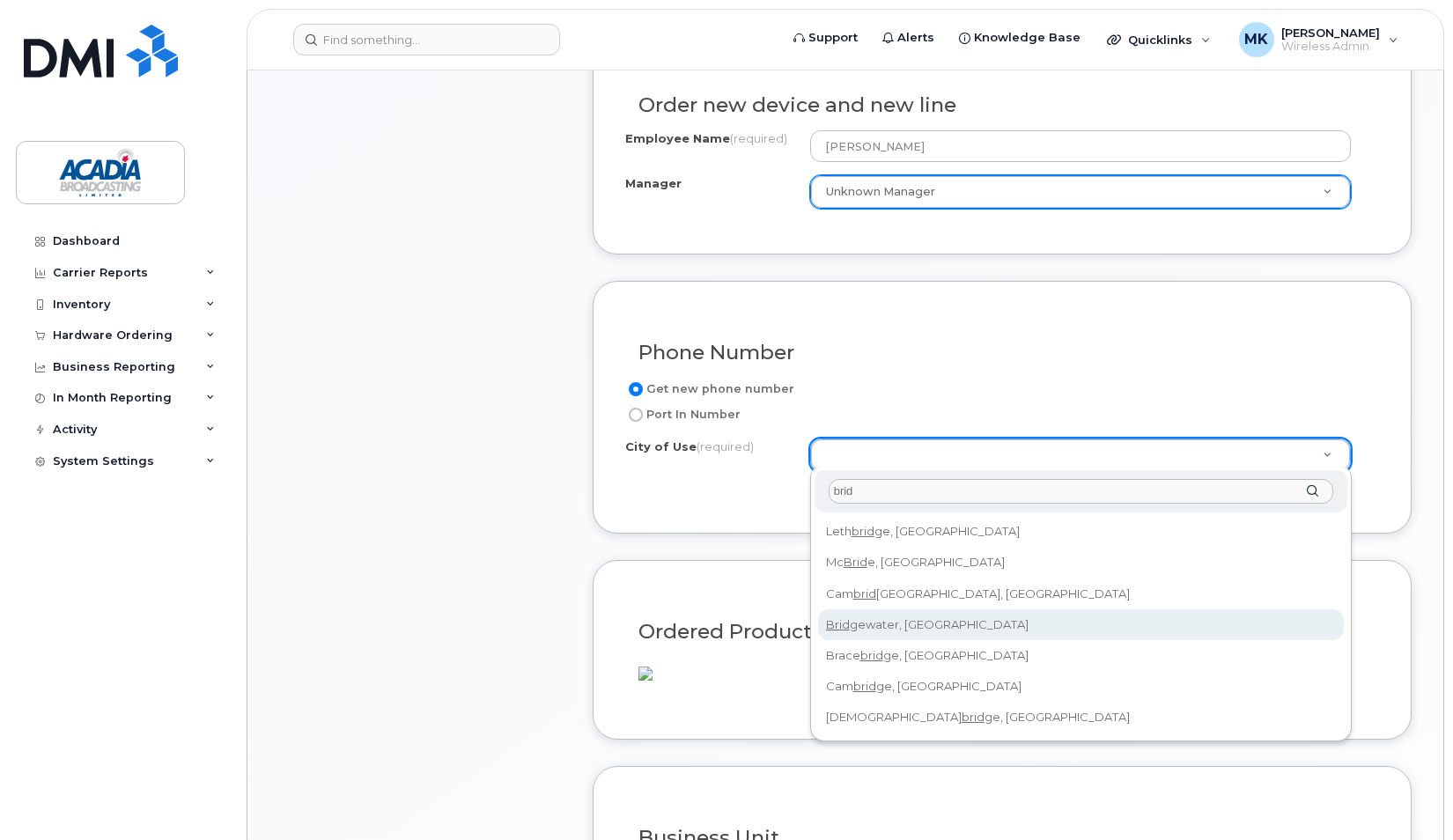
type input "brid"
type input "2889"
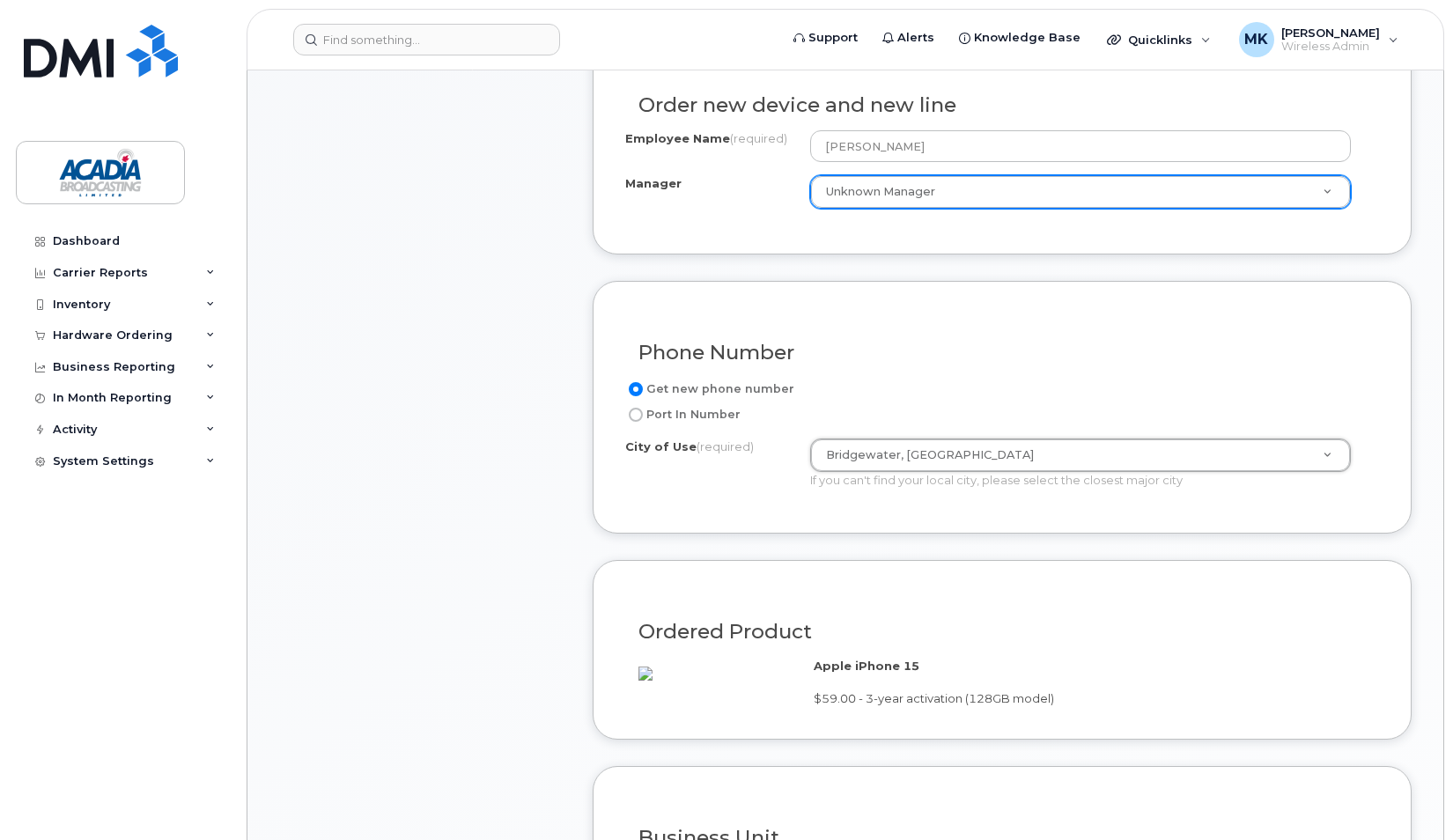
click at [848, 528] on div "Phone Number Get new phone number Port In Number City of Use (required) Bridgew…" at bounding box center [1003, 408] width 819 height 253
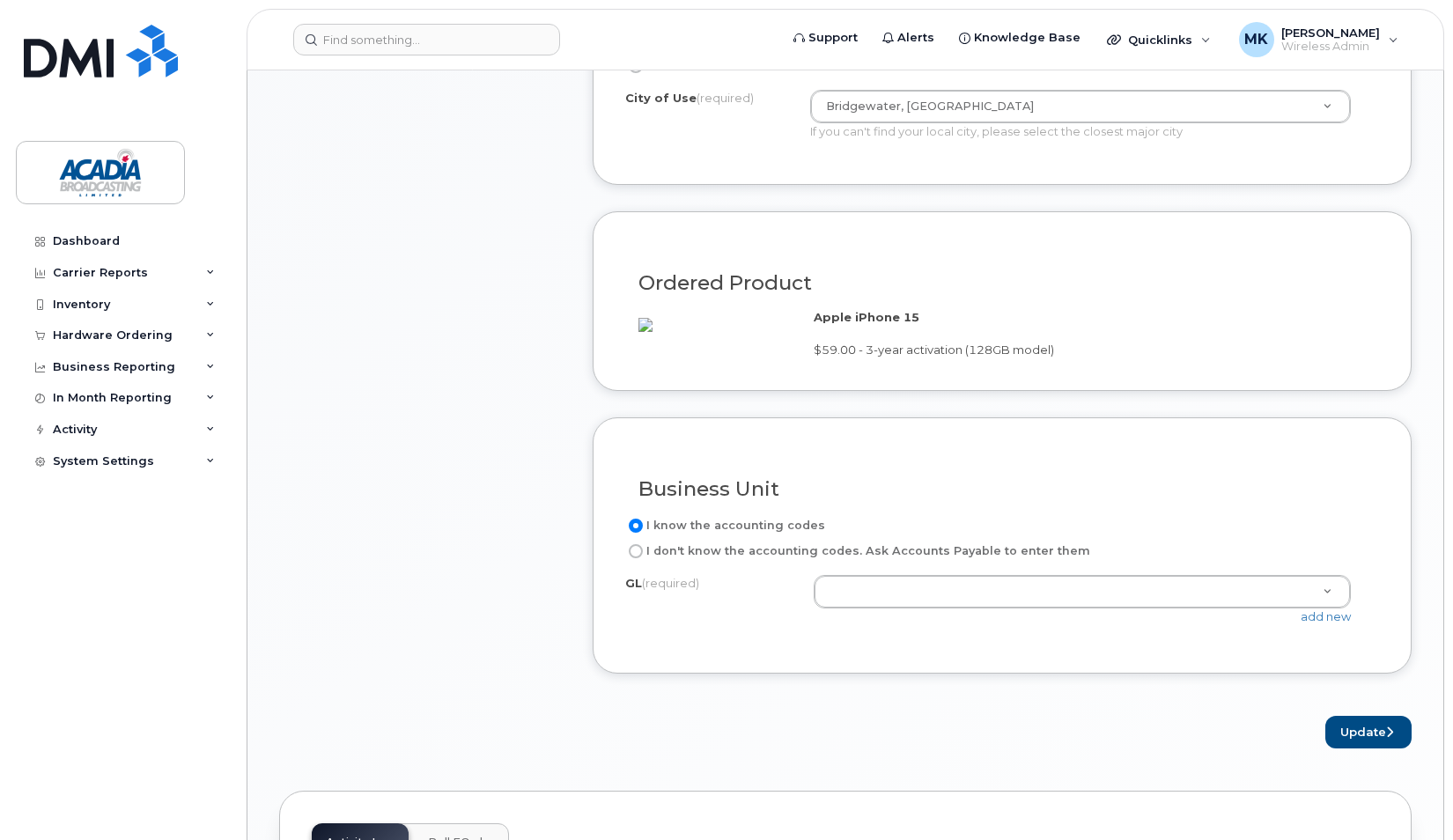
scroll to position [969, 0]
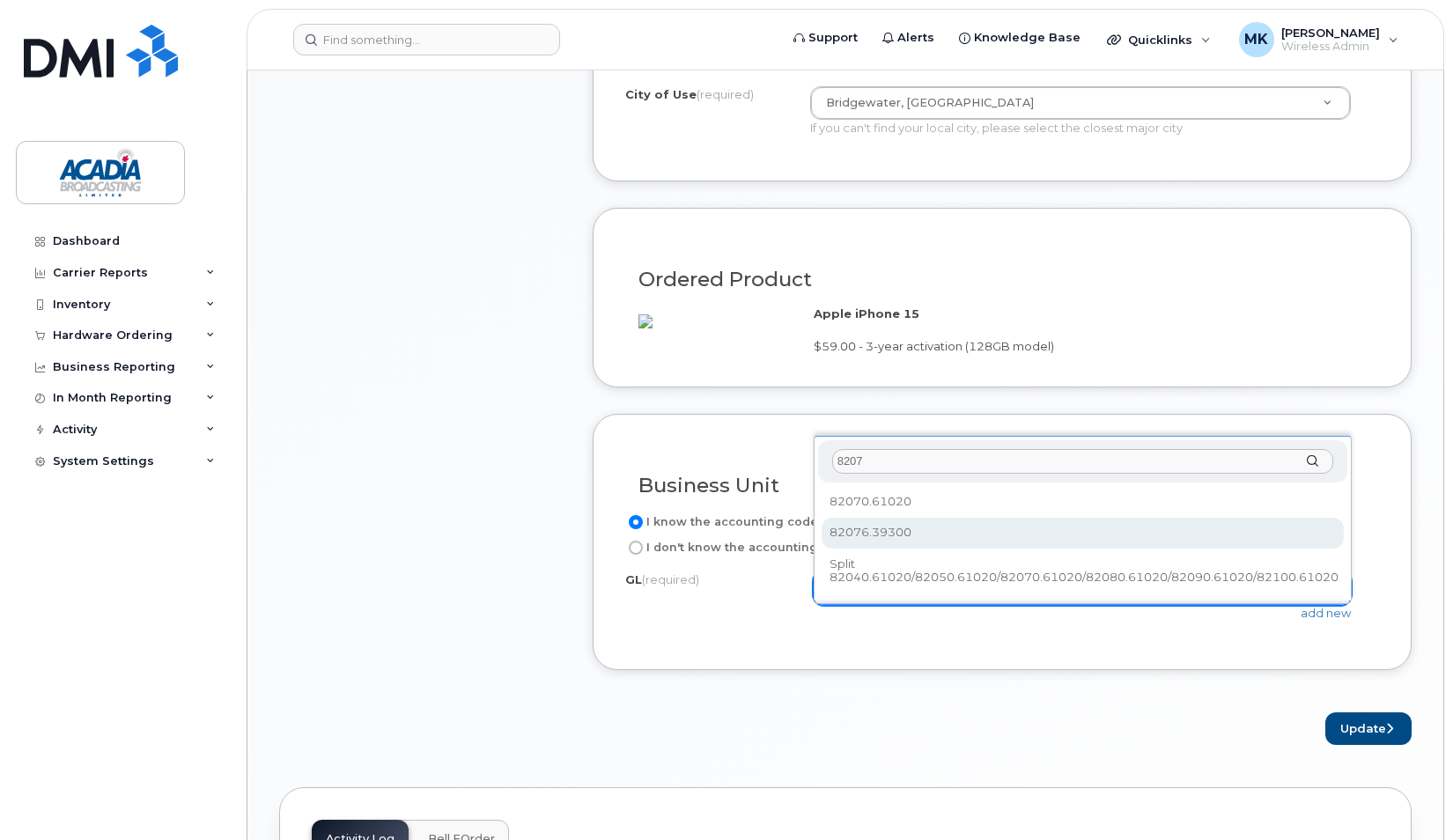
type input "8207"
select select "82076.39300"
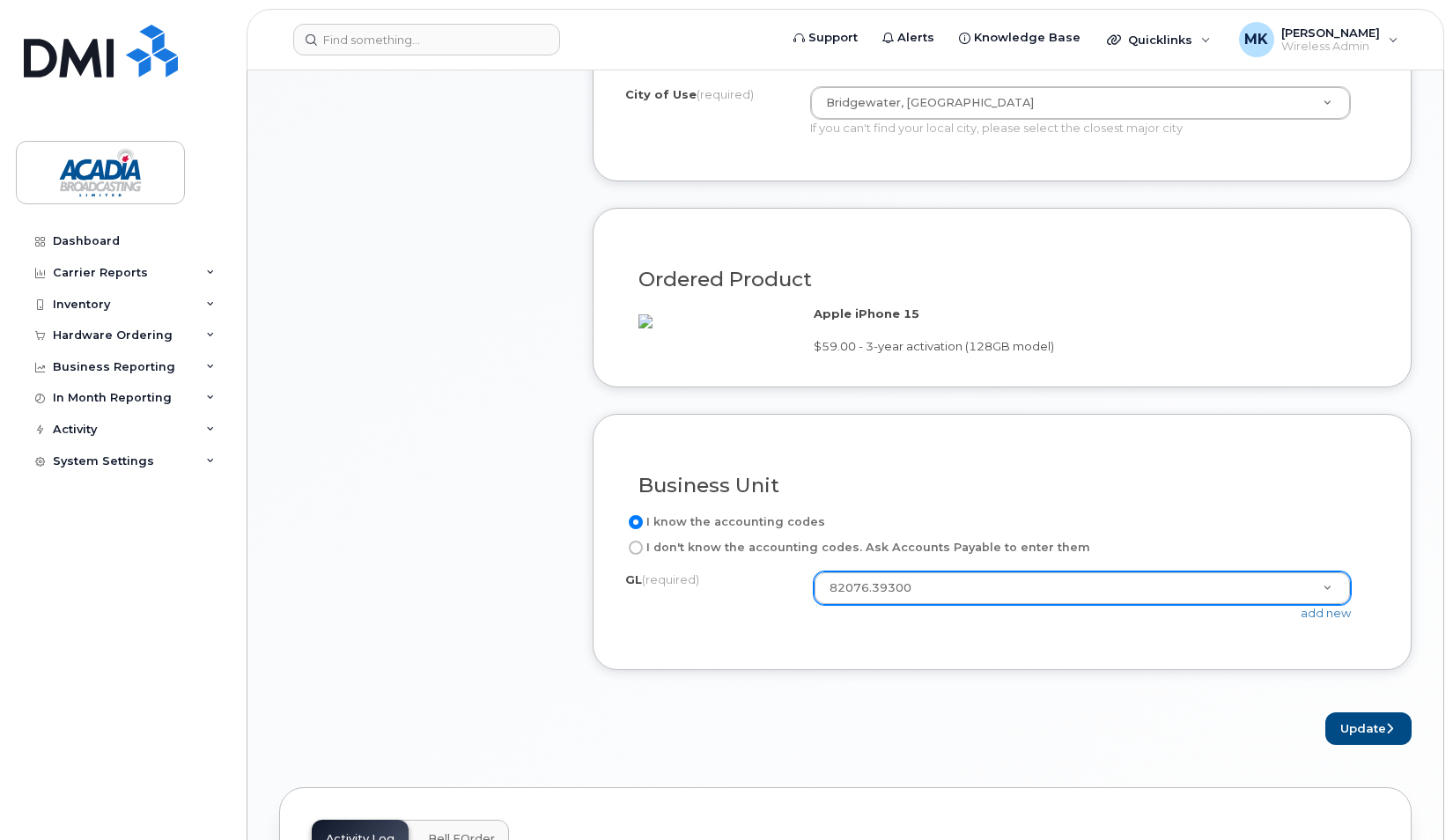
click at [1085, 707] on form "Existing User Additional cost to upgrading the device Selected device is Eligib…" at bounding box center [1003, 213] width 819 height 1064
click at [1380, 745] on button "Update" at bounding box center [1368, 728] width 86 height 33
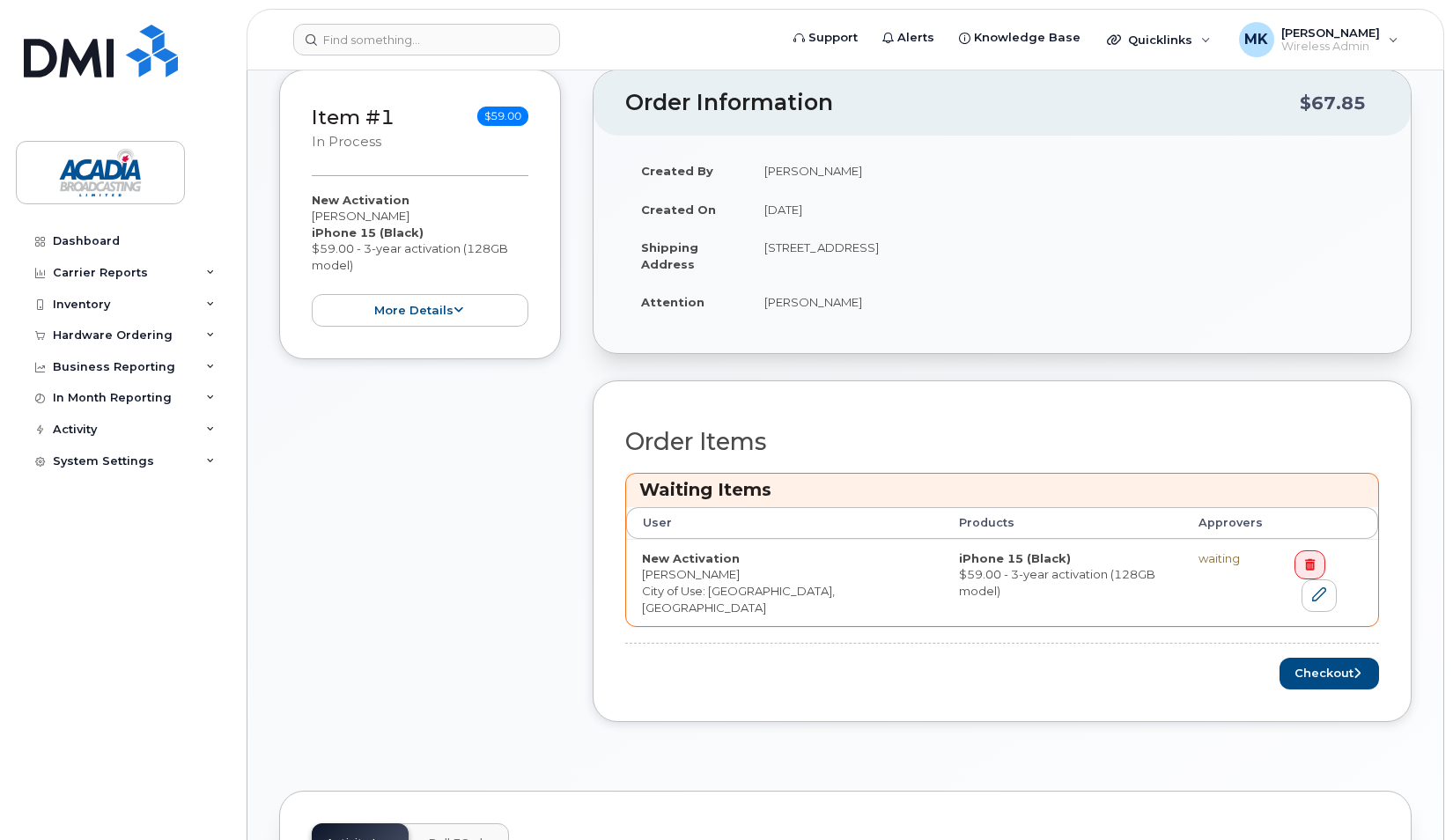
scroll to position [440, 0]
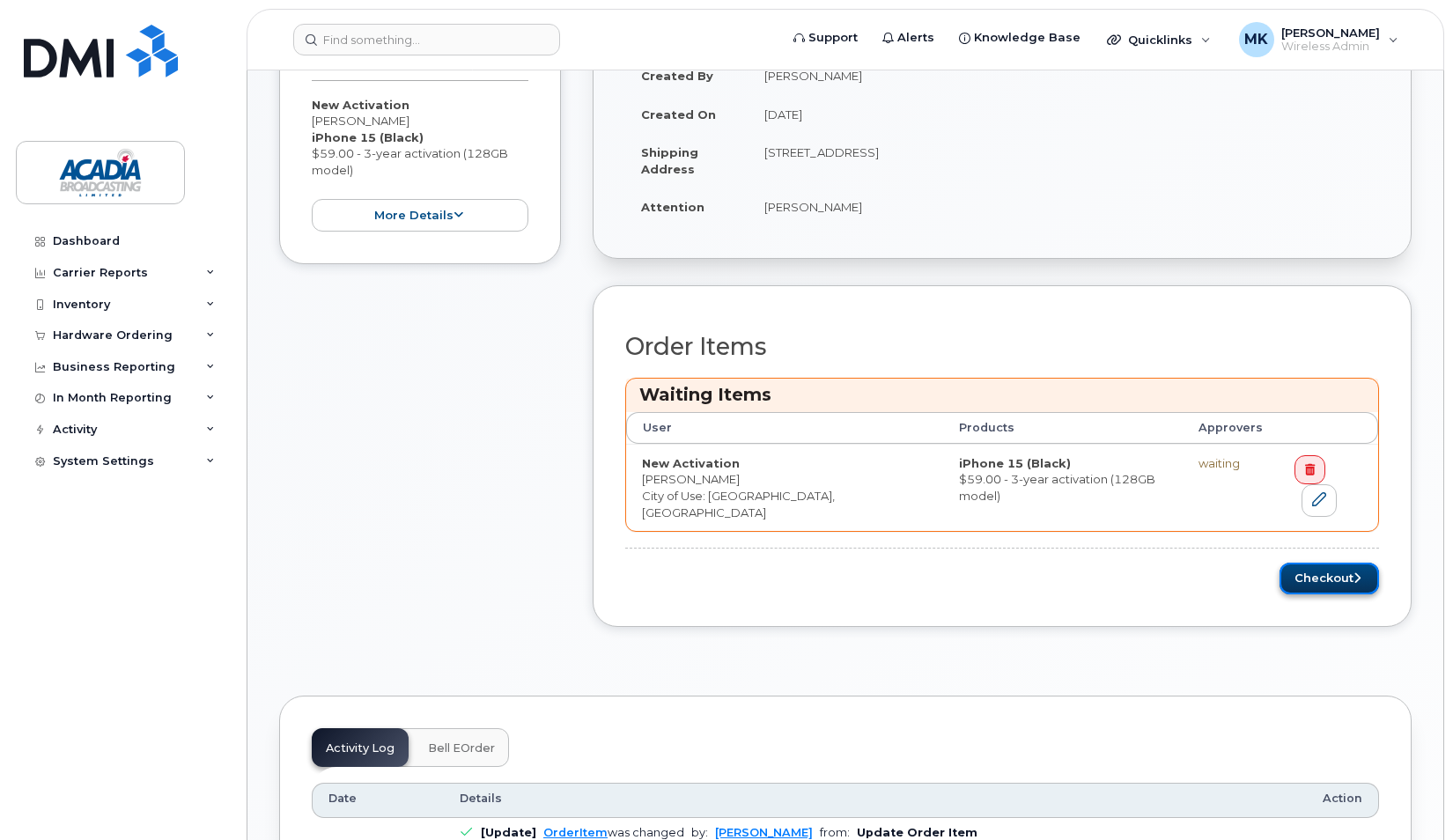
click at [1325, 563] on button "Checkout" at bounding box center [1330, 578] width 100 height 33
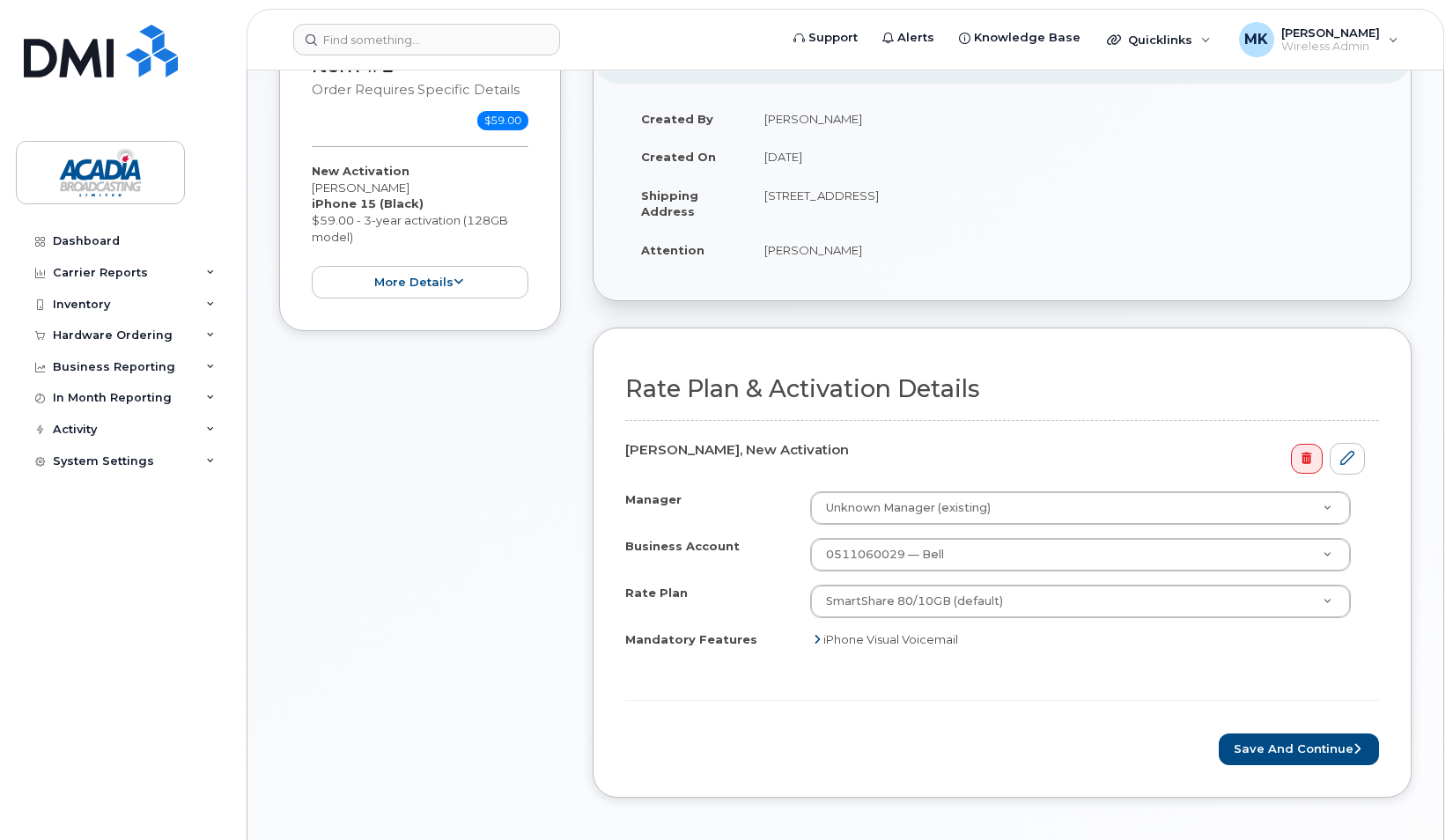
scroll to position [440, 0]
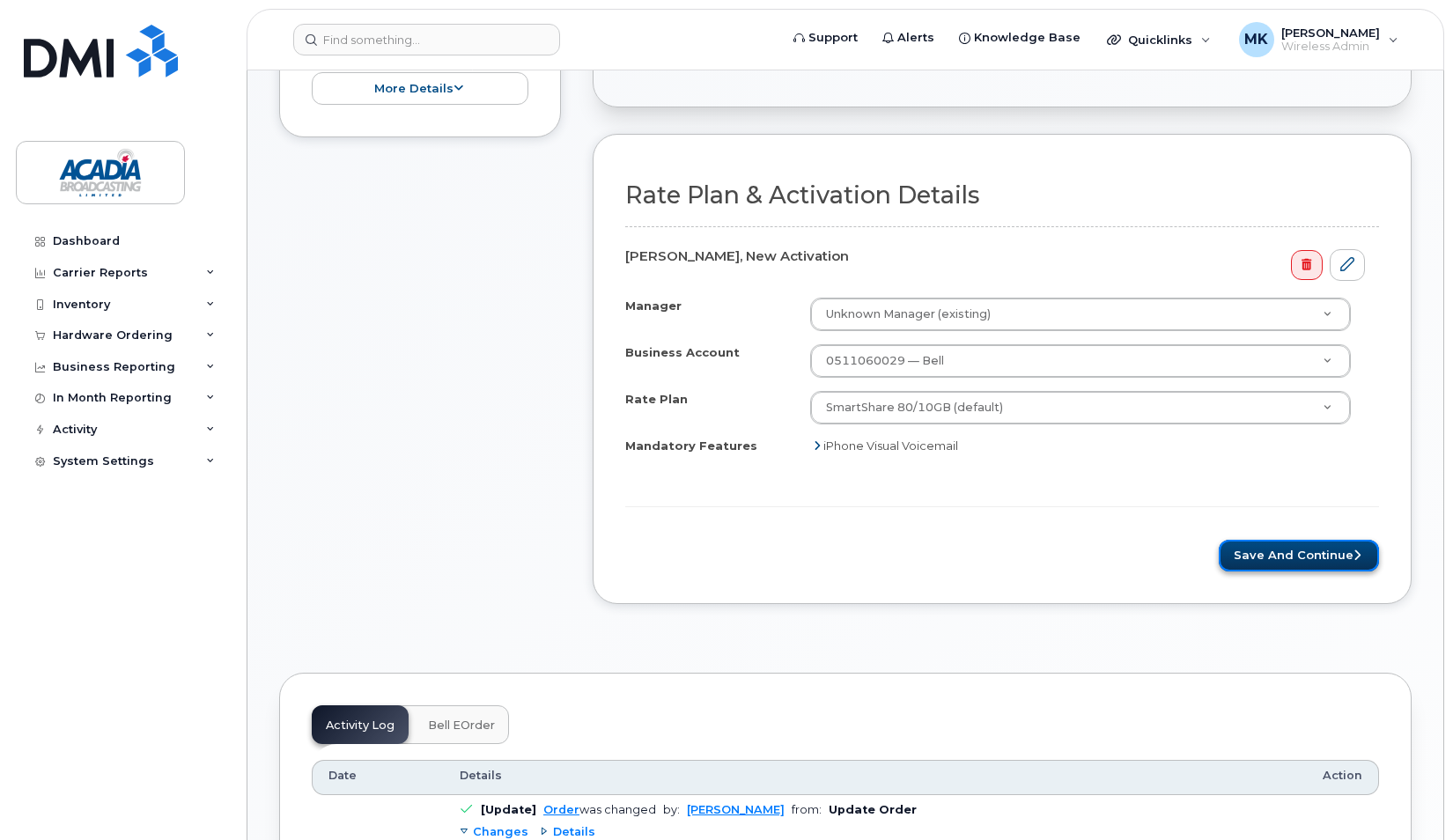
click at [1300, 549] on button "Save and Continue" at bounding box center [1299, 556] width 160 height 33
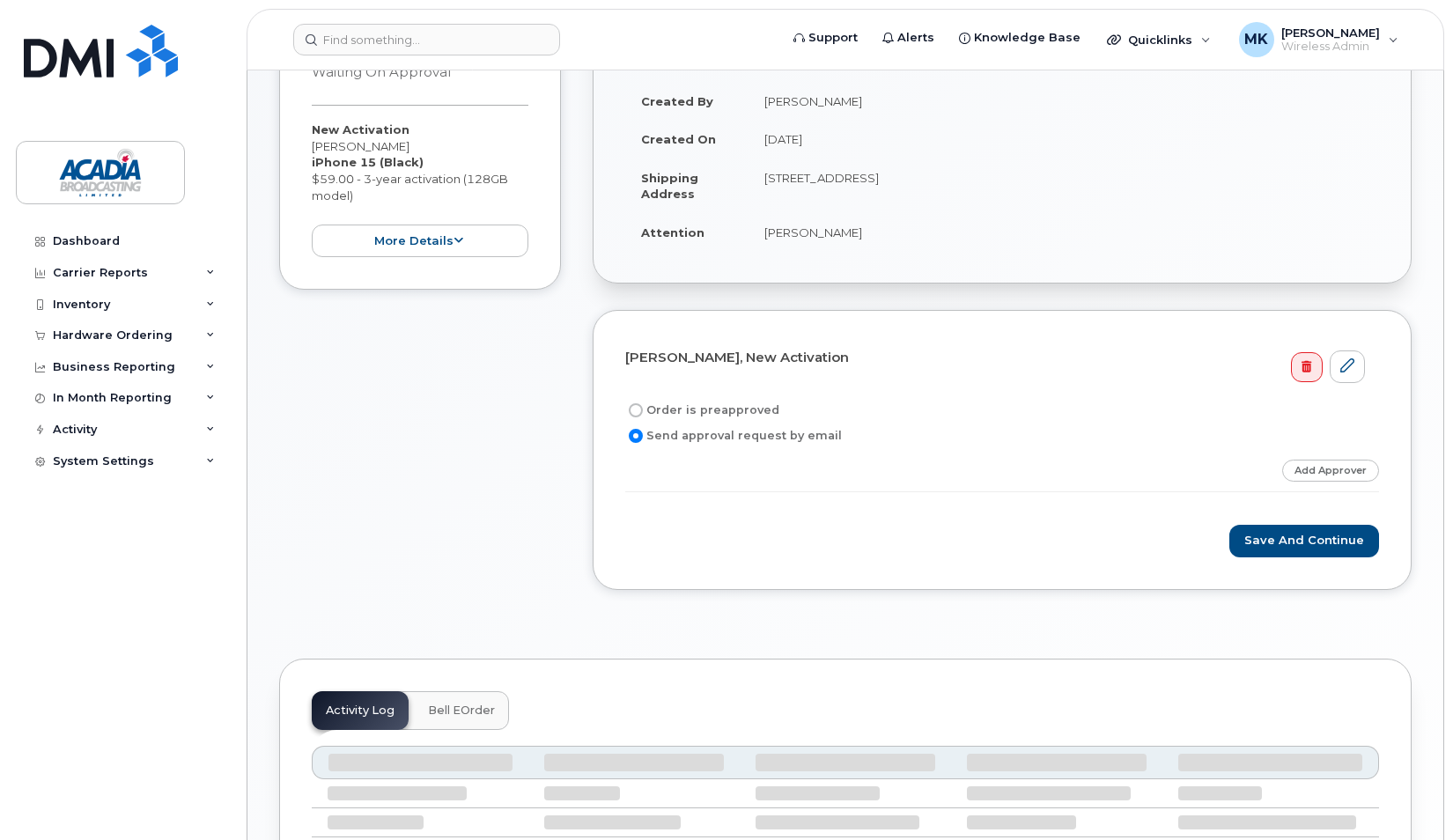
scroll to position [88, 0]
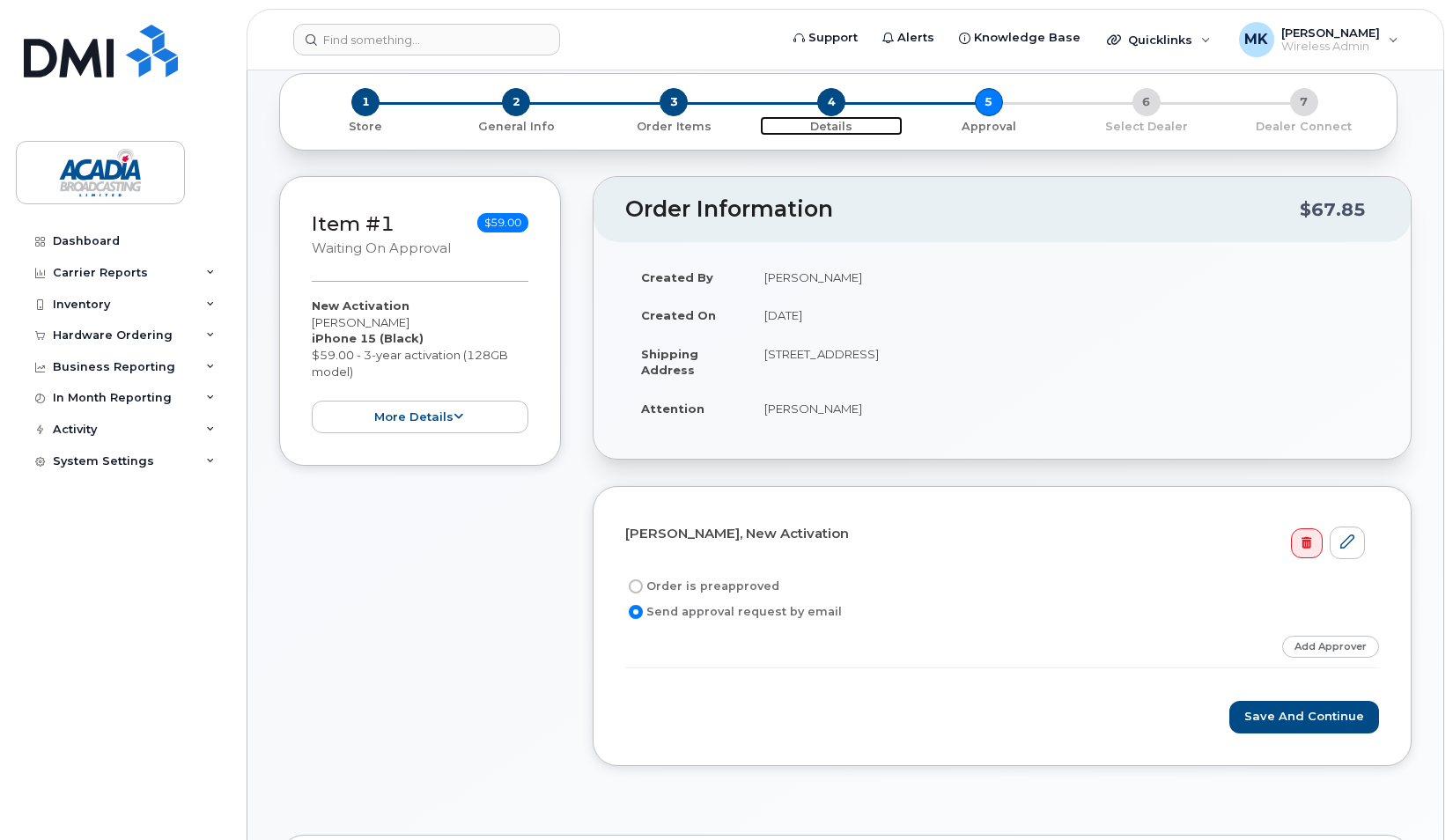
click at [835, 99] on span "4" at bounding box center [831, 102] width 29 height 29
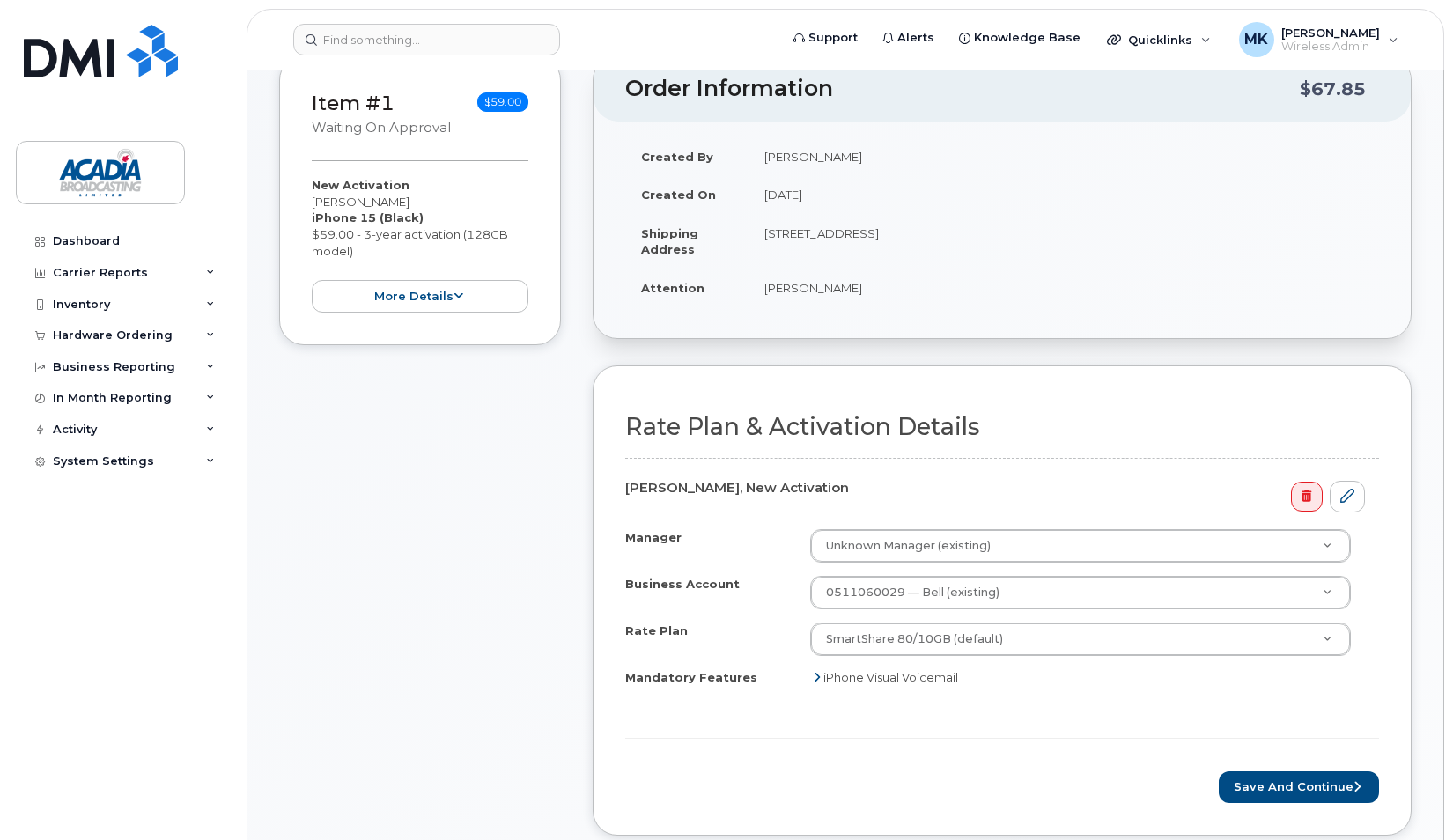
scroll to position [265, 0]
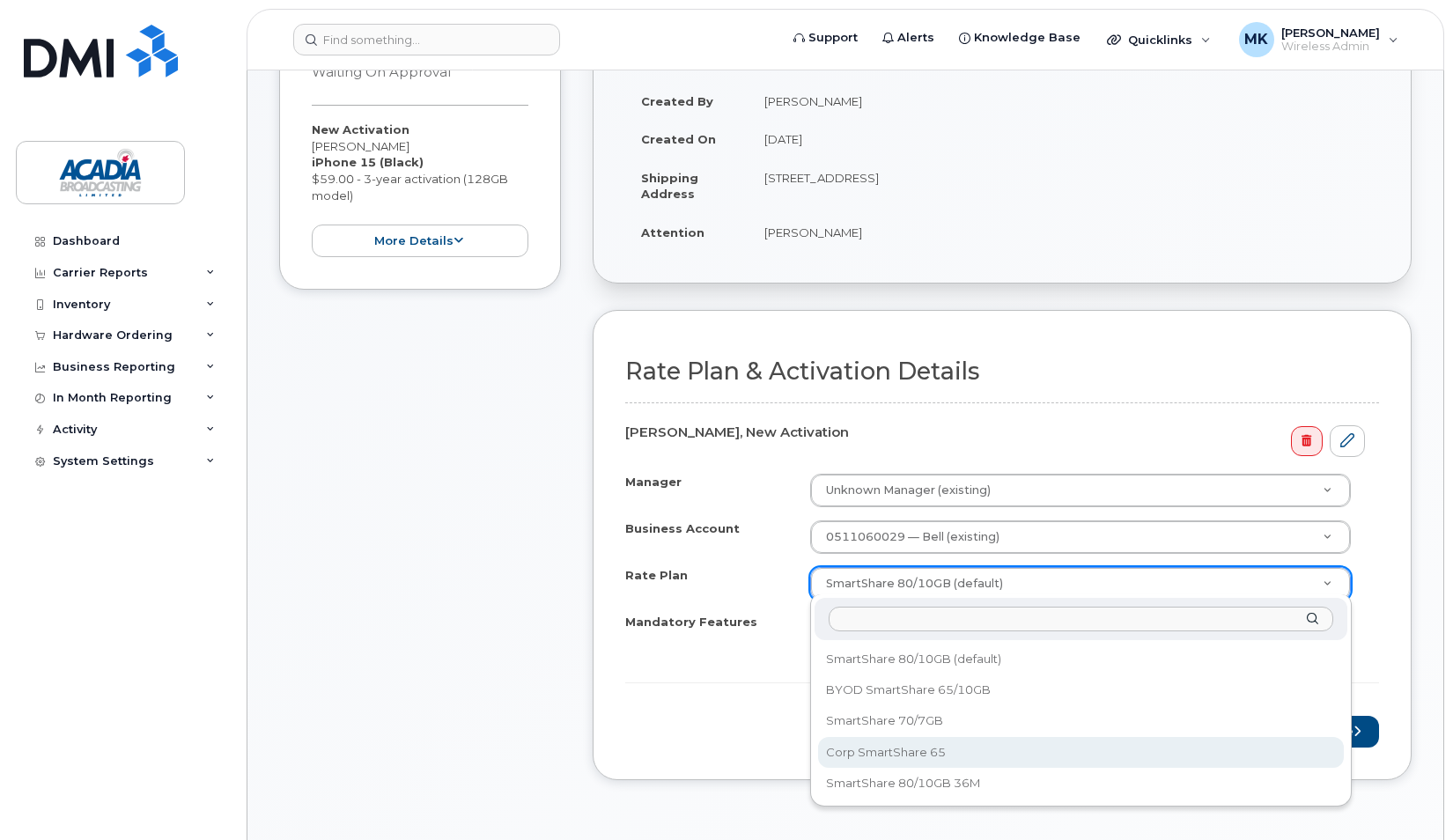
select select "Corp SmartShare 65"
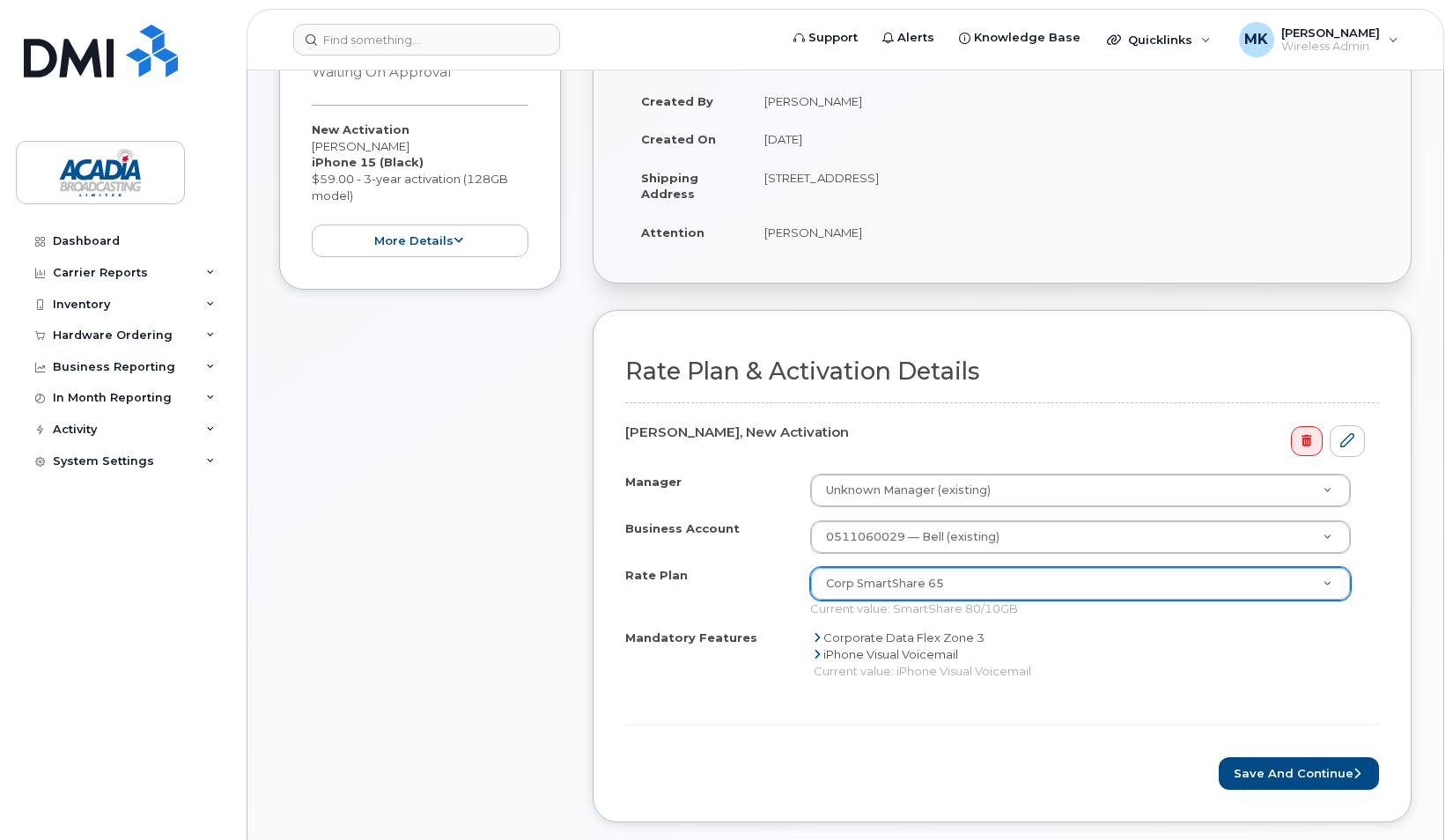
click at [1012, 732] on form "Rate Plan & Activation Details Alex Torres, New Activation Manager Unknown Mana…" at bounding box center [1003, 573] width 754 height 431
click at [913, 663] on div "Current value: iPhone Visual Voicemail" at bounding box center [964, 671] width 300 height 17
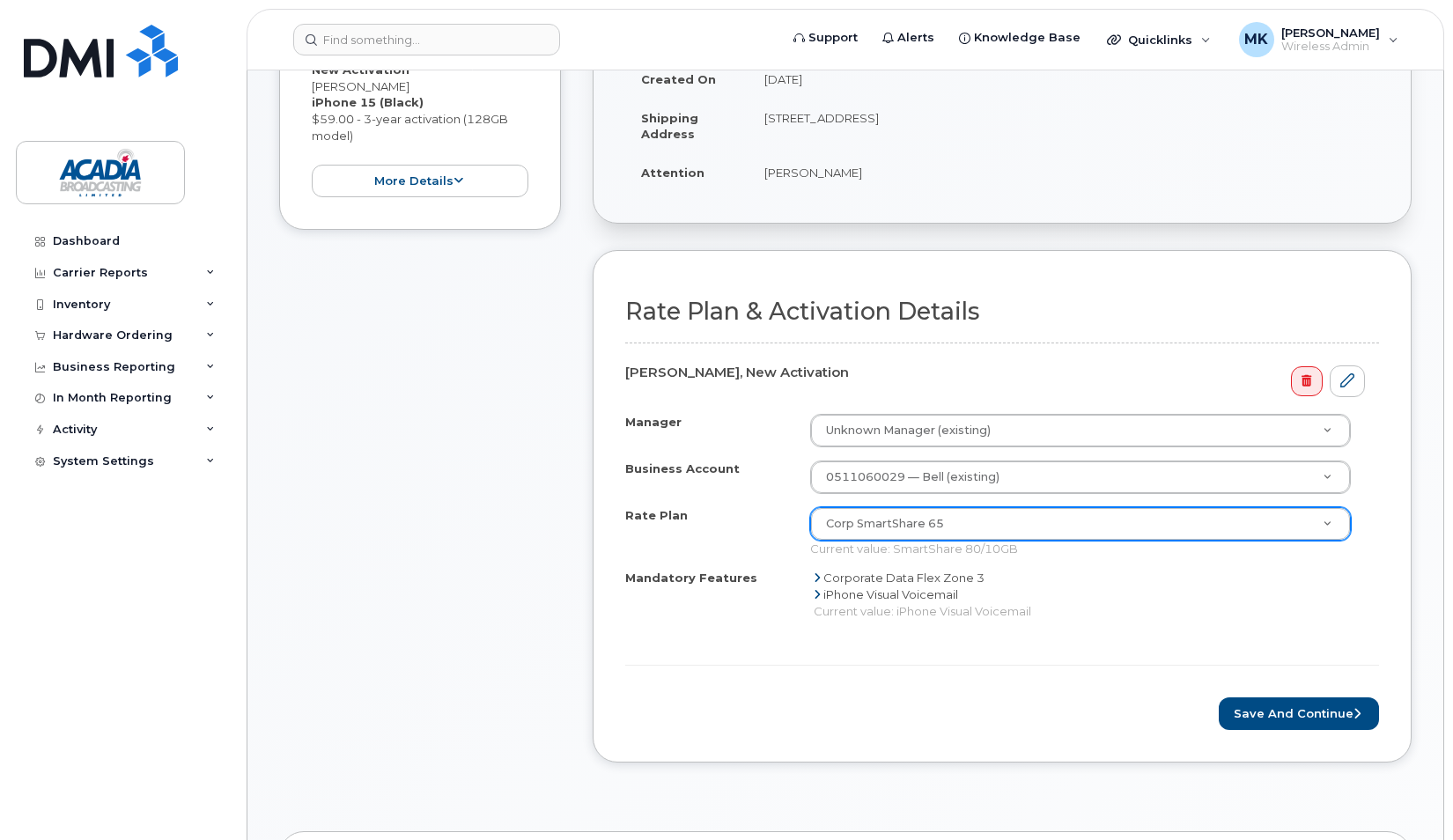
scroll to position [352, 0]
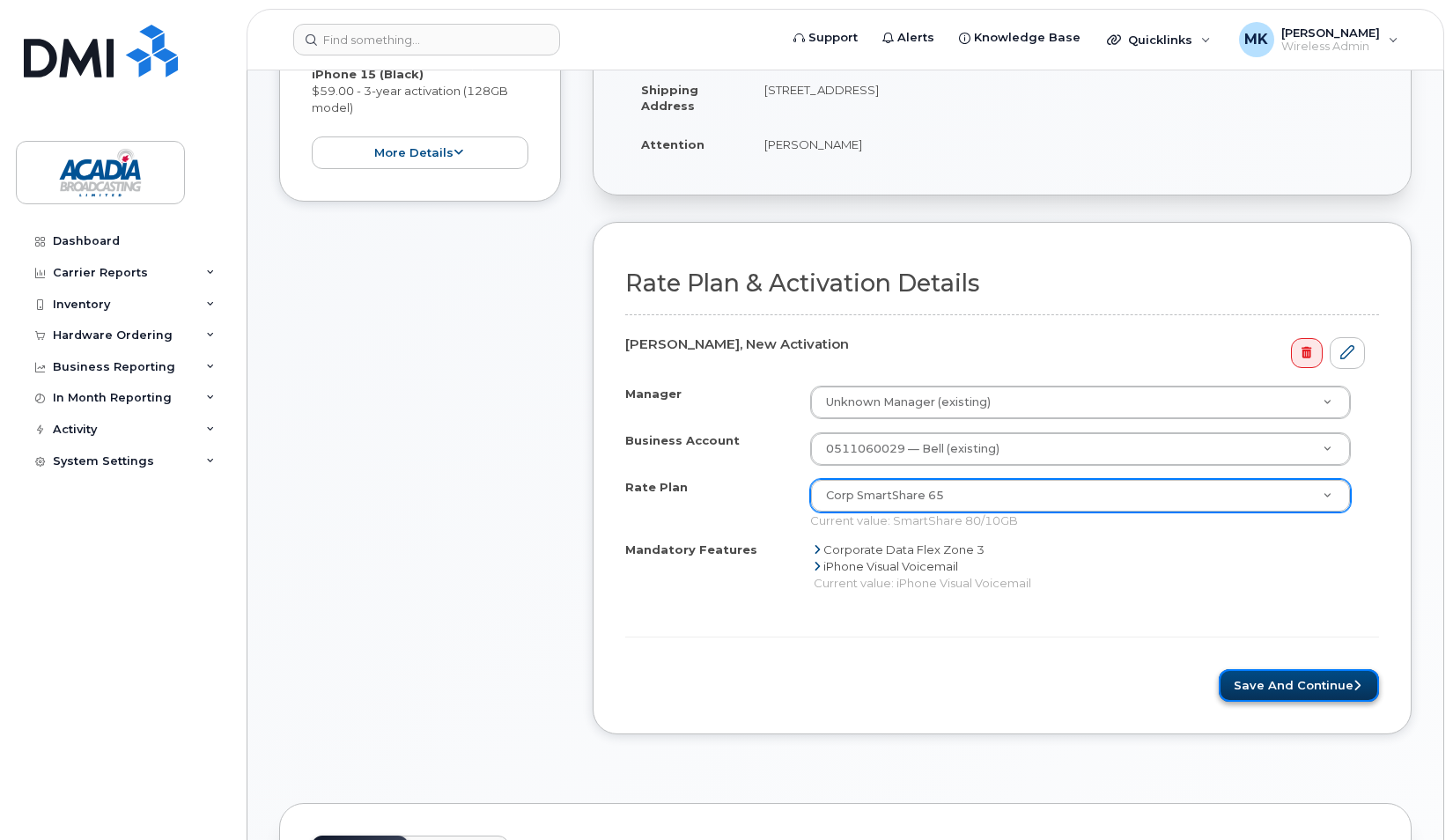
click at [1324, 684] on button "Save and Continue" at bounding box center [1299, 685] width 160 height 33
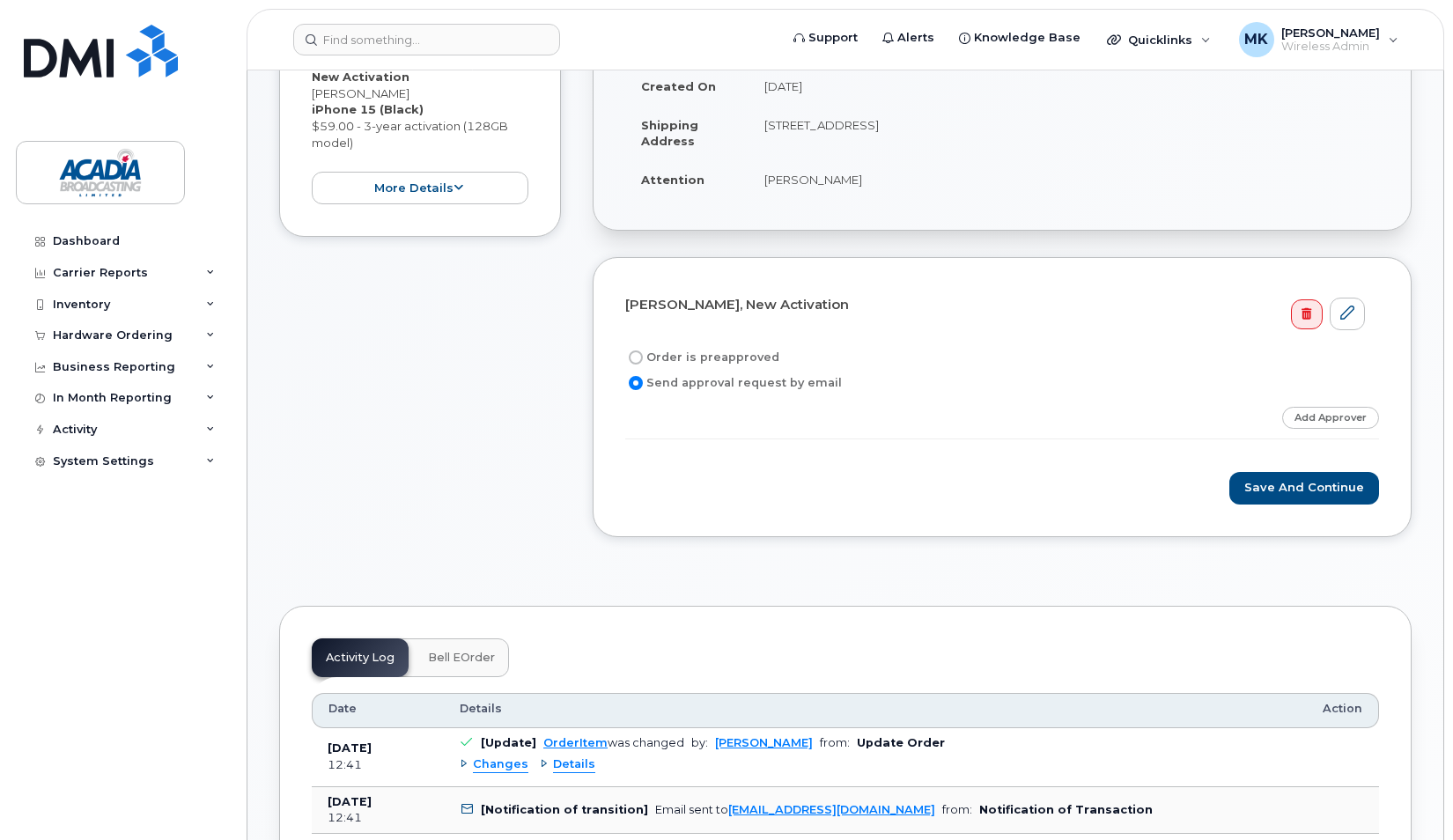
scroll to position [352, 0]
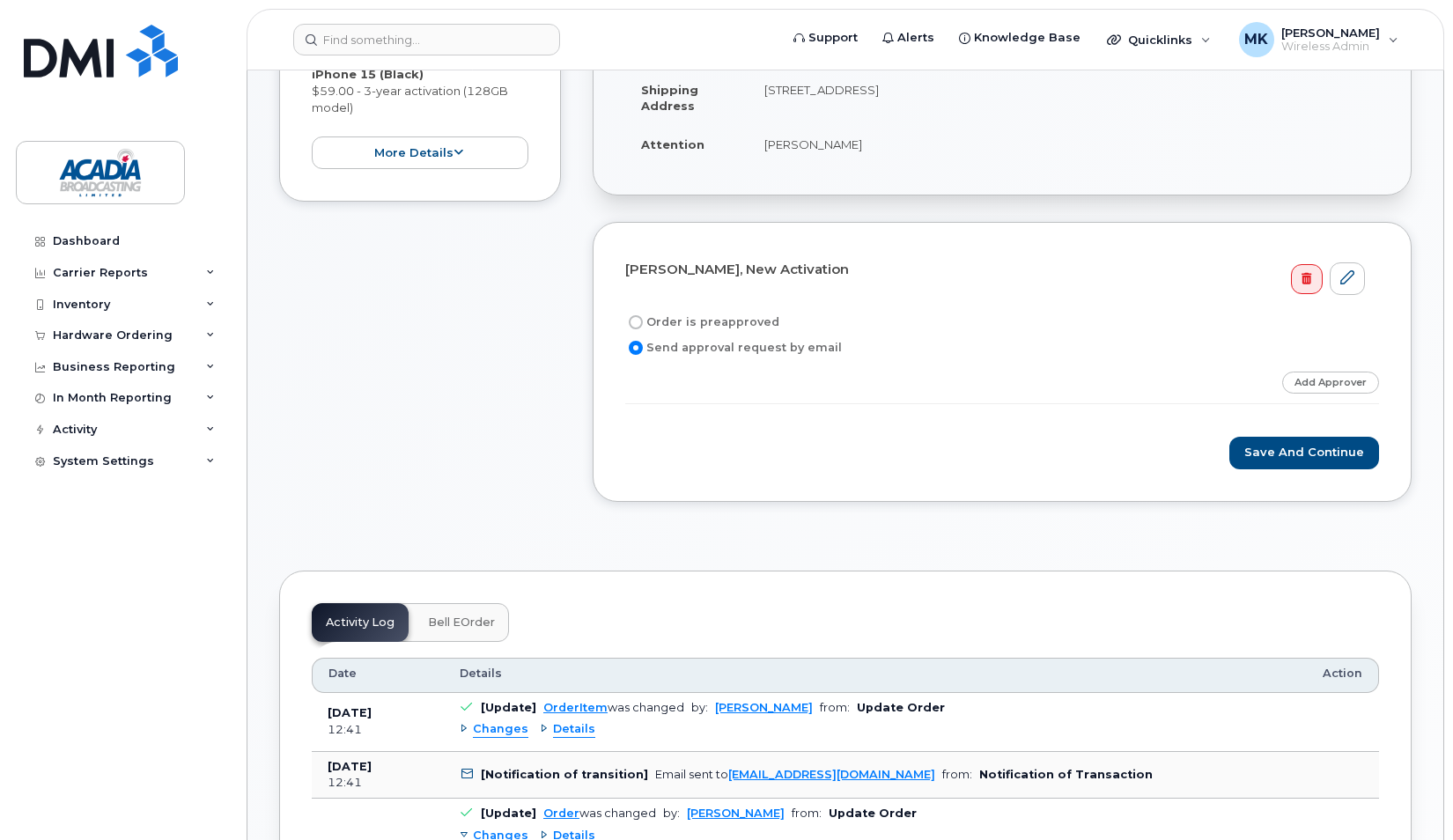
click at [747, 321] on label "Order is preapproved" at bounding box center [703, 322] width 154 height 21
click at [643, 321] on input "Order is preapproved" at bounding box center [636, 322] width 14 height 14
radio input "true"
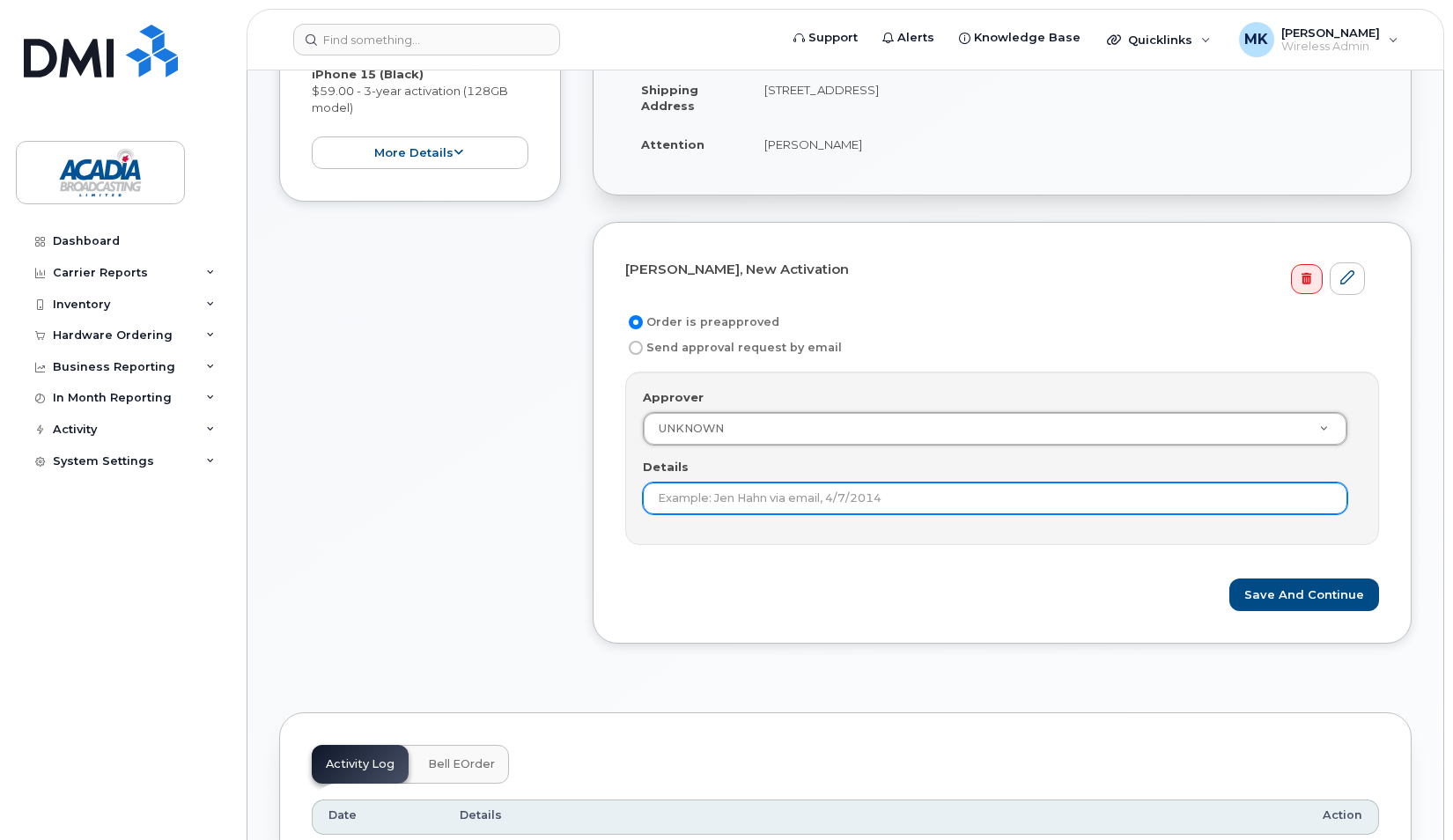
click at [792, 496] on input "Details" at bounding box center [995, 498] width 705 height 32
drag, startPoint x: 950, startPoint y: 497, endPoint x: 894, endPoint y: 500, distance: 56.1
click at [890, 498] on input "Matthew King - Director, Finance - 2025.08.27" at bounding box center [995, 498] width 705 height 32
type input "Matthew King - Director, Finance - 2025.10.07"
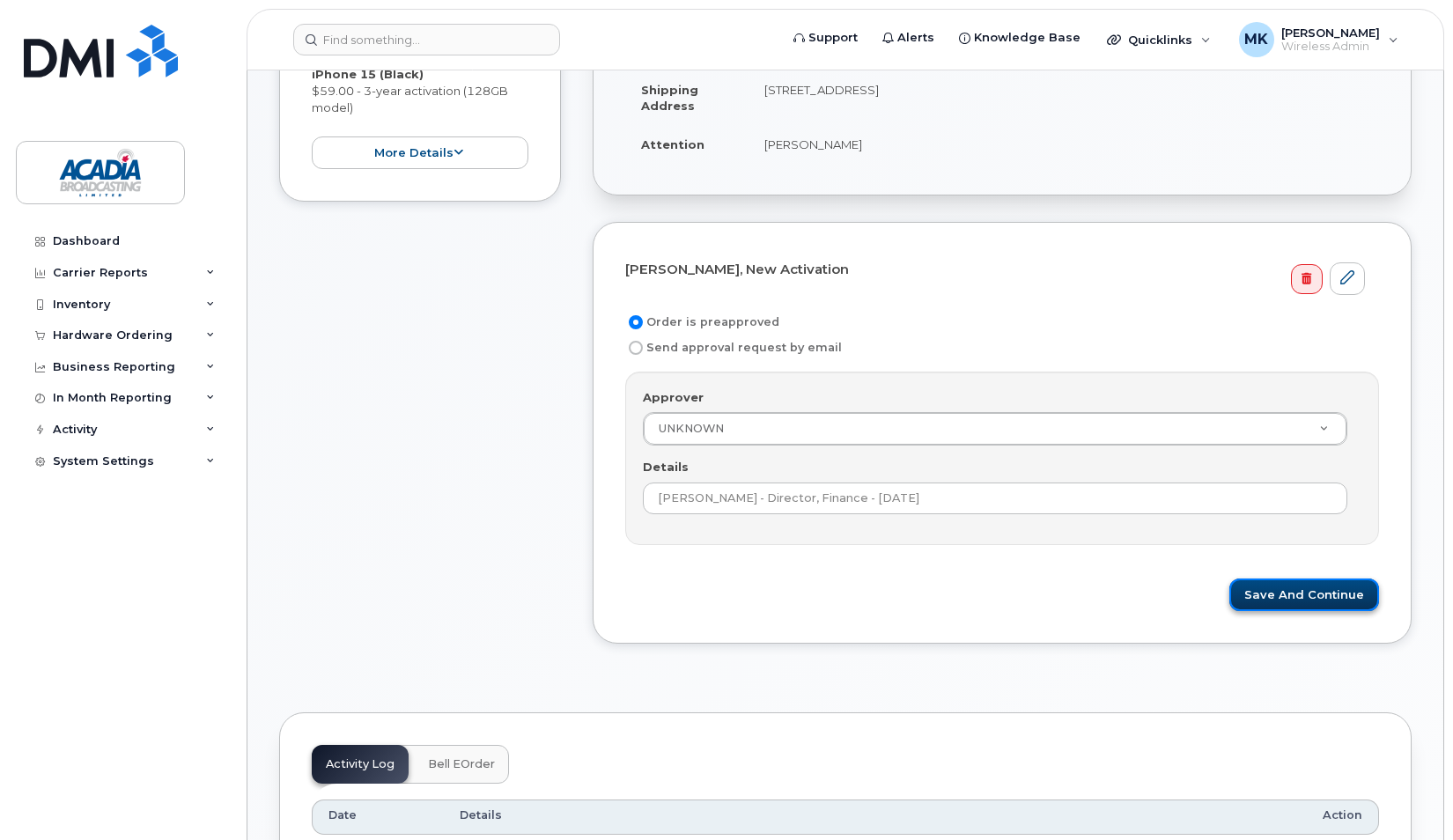
click at [1324, 585] on button "Save and Continue" at bounding box center [1305, 594] width 150 height 33
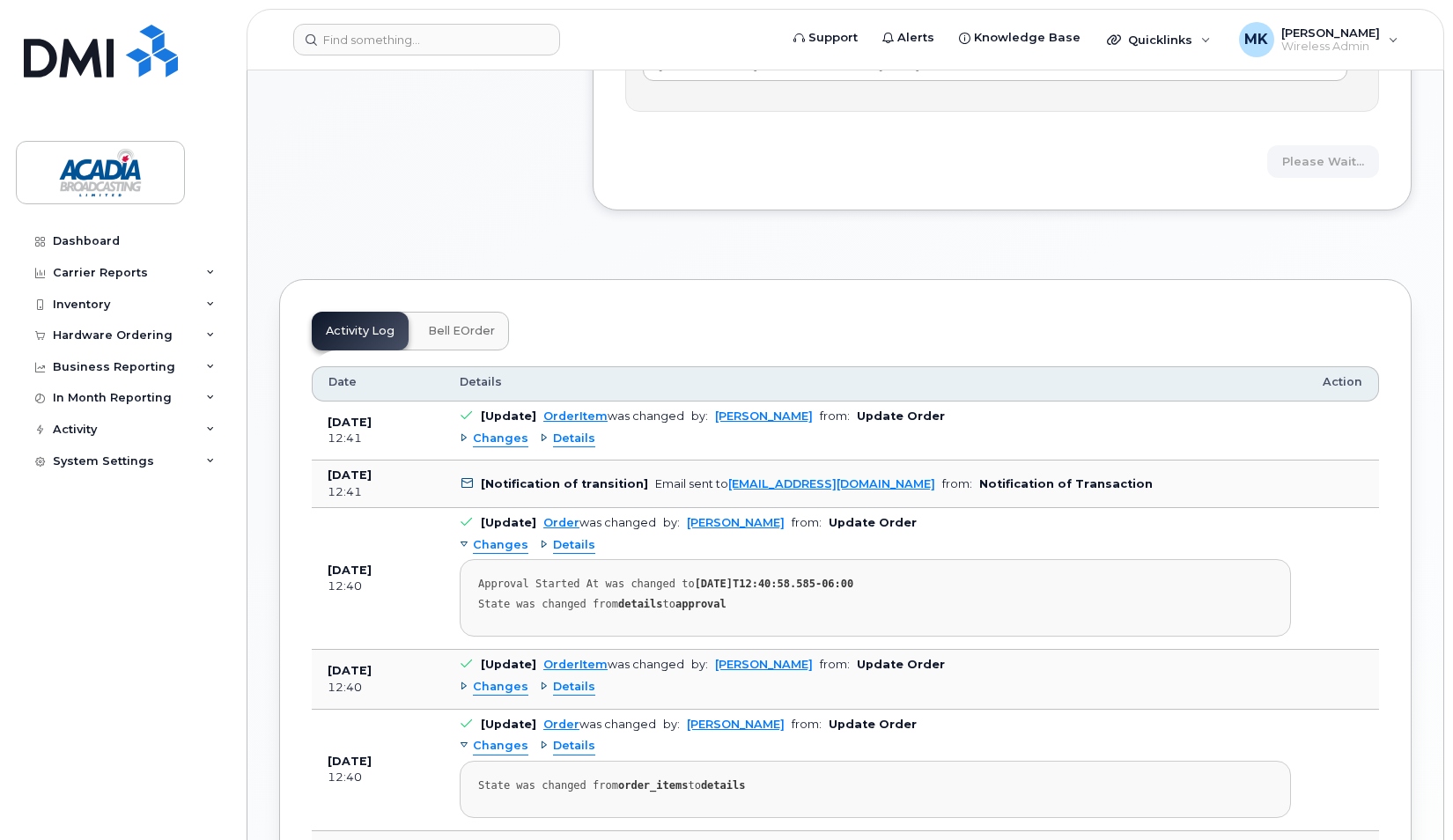
scroll to position [880, 0]
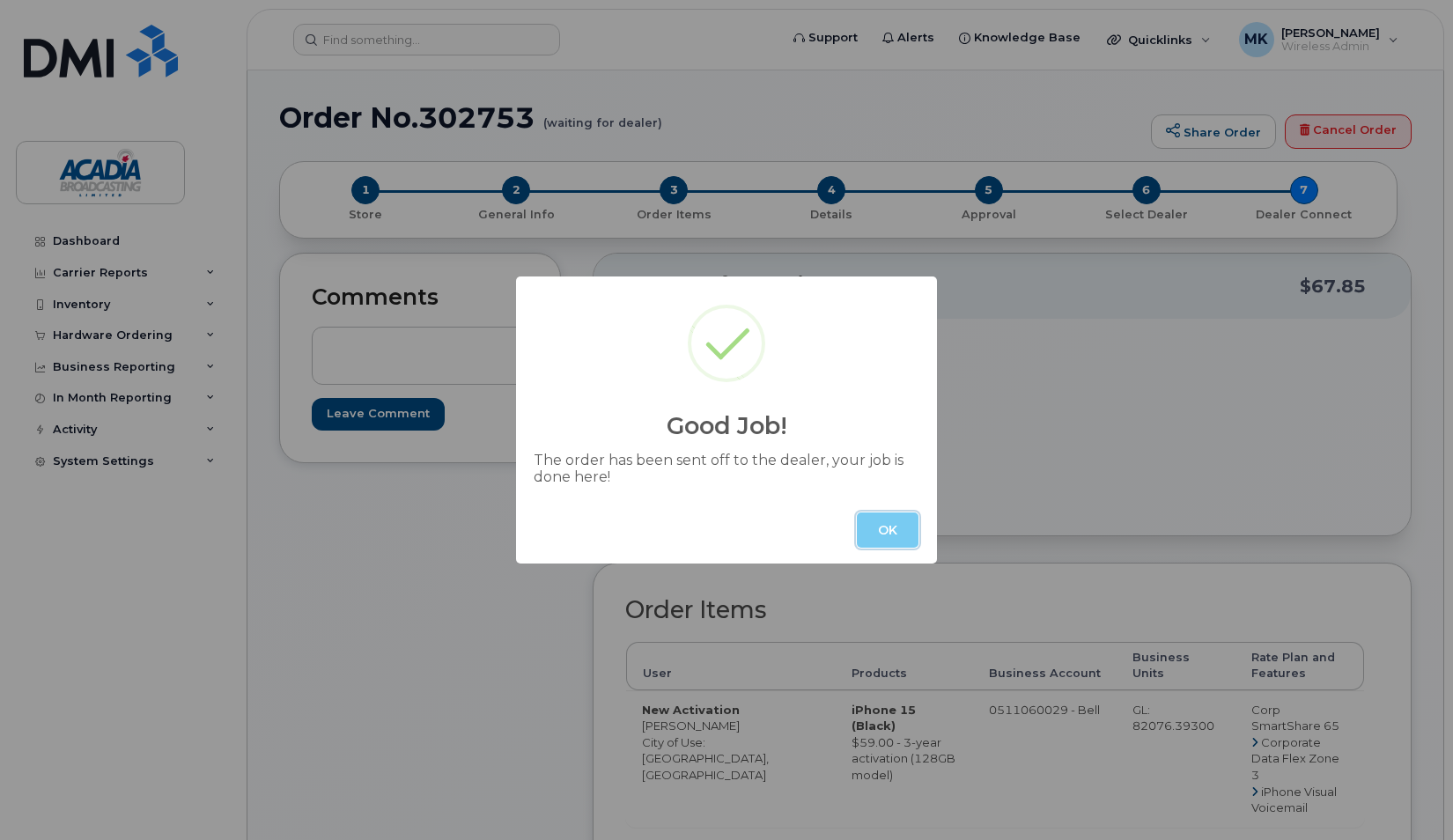
click at [889, 528] on button "OK" at bounding box center [887, 530] width 61 height 36
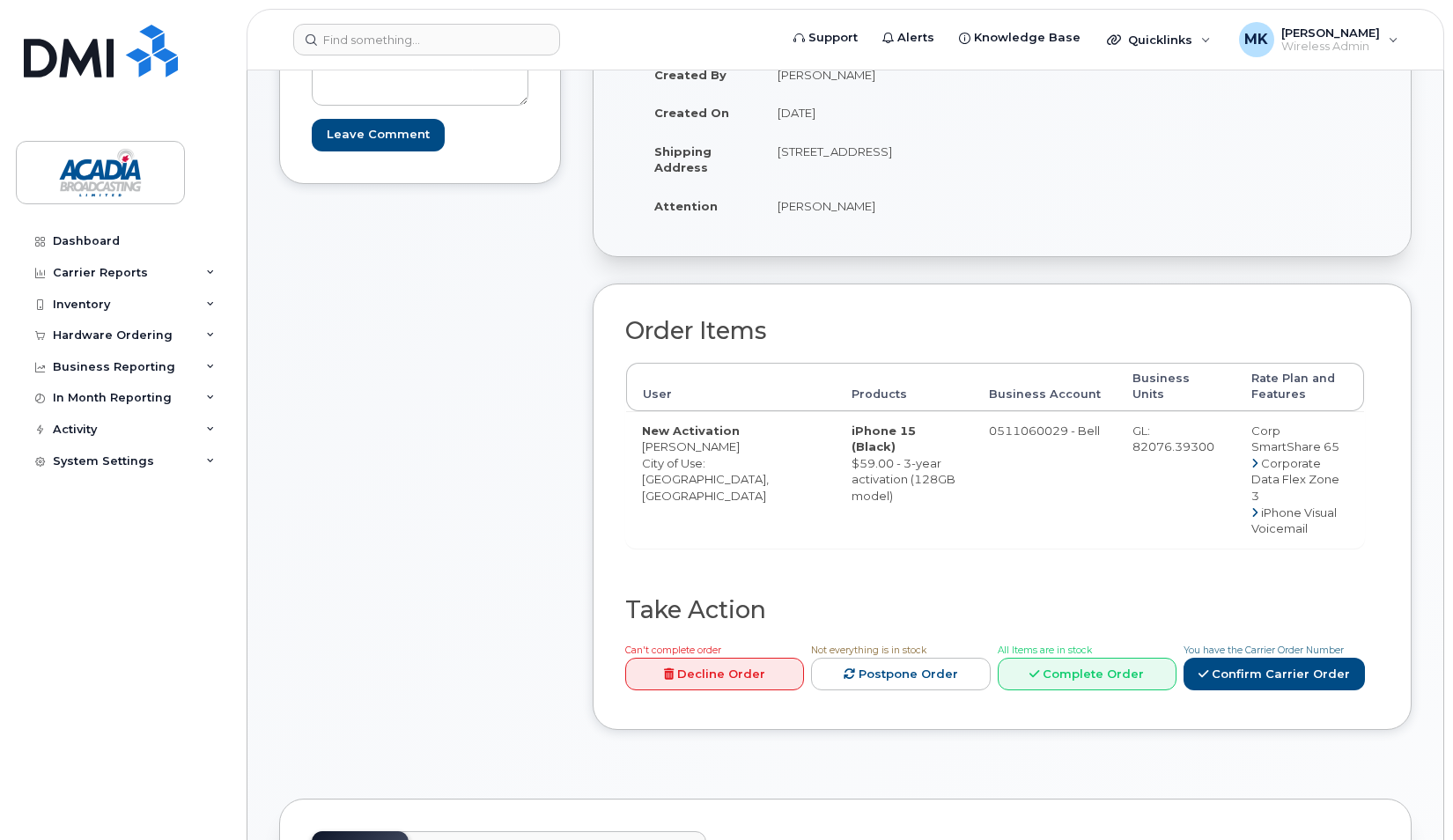
scroll to position [352, 0]
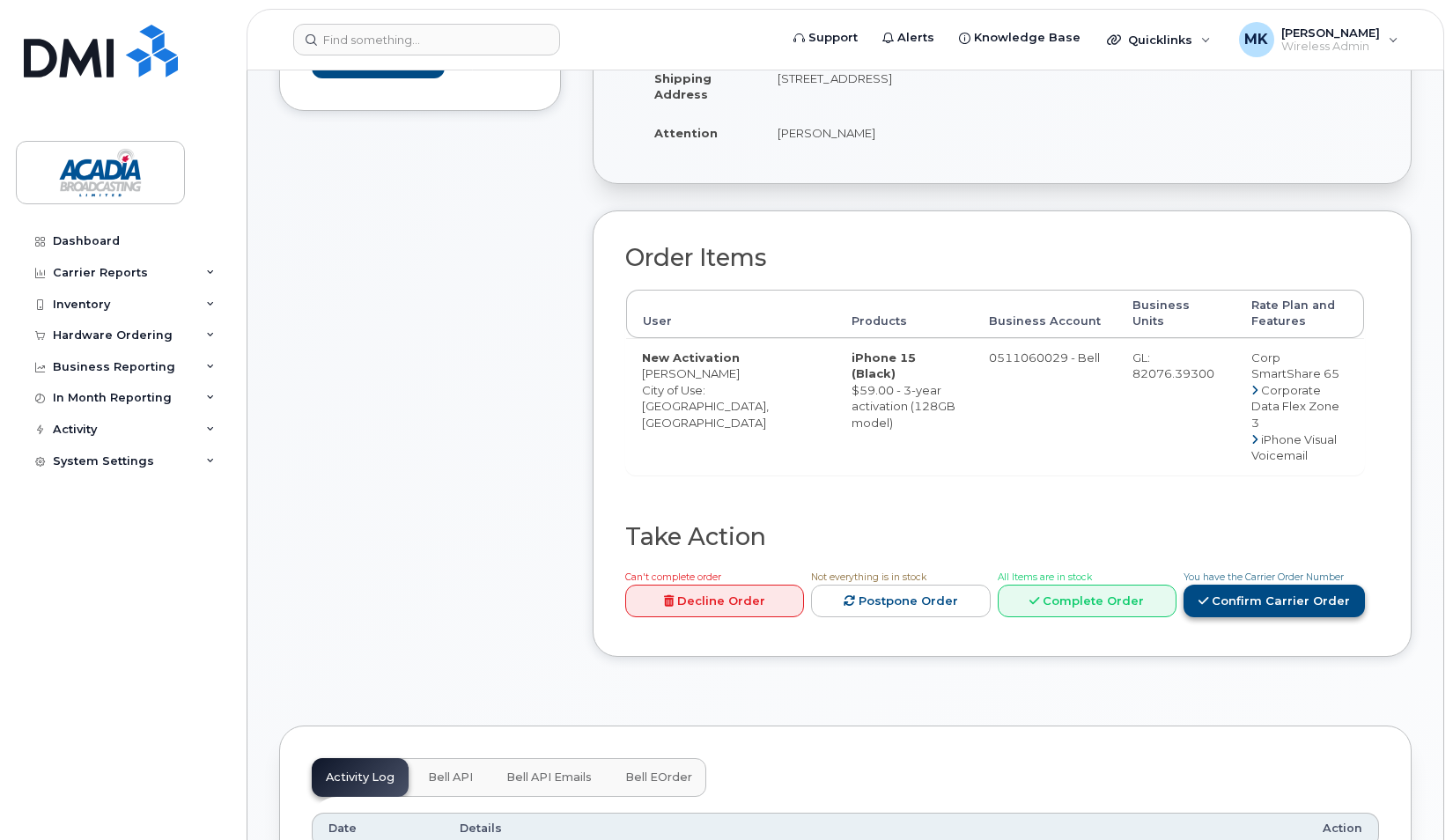
click at [1274, 604] on link "Confirm Carrier Order" at bounding box center [1274, 601] width 182 height 33
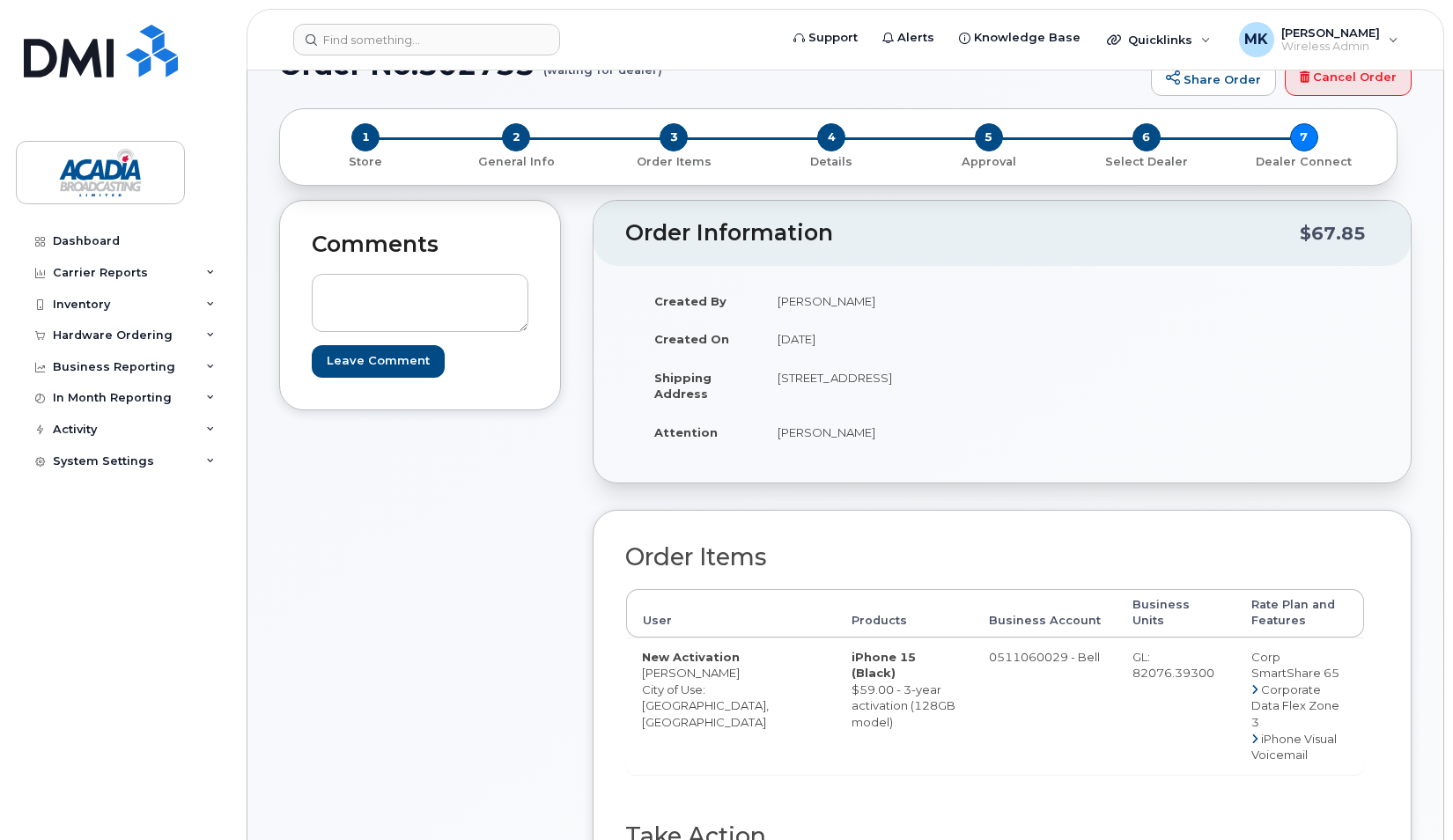
scroll to position [0, 0]
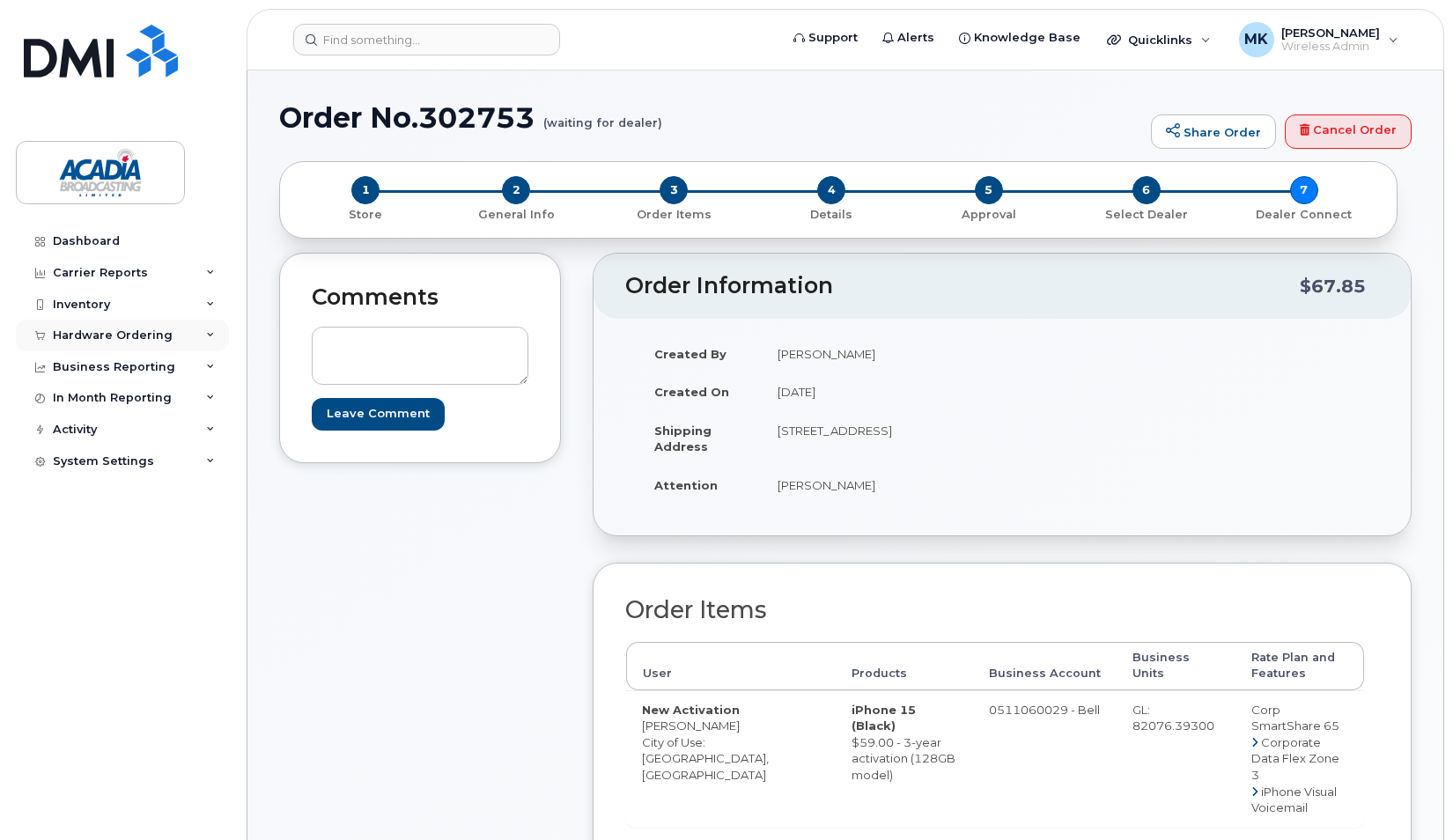
click at [124, 333] on div "Hardware Ordering" at bounding box center [113, 336] width 119 height 14
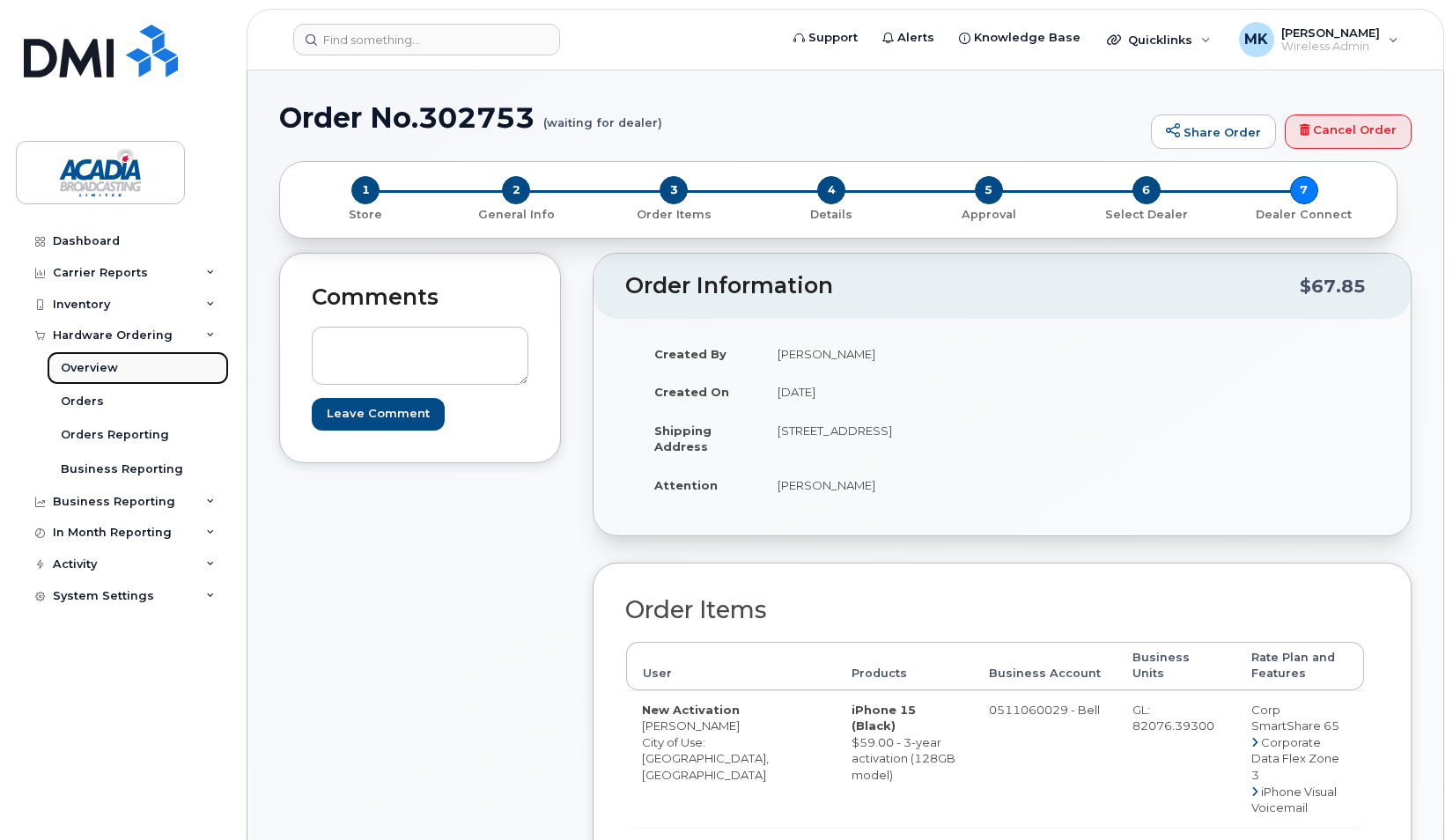
click at [110, 368] on div "Overview" at bounding box center [90, 368] width 57 height 16
click at [119, 340] on div "Hardware Ordering" at bounding box center [113, 336] width 119 height 14
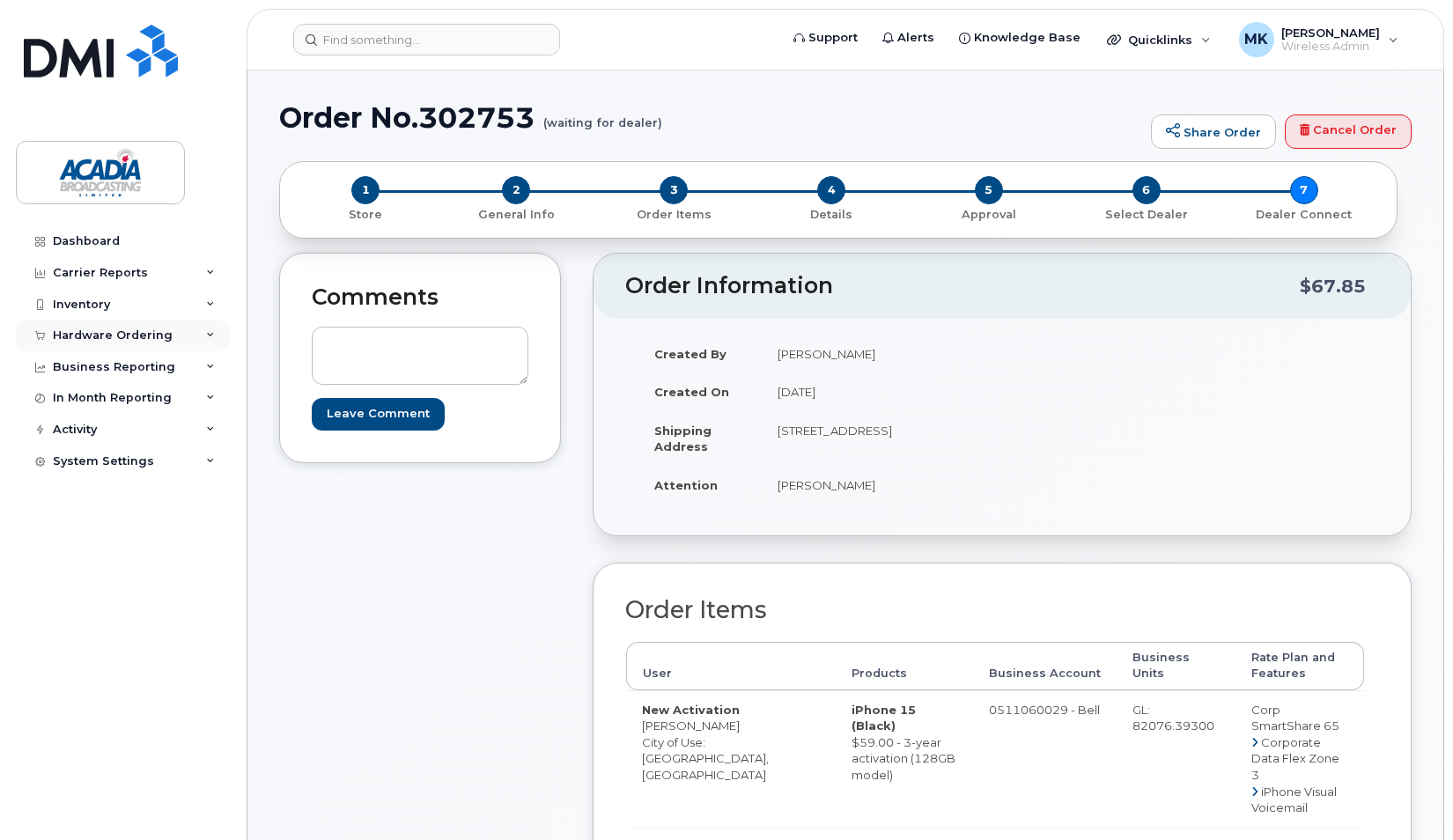
click at [129, 331] on div "Hardware Ordering" at bounding box center [113, 336] width 119 height 14
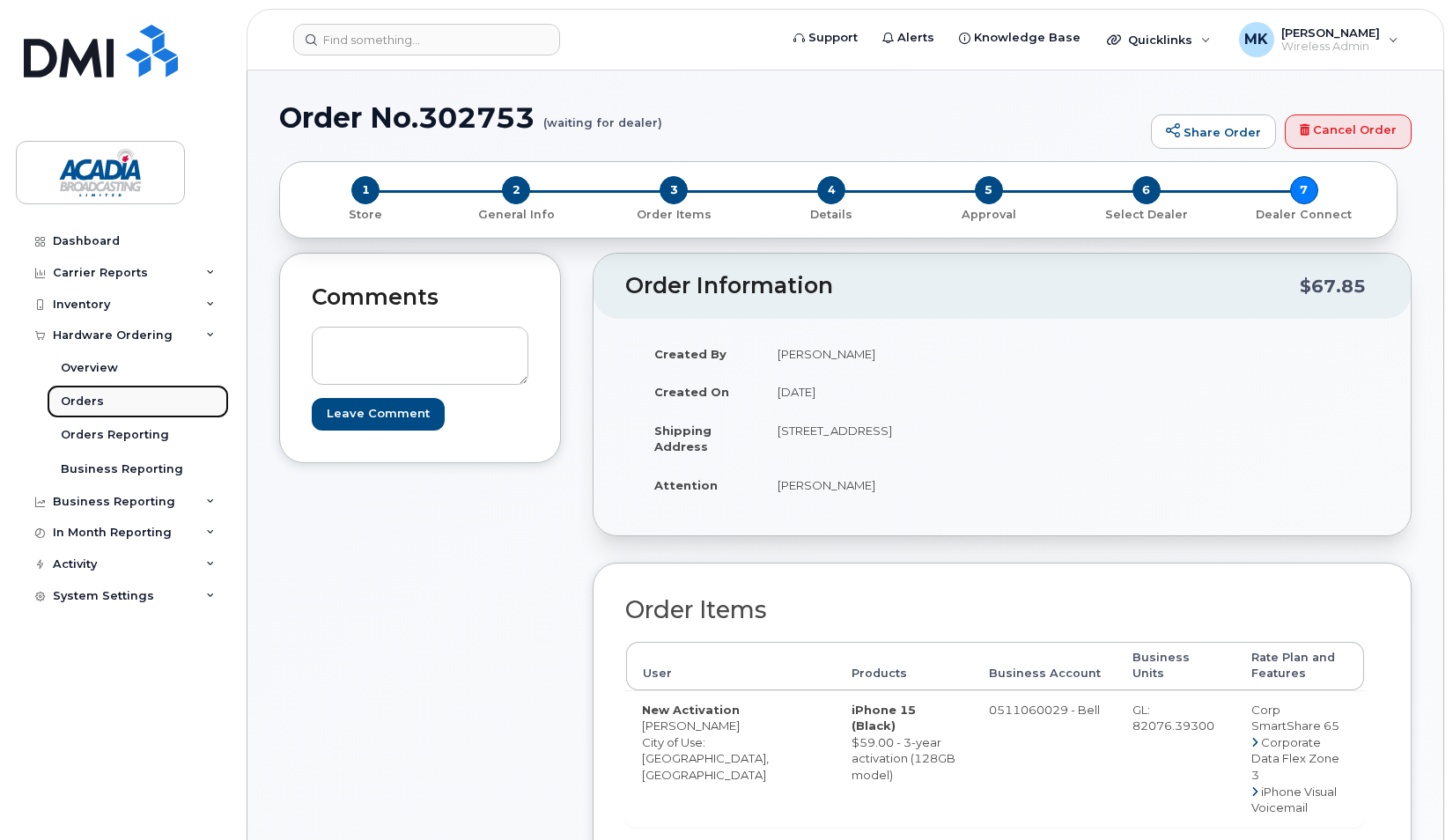
click at [88, 397] on div "Orders" at bounding box center [83, 402] width 43 height 16
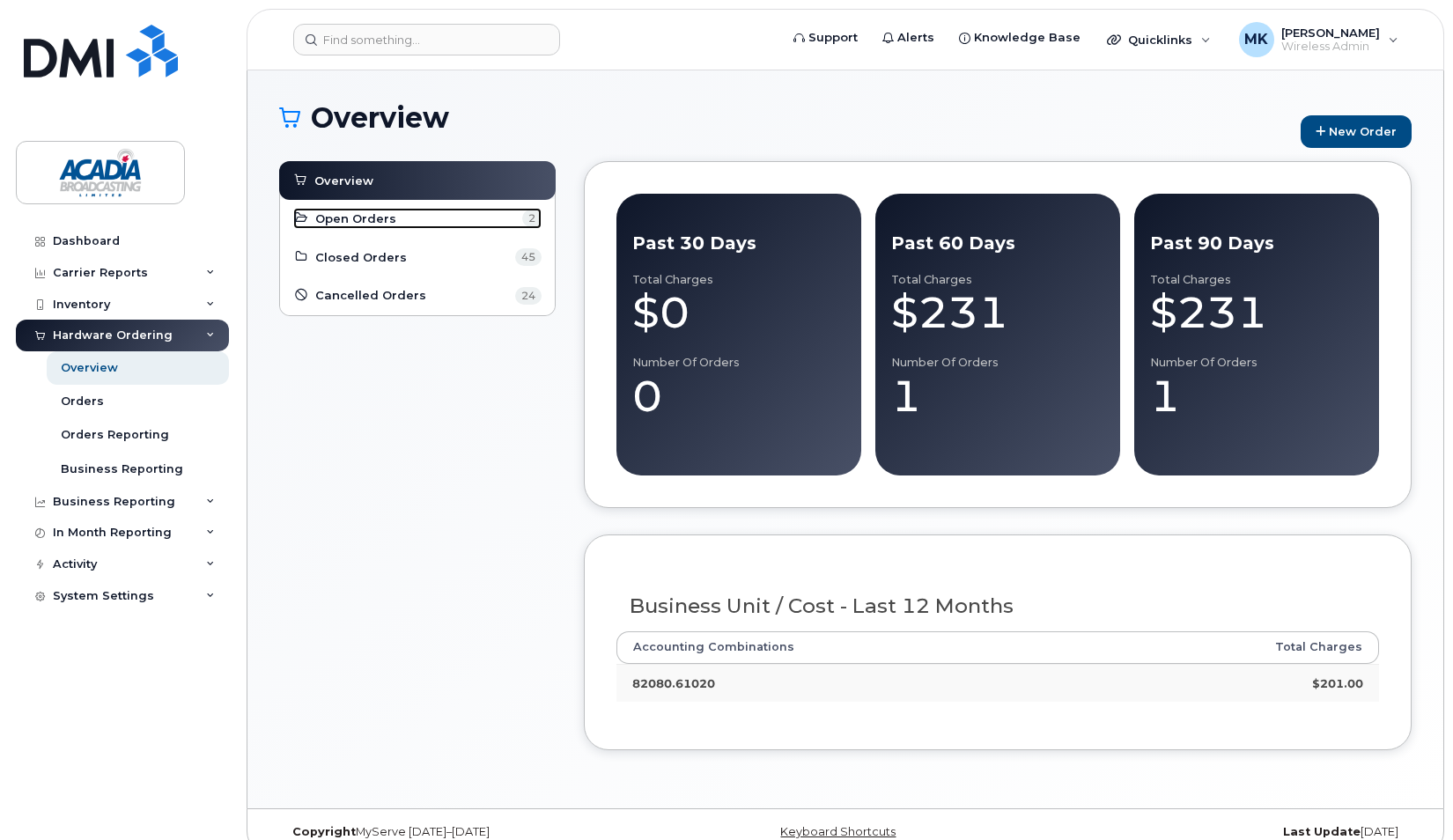
click at [347, 220] on span "Open Orders" at bounding box center [355, 218] width 81 height 17
